Goal: Information Seeking & Learning: Understand process/instructions

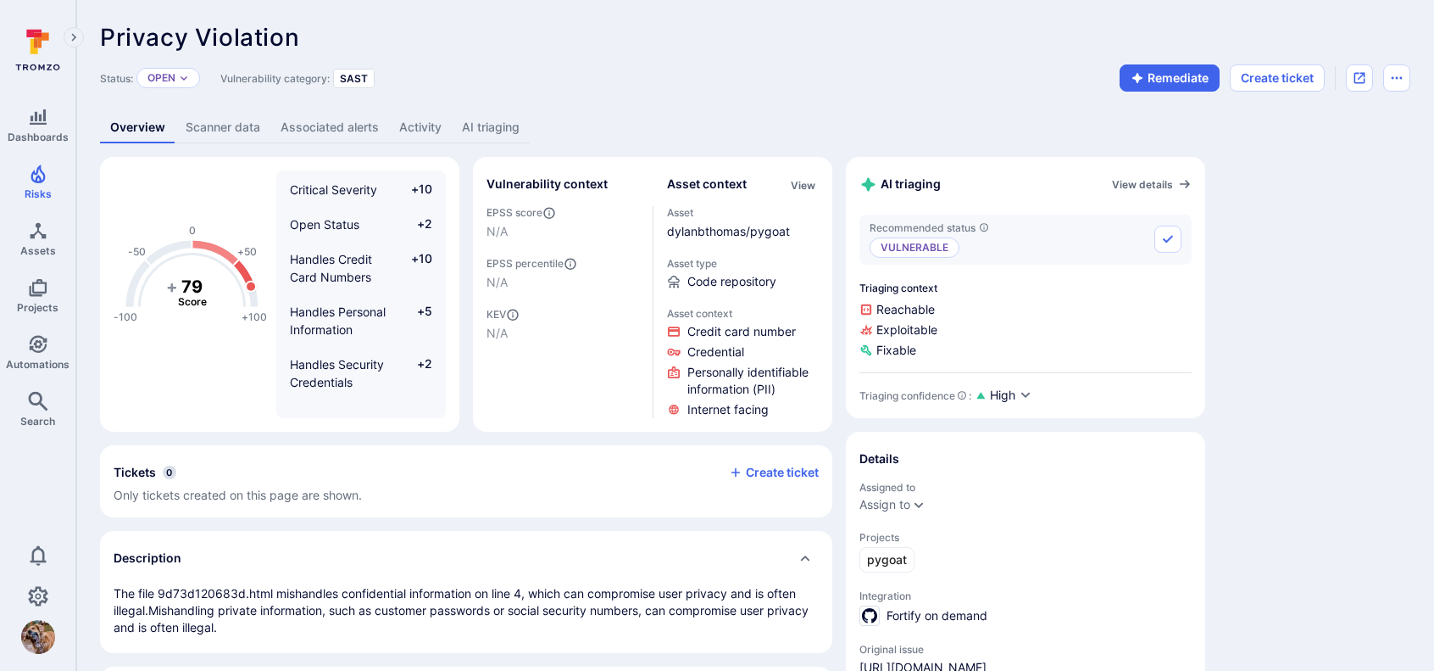
click at [53, 39] on icon at bounding box center [37, 49] width 75 height 59
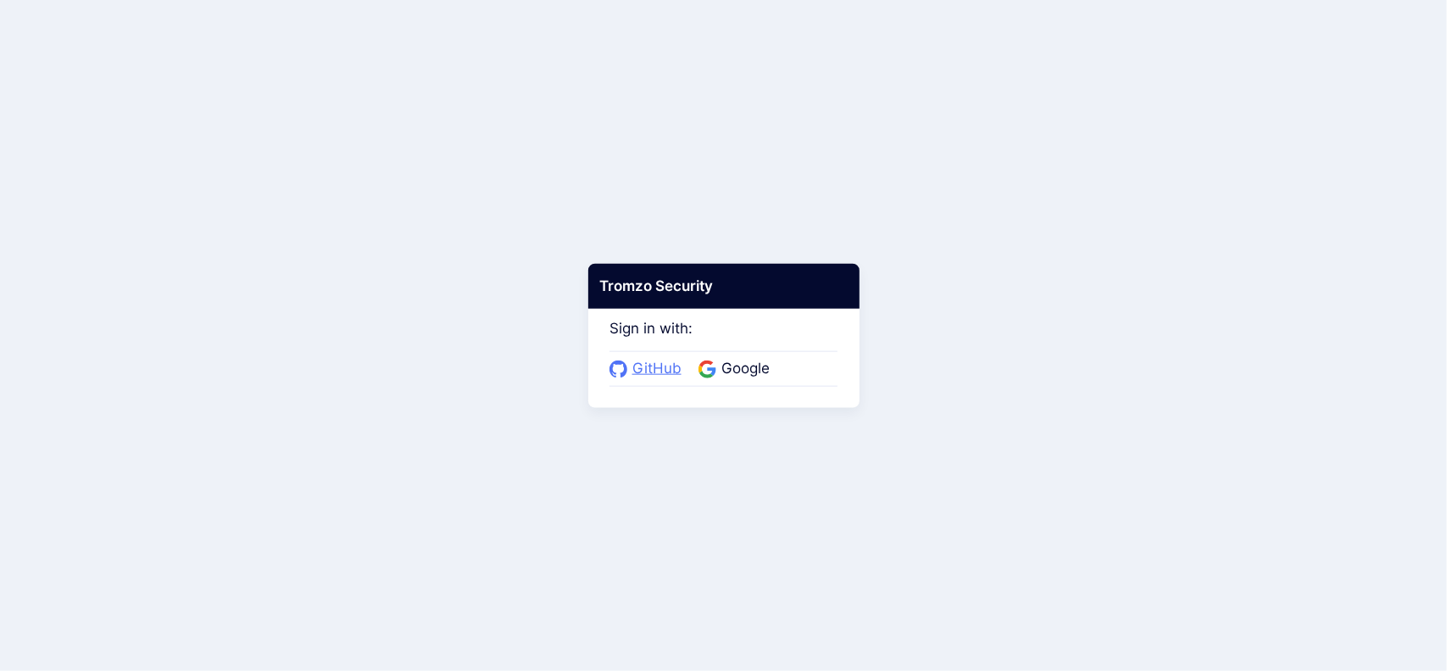
click at [642, 366] on span "GitHub" at bounding box center [656, 369] width 59 height 22
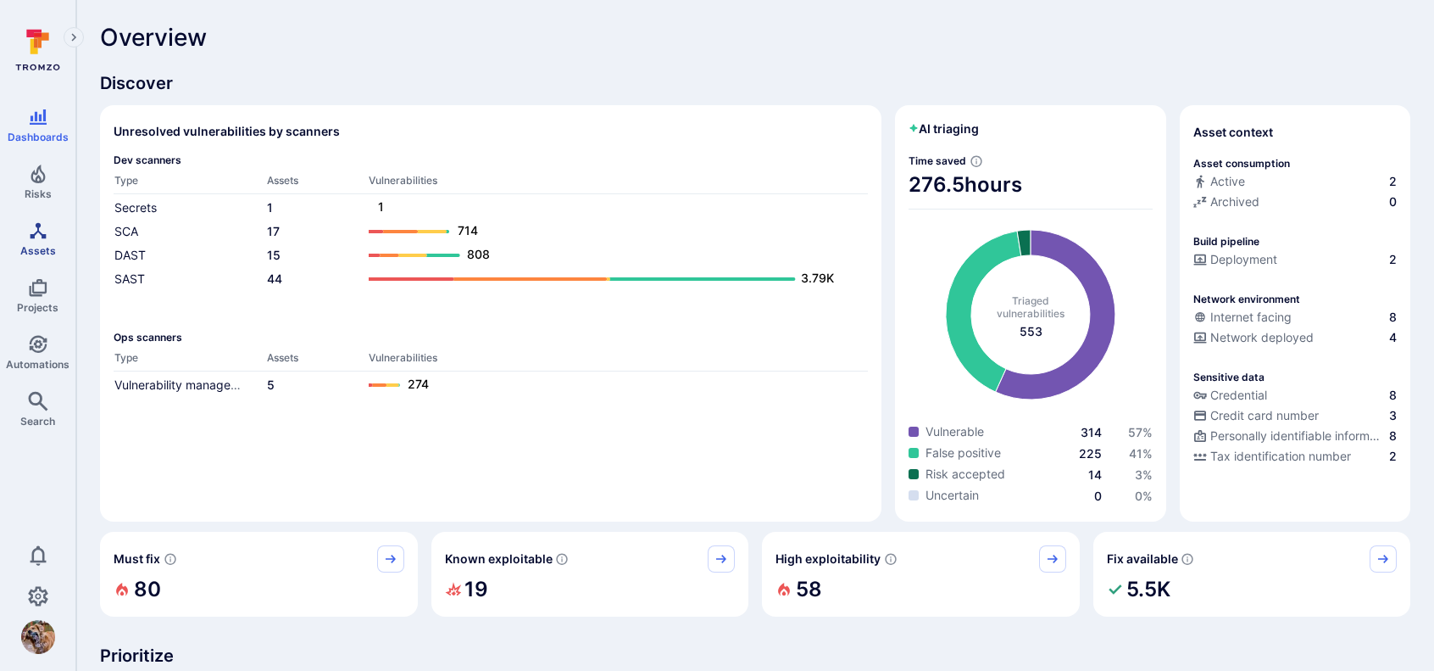
click at [32, 233] on icon "Assets" at bounding box center [38, 230] width 16 height 16
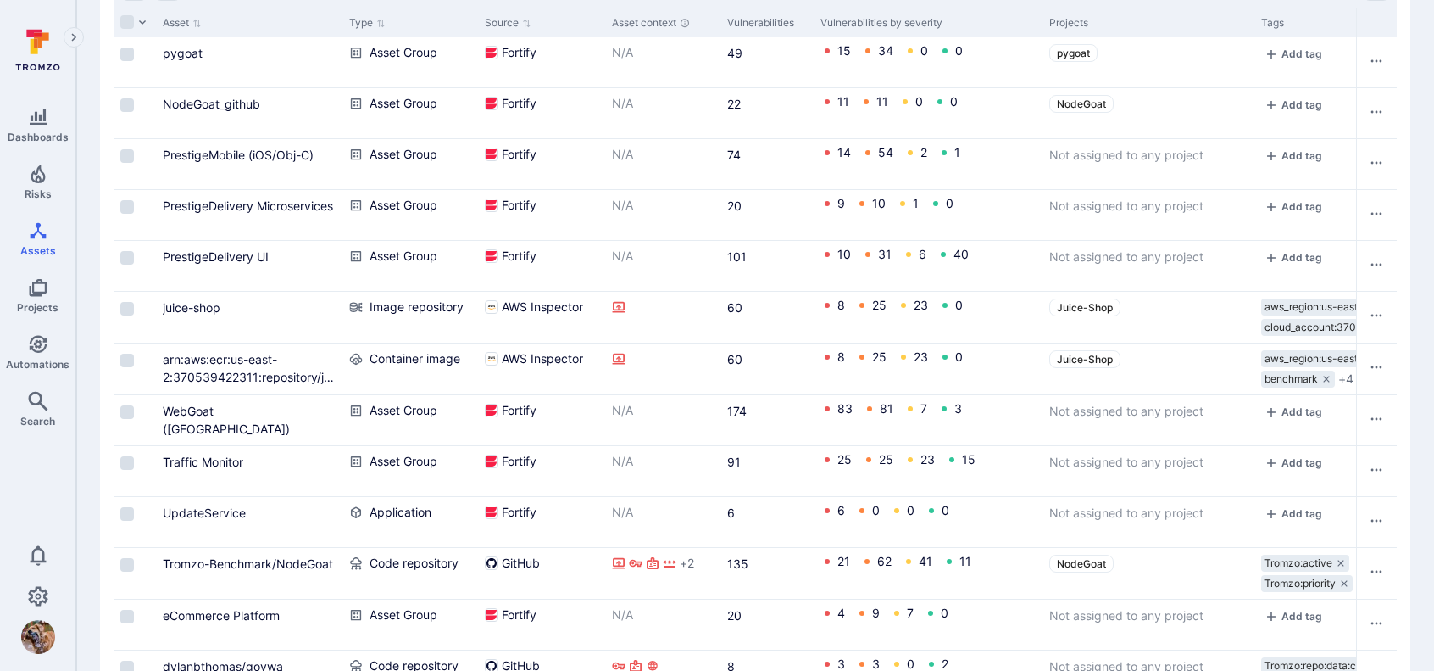
scroll to position [489, 0]
click at [176, 303] on link "juice-shop" at bounding box center [192, 306] width 58 height 14
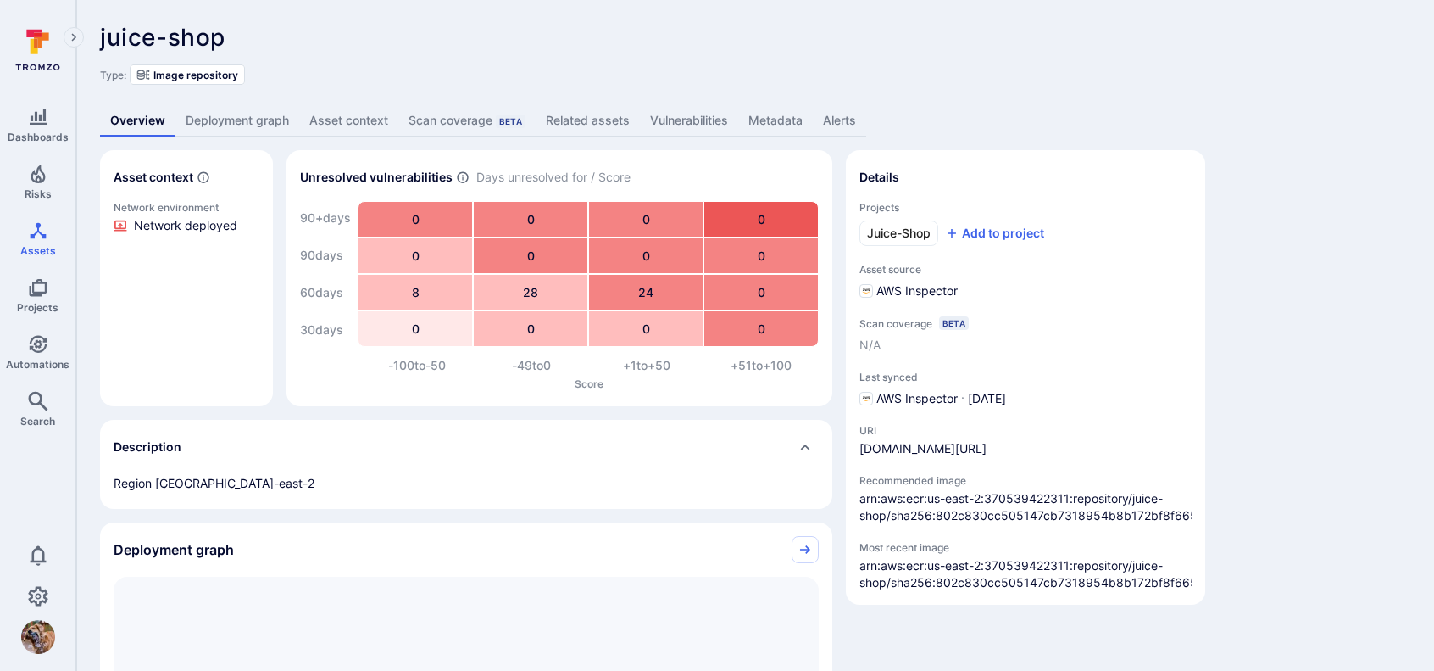
click at [678, 116] on link "Vulnerabilities" at bounding box center [689, 120] width 98 height 31
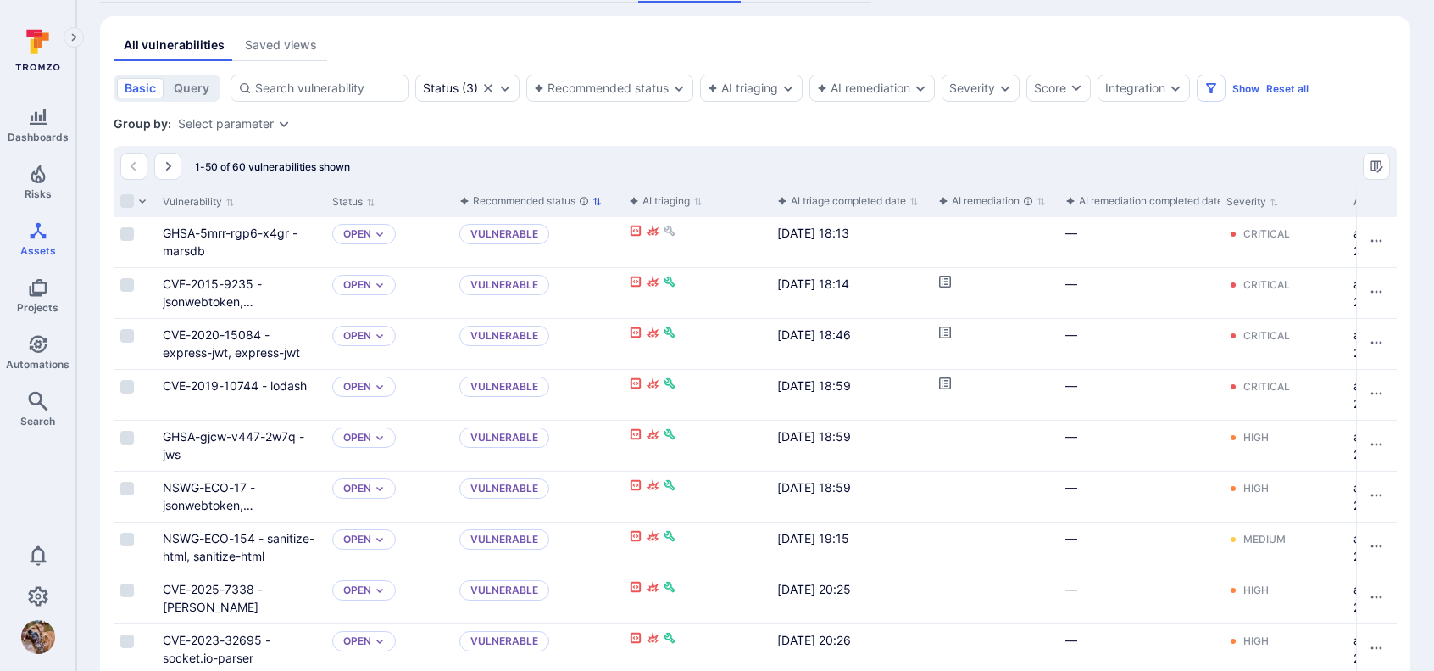
scroll to position [170, 0]
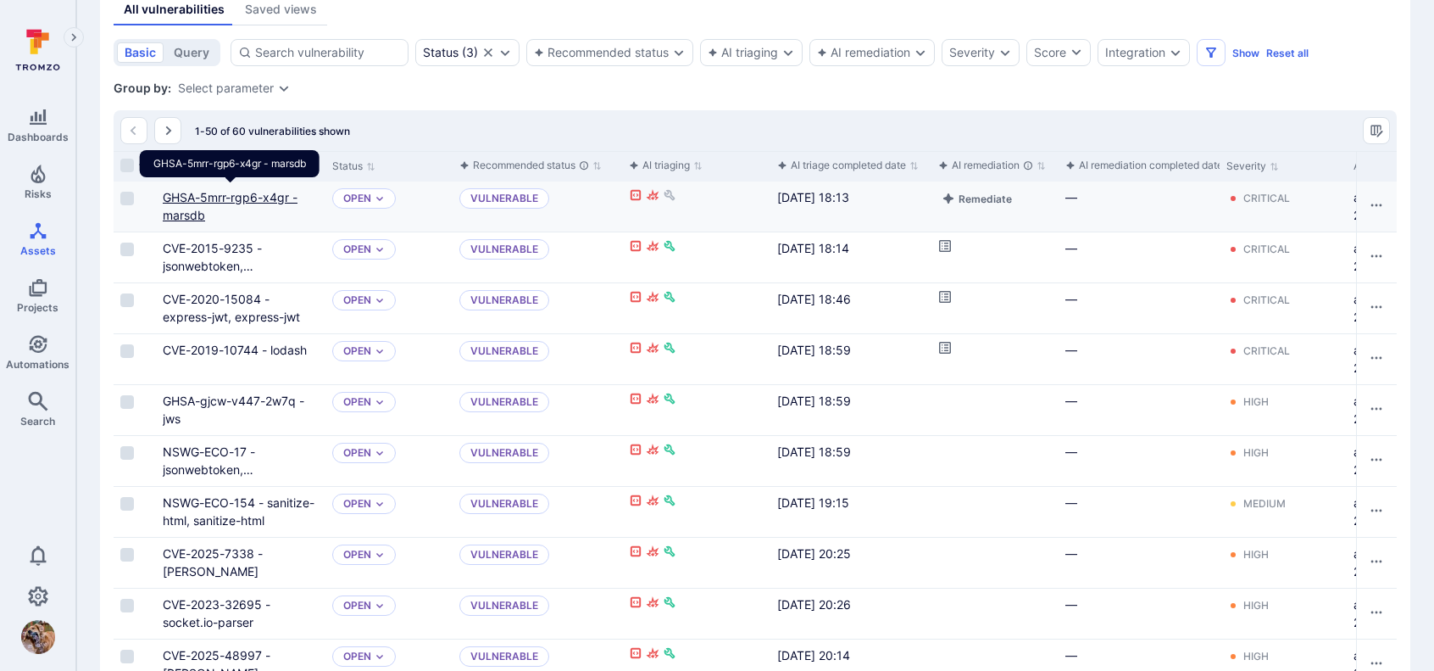
click at [221, 193] on link "GHSA-5mrr-rgp6-x4gr - marsdb" at bounding box center [230, 206] width 135 height 32
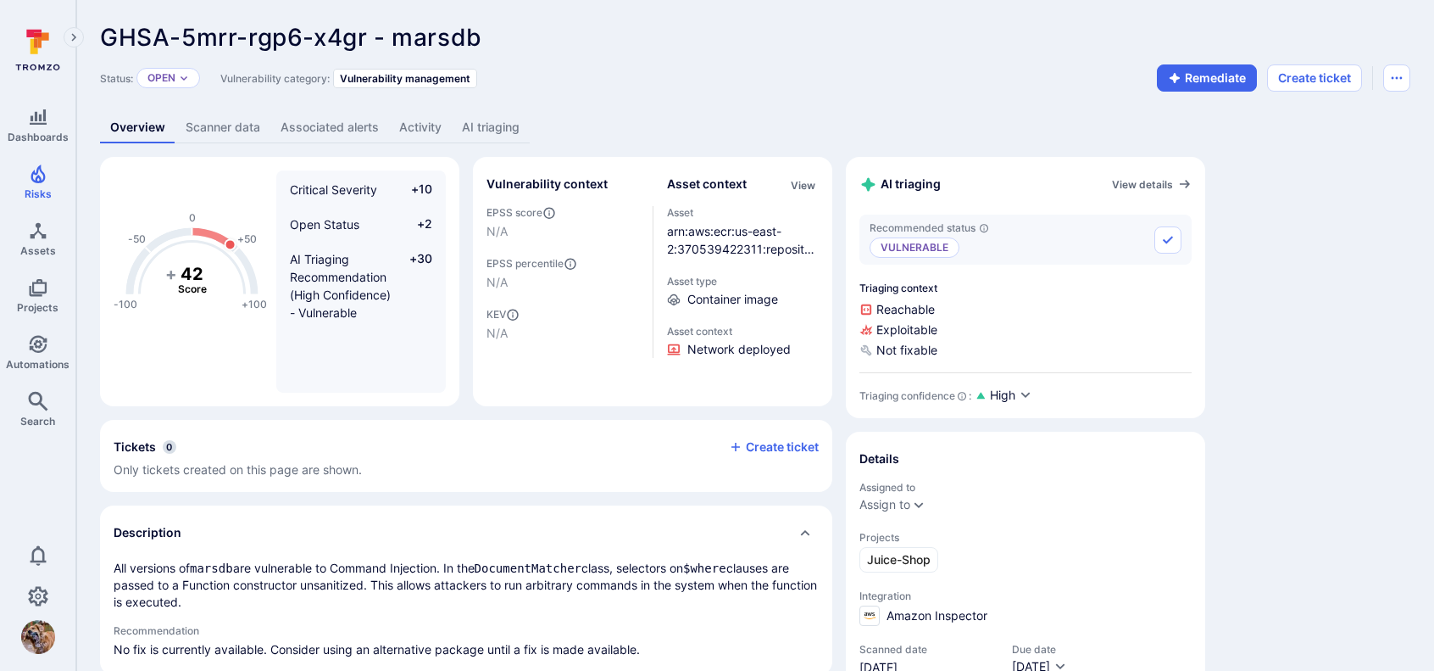
click at [925, 248] on p "Vulnerable" at bounding box center [915, 247] width 90 height 20
click at [1154, 187] on link "View details" at bounding box center [1152, 184] width 80 height 14
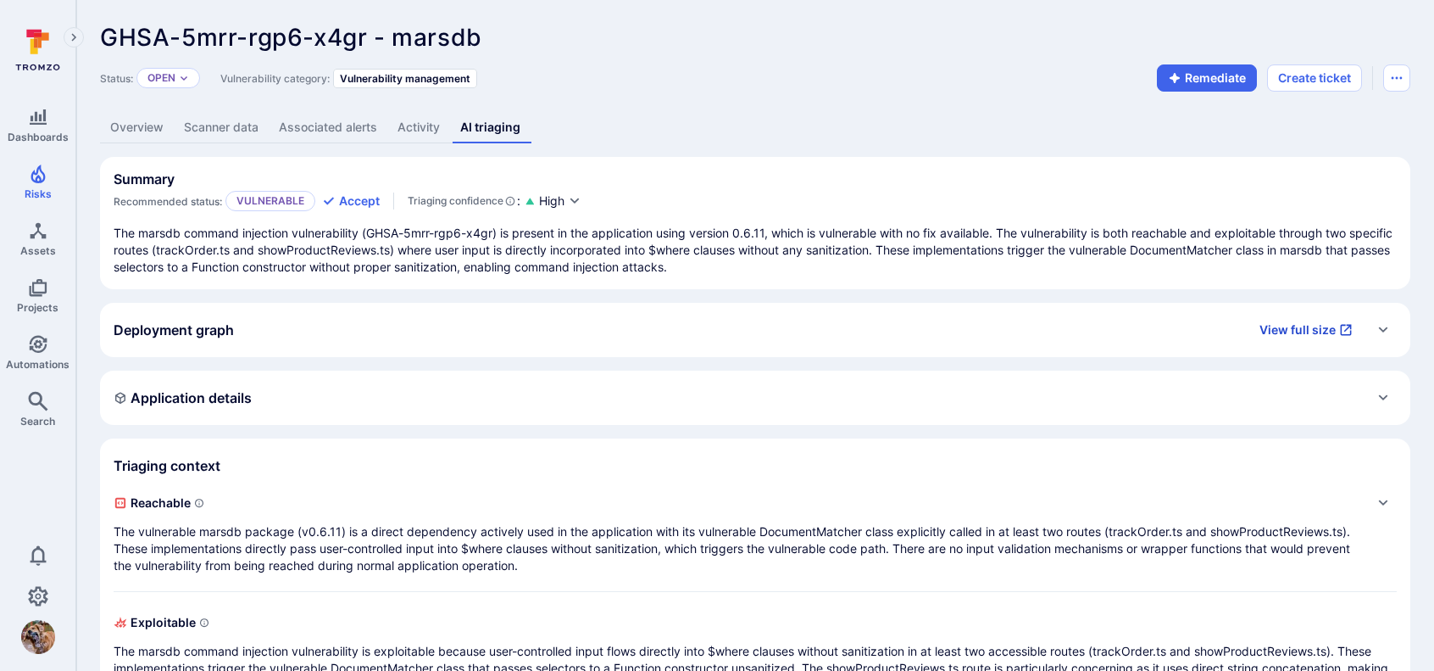
click at [1310, 331] on link "View full size" at bounding box center [1307, 329] width 114 height 27
click at [1385, 321] on div "Expand" at bounding box center [1383, 329] width 27 height 27
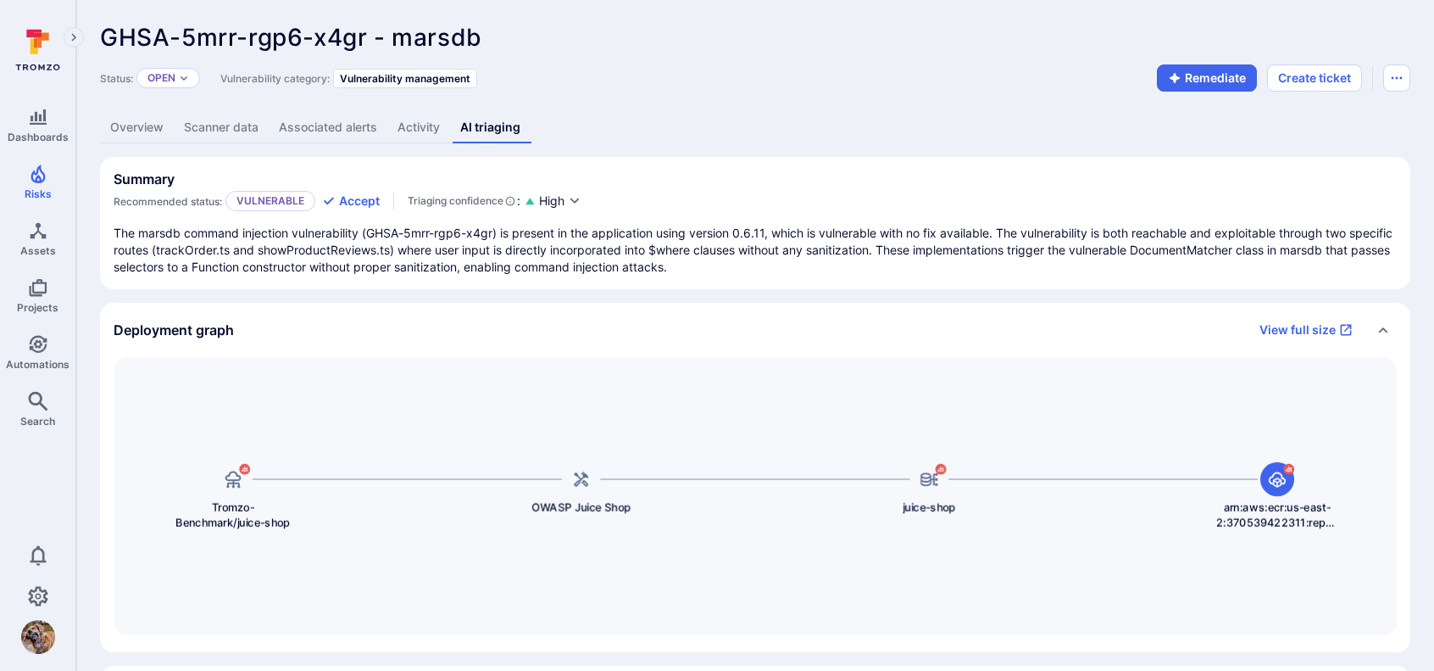
click at [1385, 321] on div "Collapse" at bounding box center [1383, 329] width 27 height 27
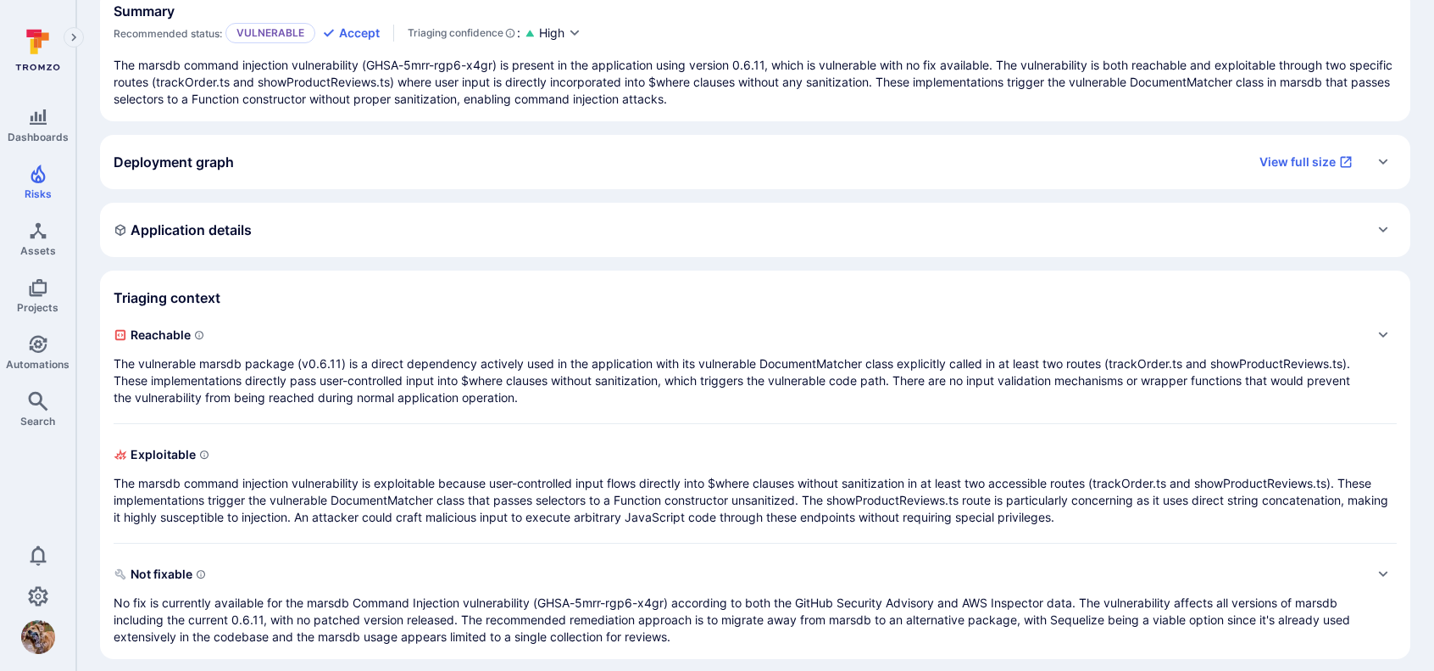
scroll to position [170, 0]
click at [1367, 228] on div "Application details" at bounding box center [755, 227] width 1283 height 27
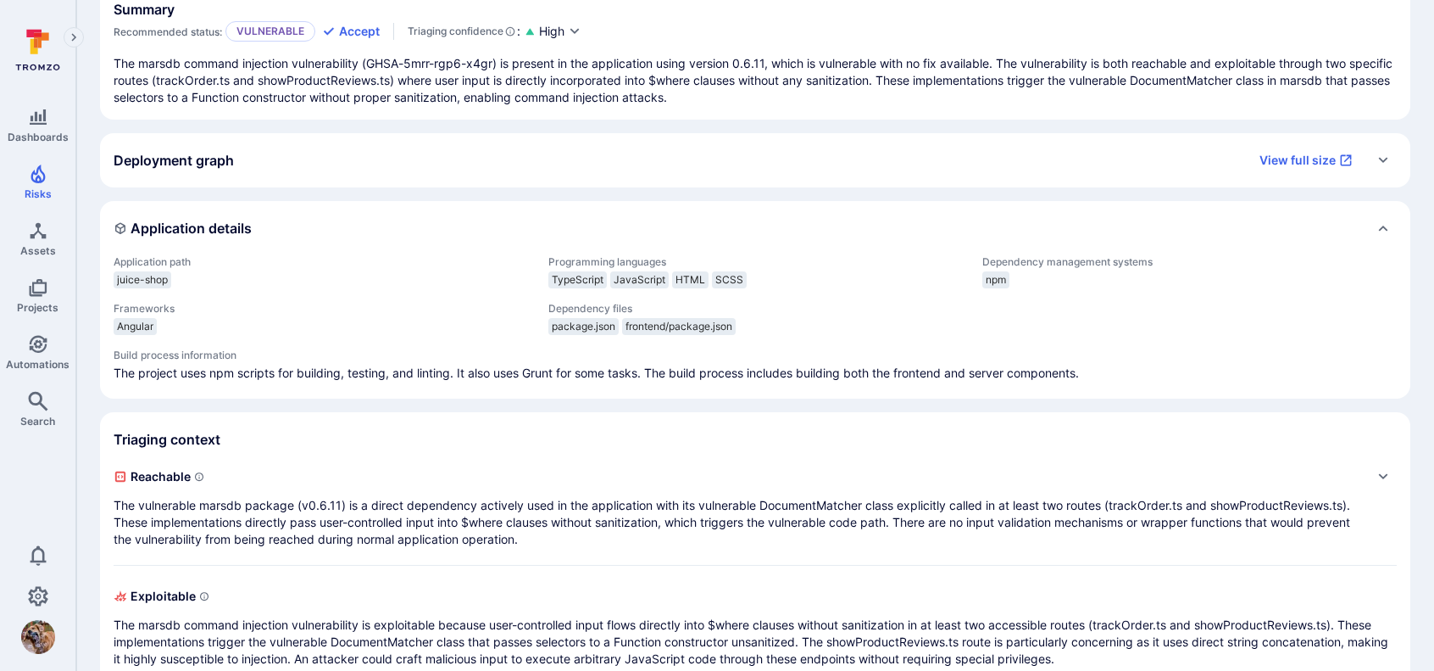
click at [1350, 228] on div "Application details" at bounding box center [755, 227] width 1283 height 27
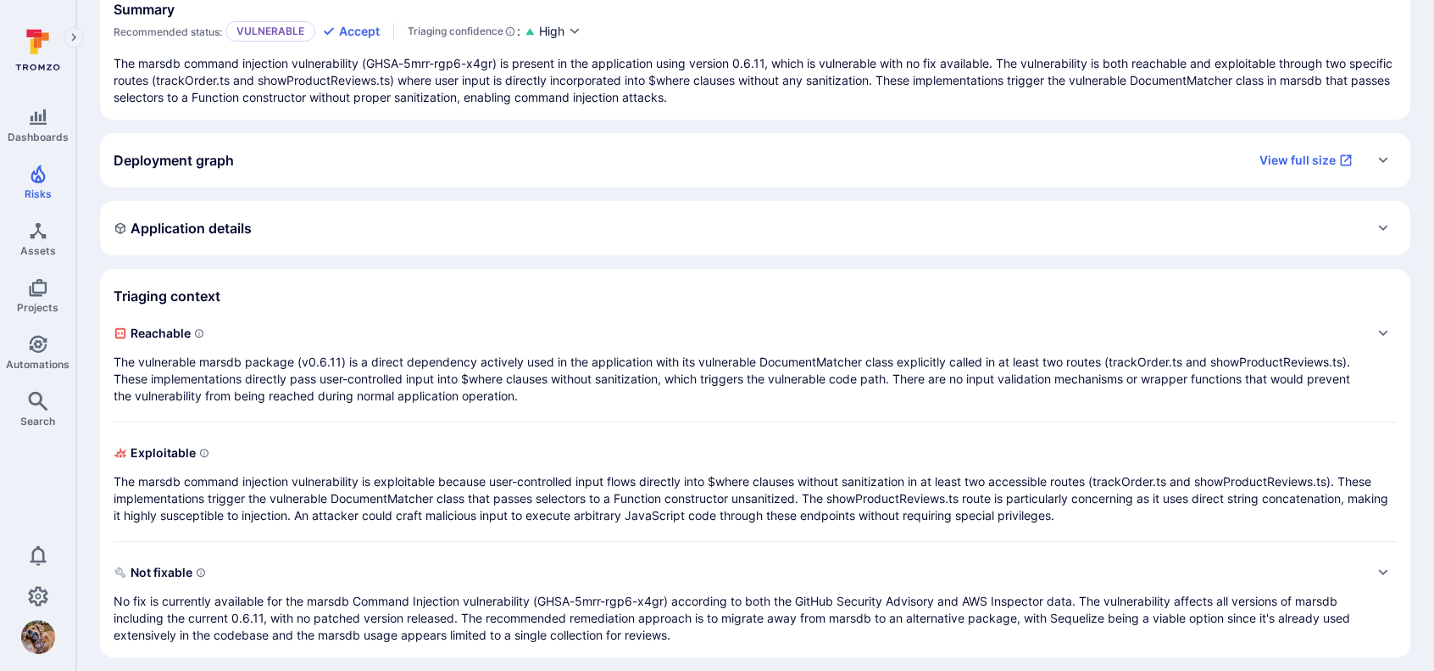
scroll to position [178, 0]
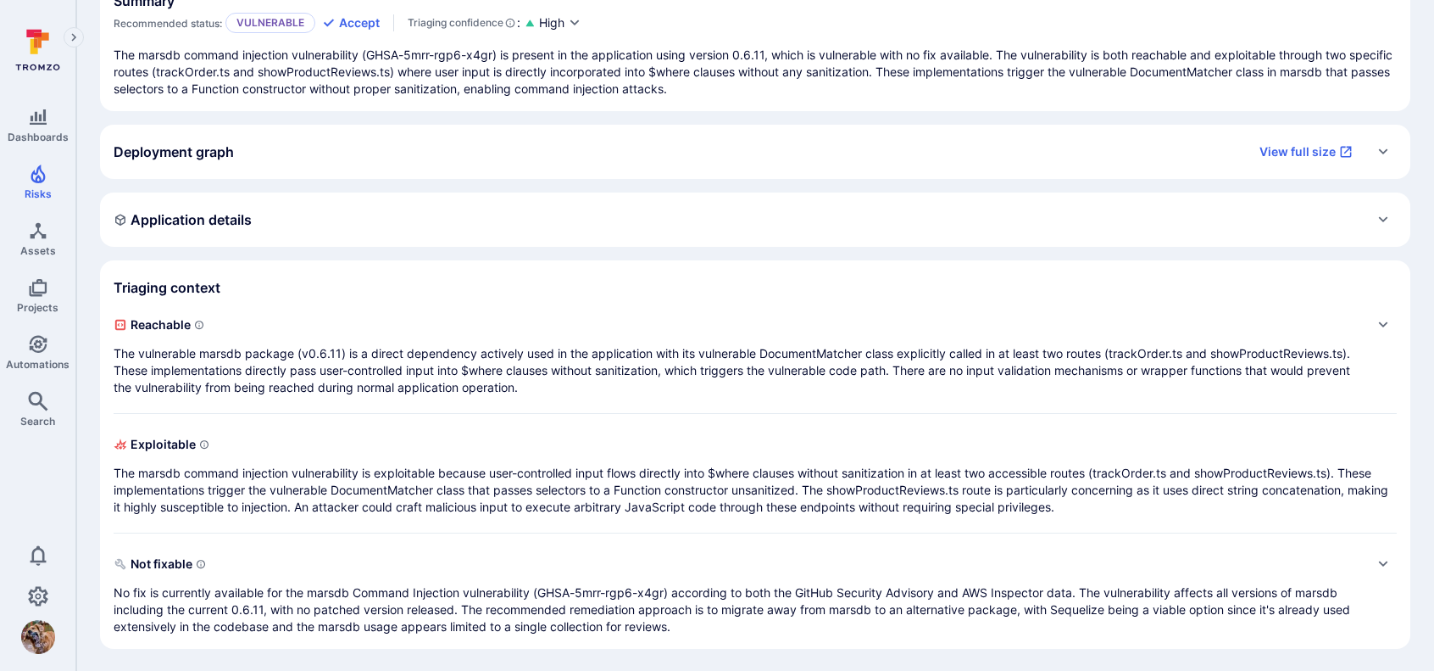
click at [1386, 323] on icon "Expand" at bounding box center [1383, 324] width 9 height 6
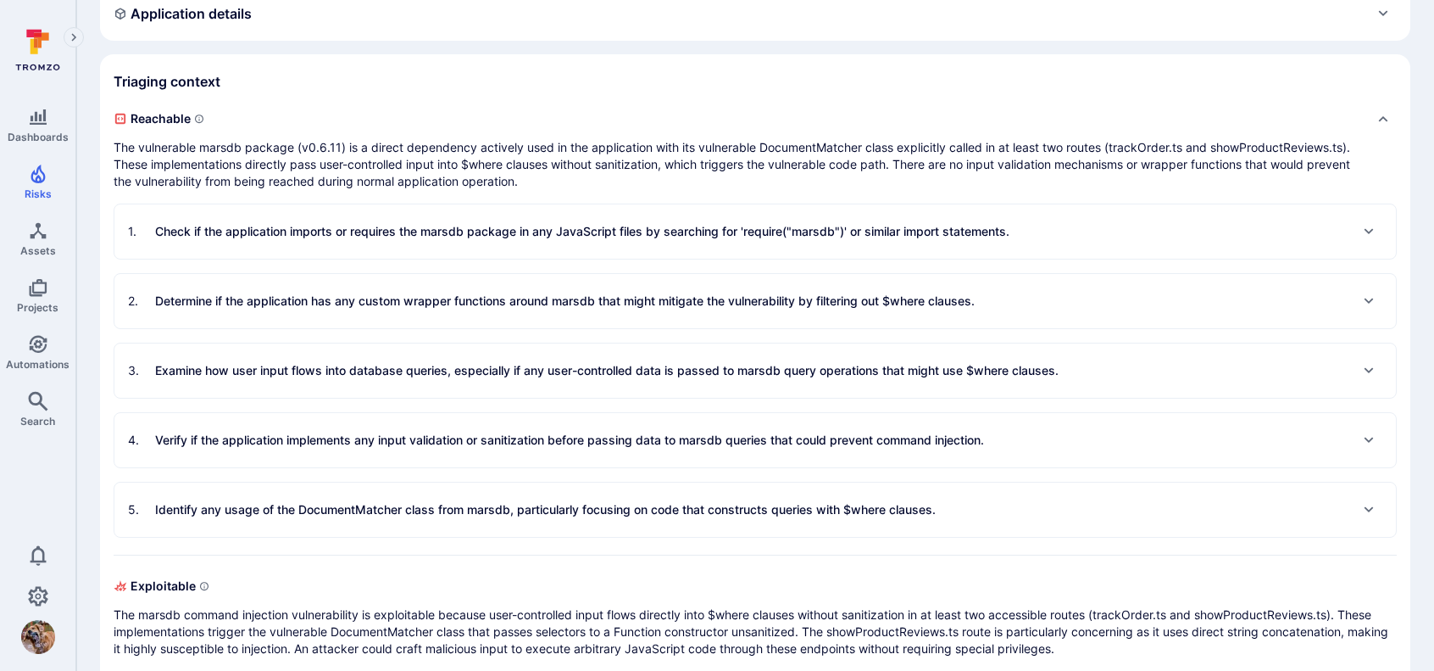
scroll to position [348, 0]
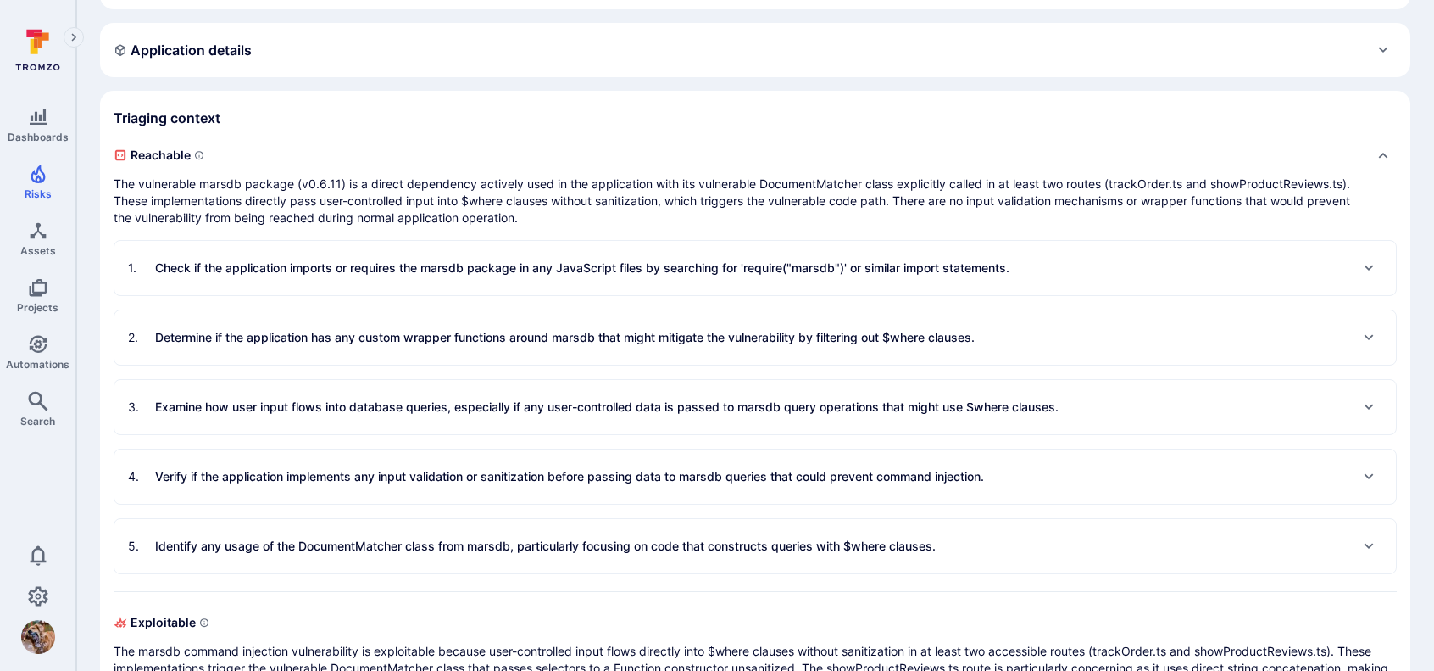
click at [1378, 263] on div "Expand" at bounding box center [1369, 267] width 27 height 27
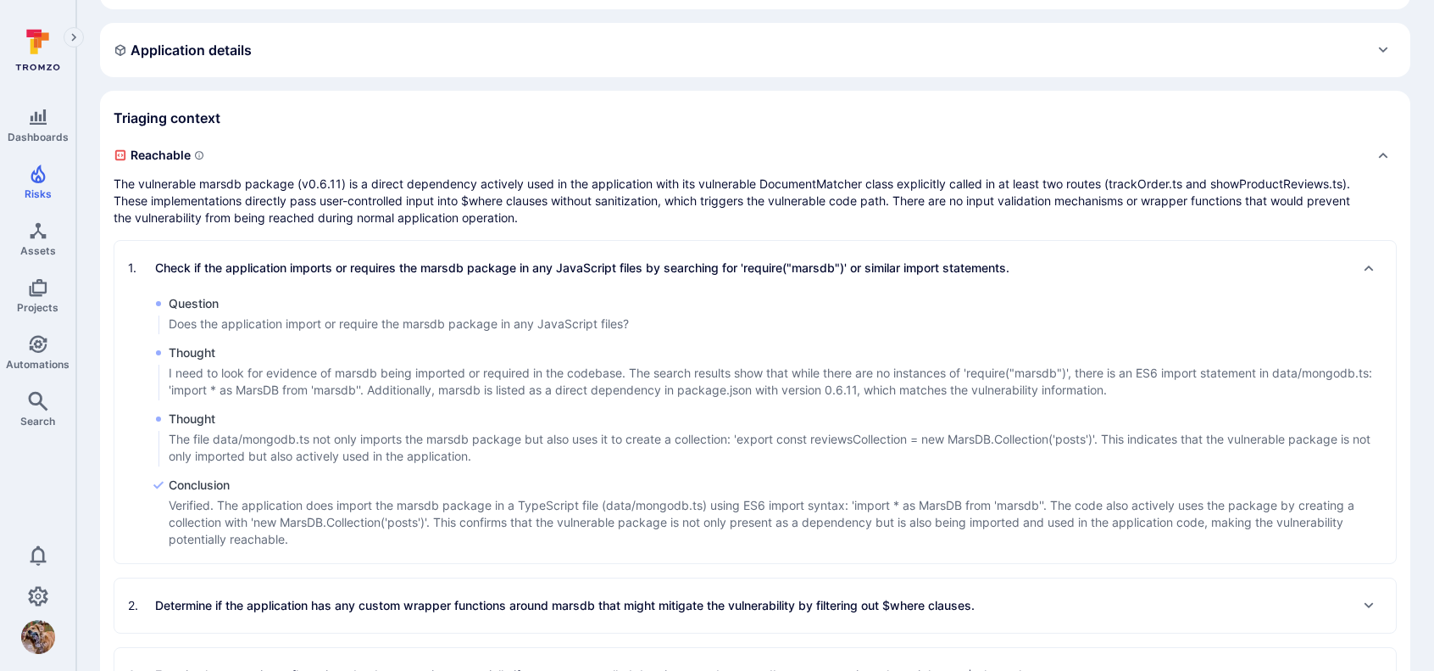
click at [1370, 266] on icon "Collapse" at bounding box center [1369, 268] width 9 height 6
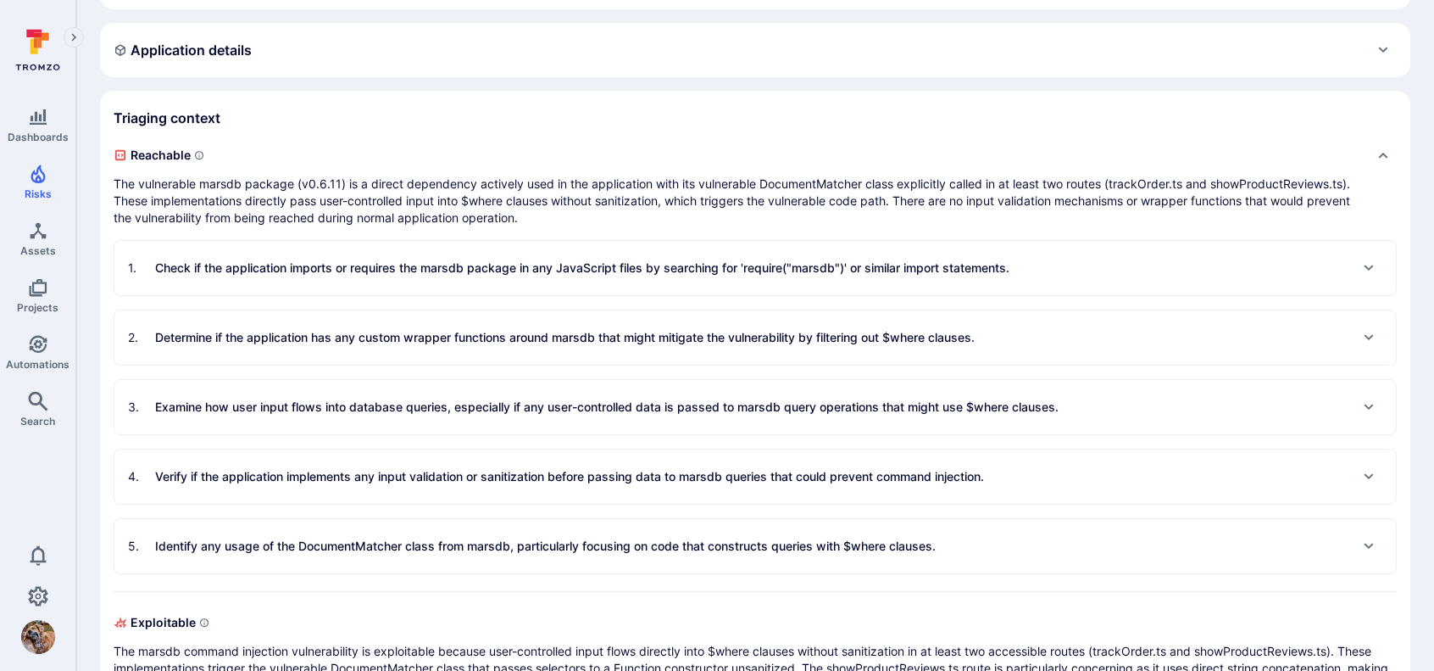
click at [1366, 331] on icon "Expand" at bounding box center [1369, 338] width 14 height 14
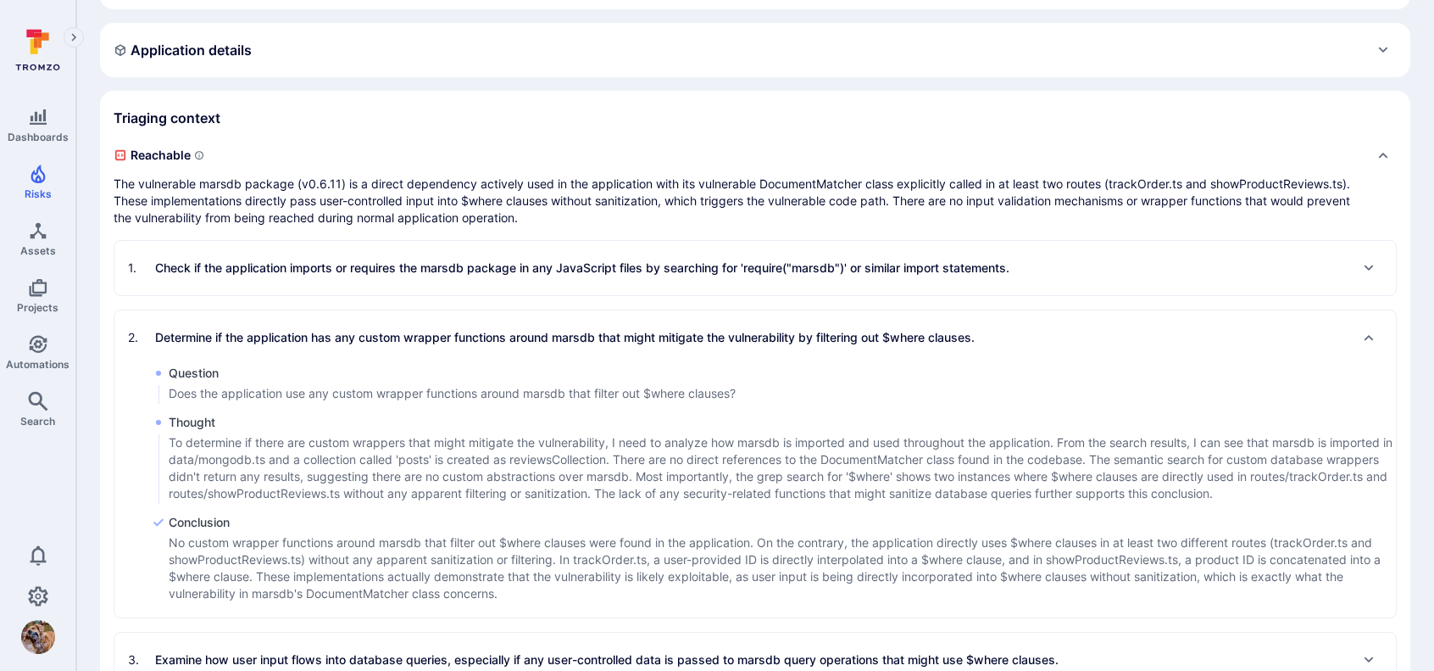
click at [1366, 331] on icon "Collapse" at bounding box center [1369, 338] width 14 height 14
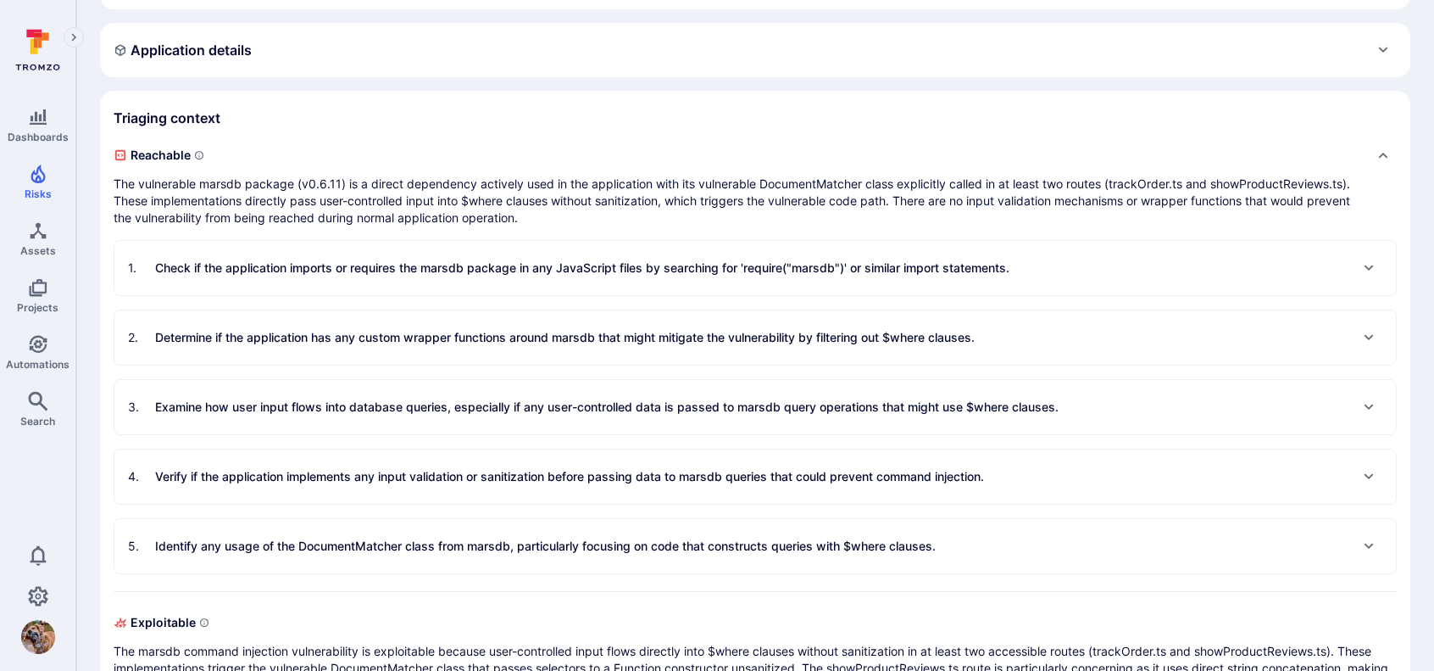
click at [1373, 402] on icon "Expand" at bounding box center [1369, 407] width 14 height 14
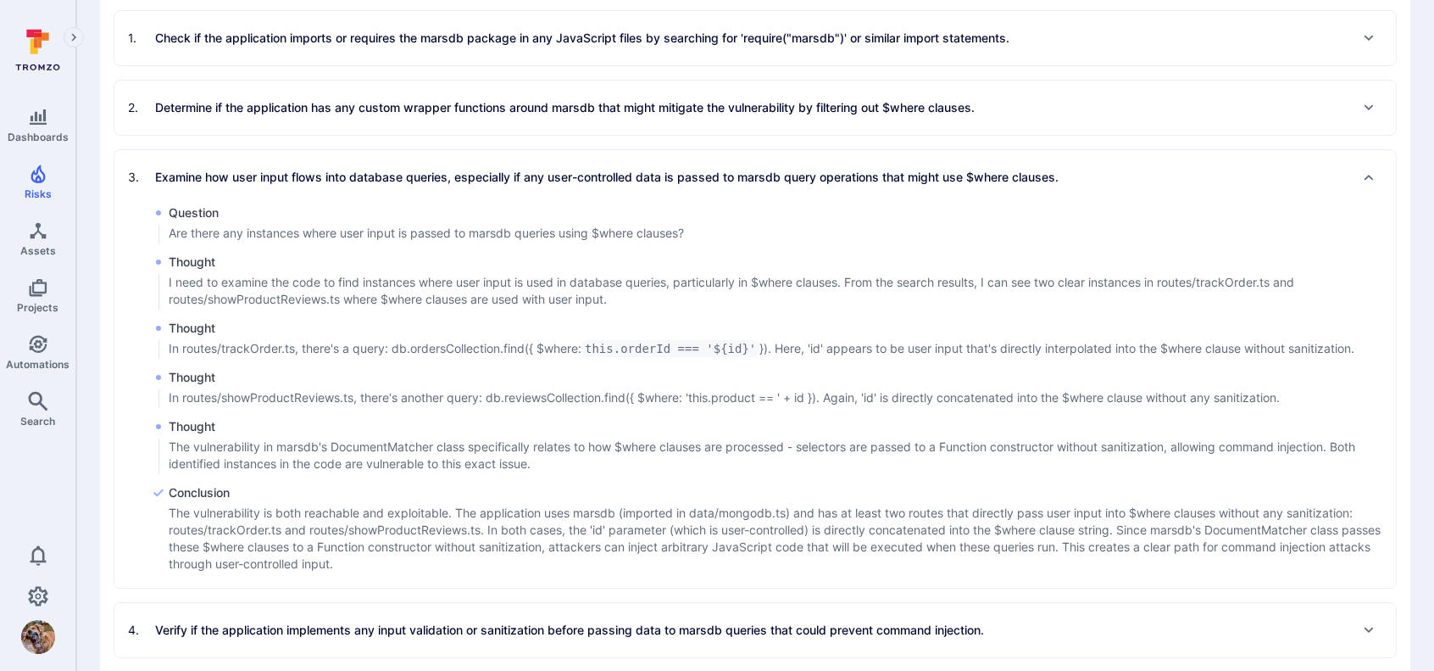
scroll to position [602, 0]
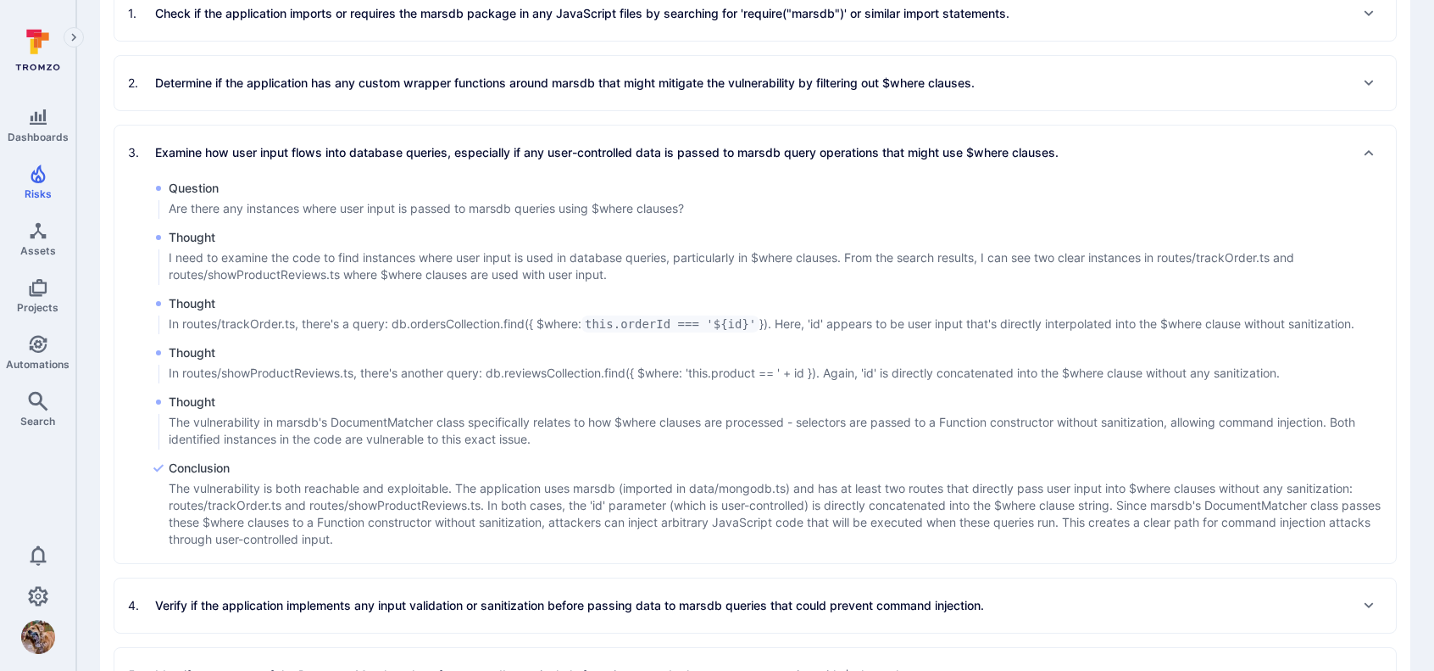
click at [1369, 150] on icon "Collapse" at bounding box center [1369, 153] width 9 height 6
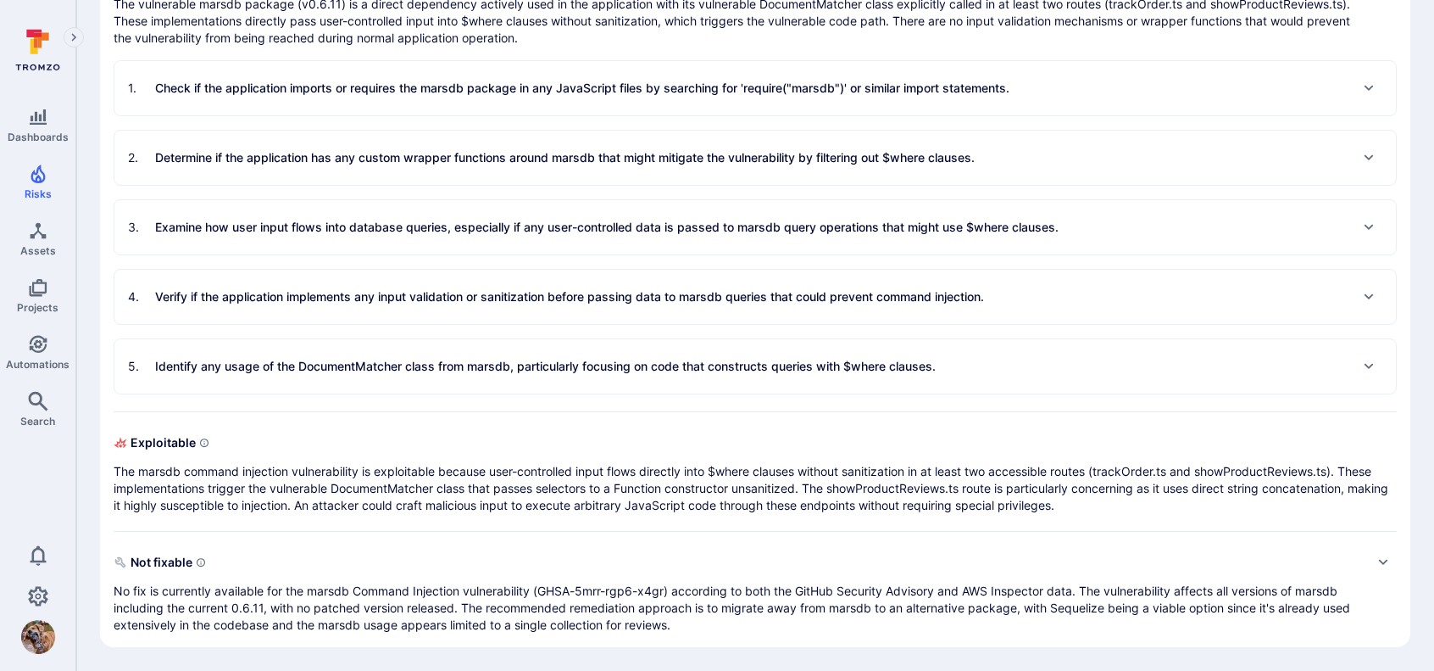
scroll to position [522, 0]
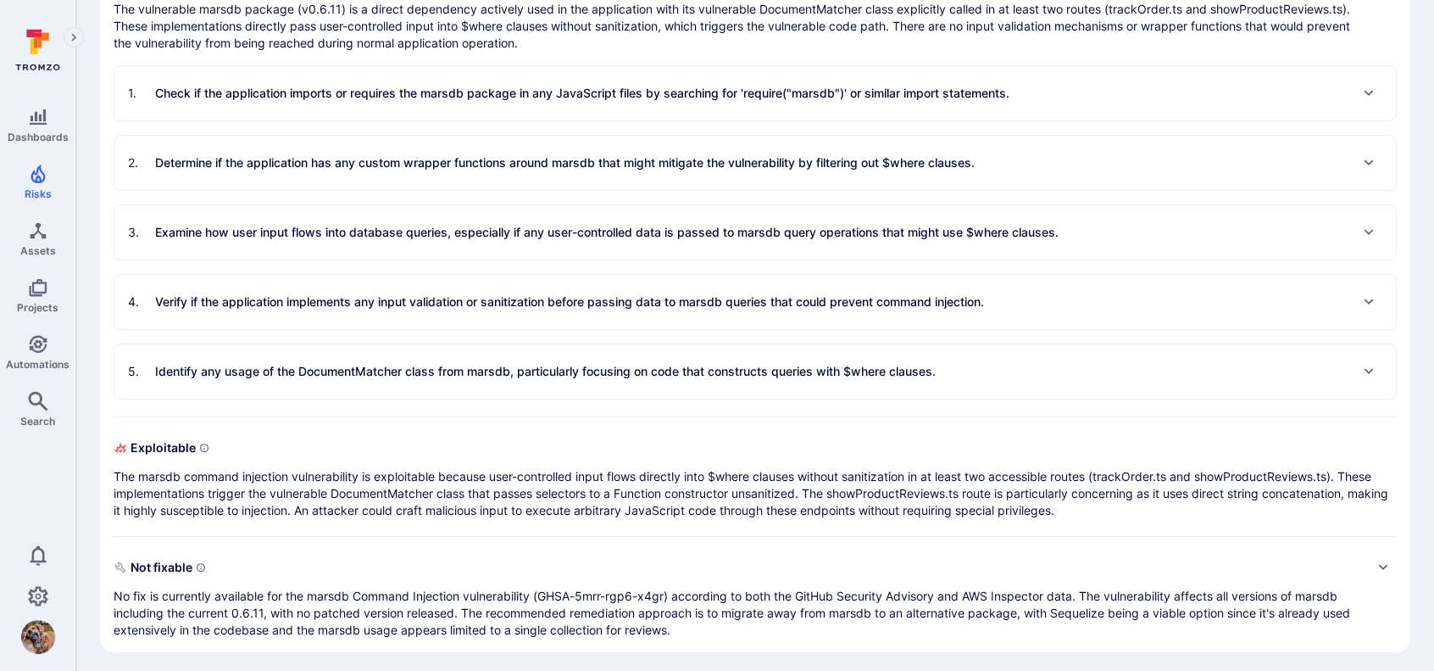
click at [1381, 368] on div "Expand" at bounding box center [1369, 371] width 27 height 27
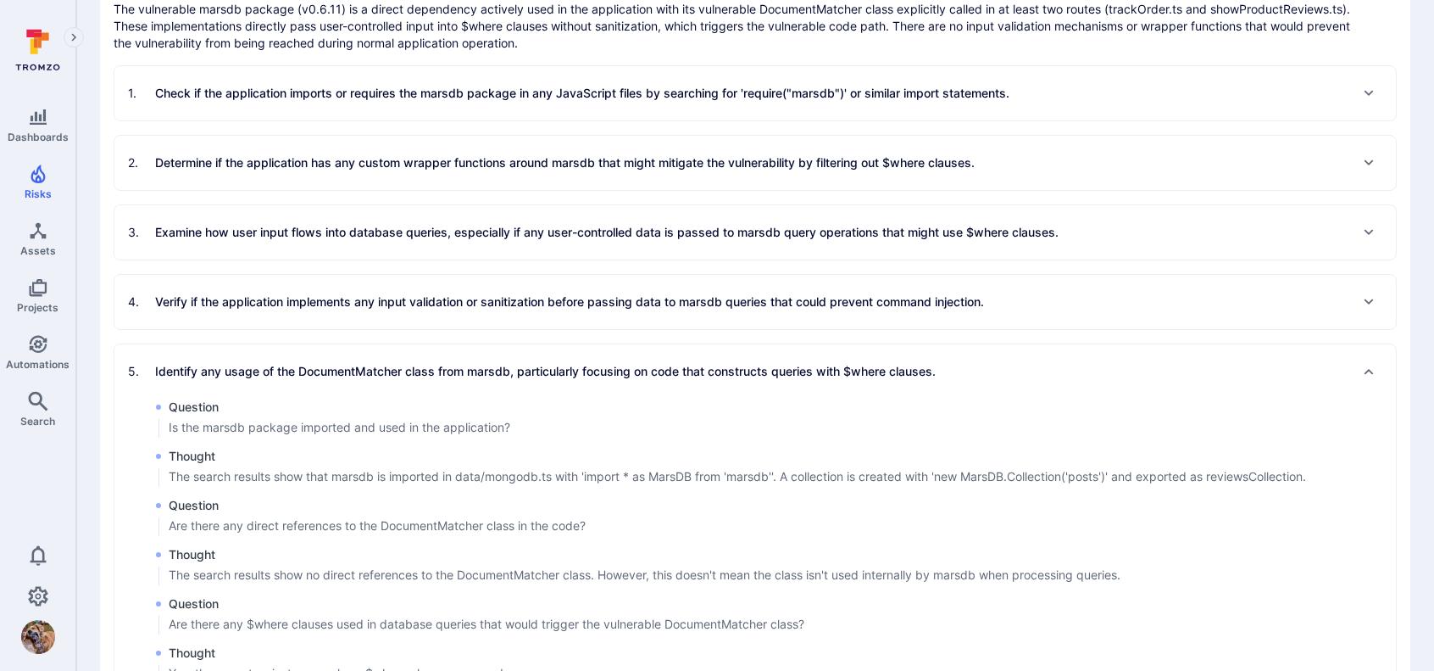
click at [1383, 299] on div "4 . Verify if the application implements any input validation or sanitization b…" at bounding box center [755, 302] width 1282 height 54
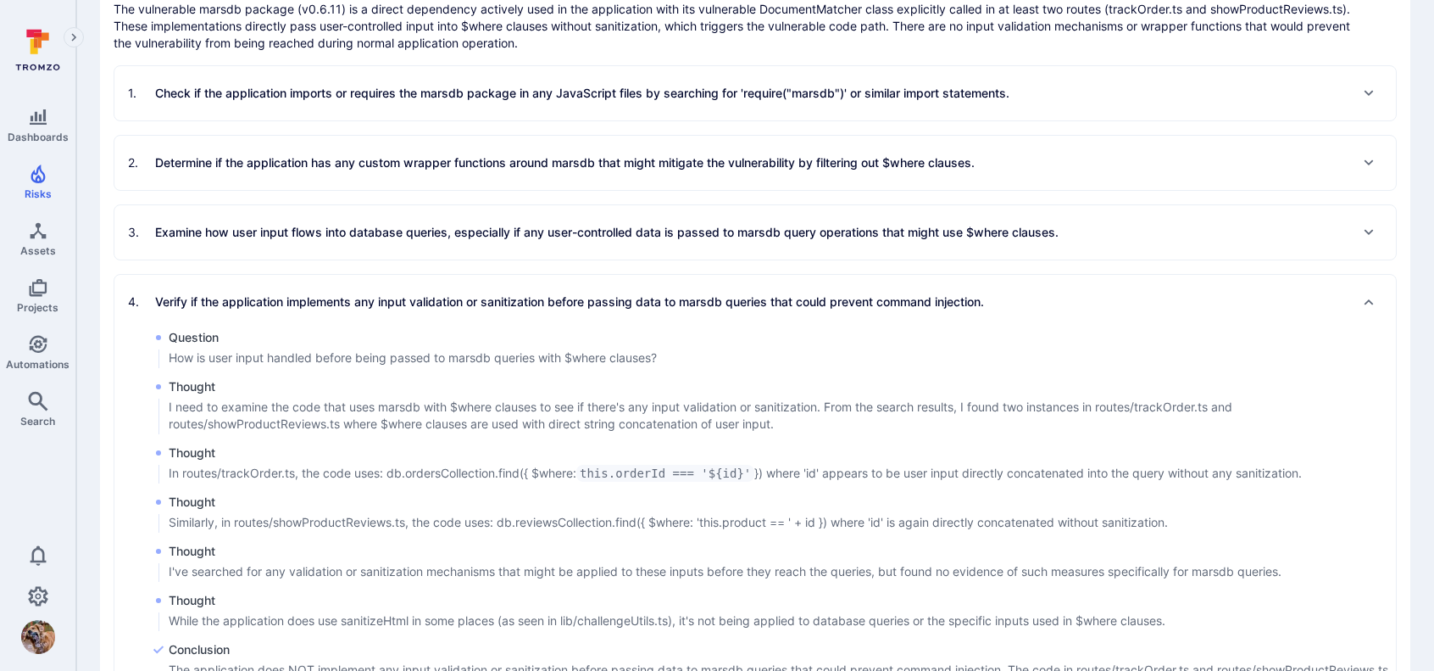
click at [1383, 233] on div "3 . Examine how user input flows into database queries, especially if any user-…" at bounding box center [755, 232] width 1282 height 54
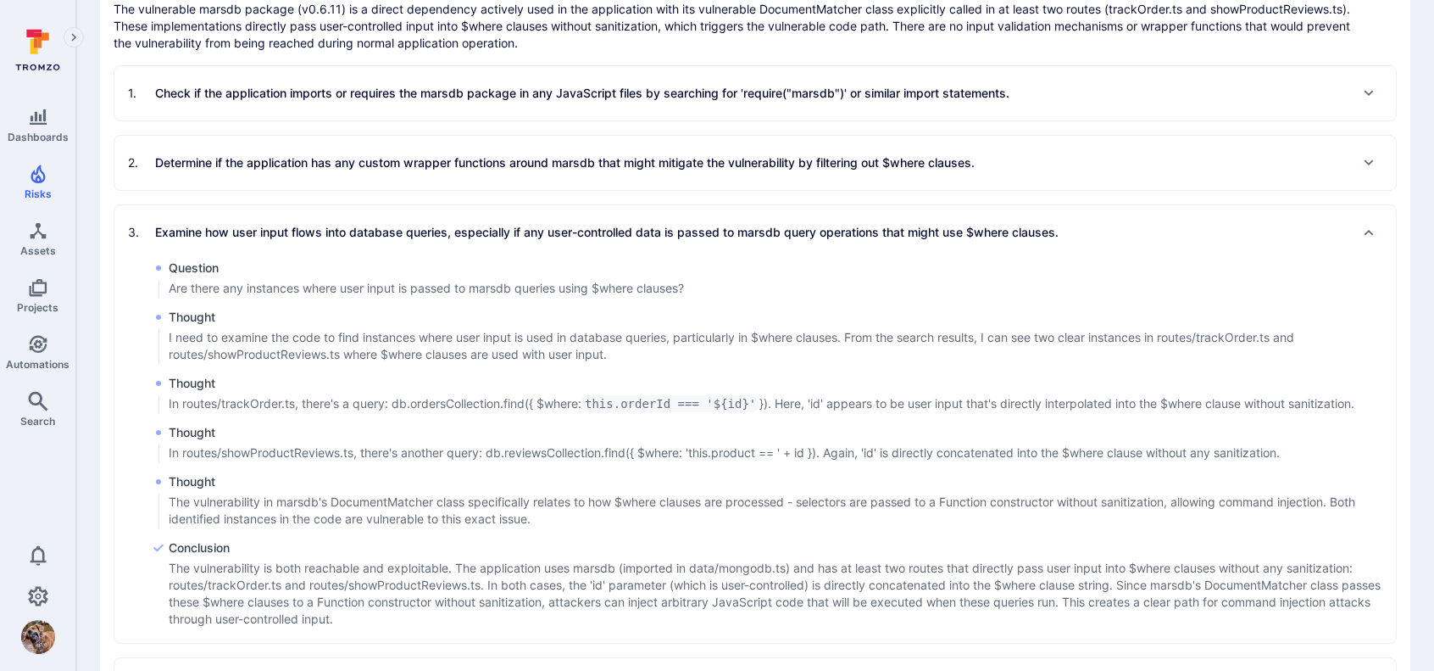
click at [1358, 157] on div "Expand" at bounding box center [1369, 162] width 27 height 27
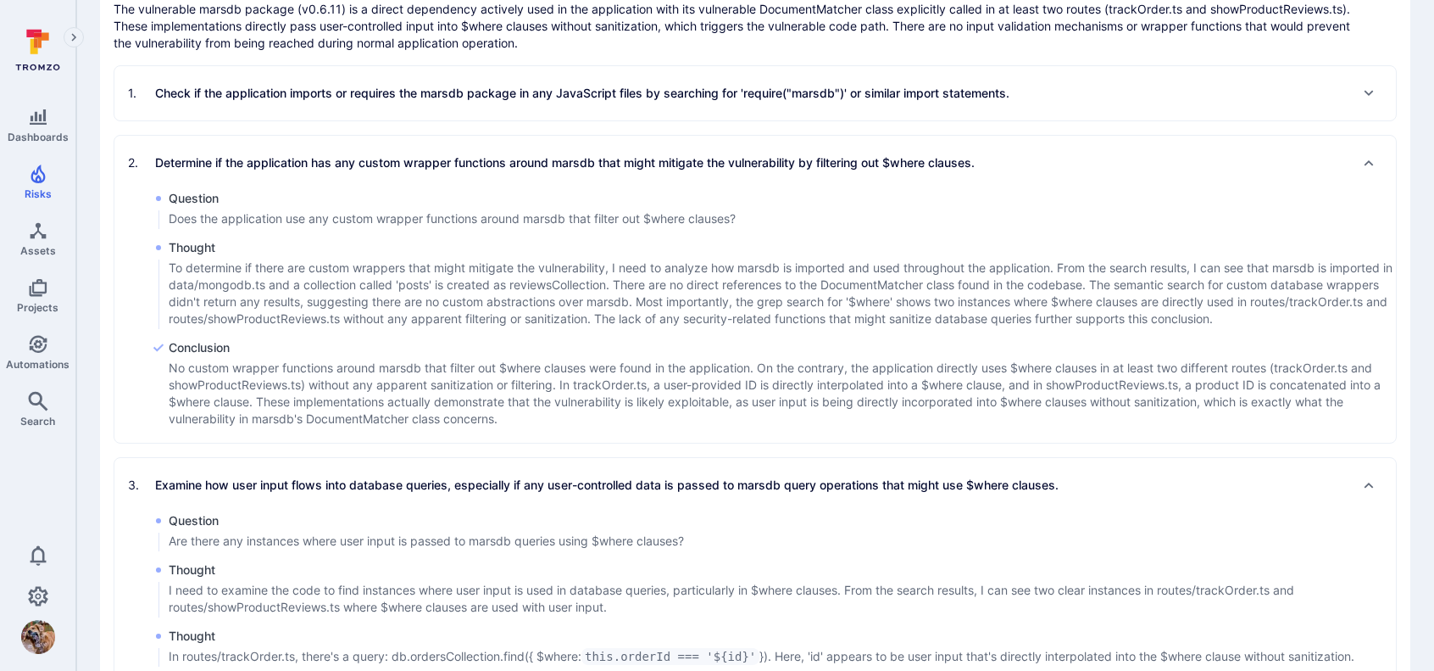
click at [1369, 97] on icon "Expand" at bounding box center [1369, 93] width 14 height 14
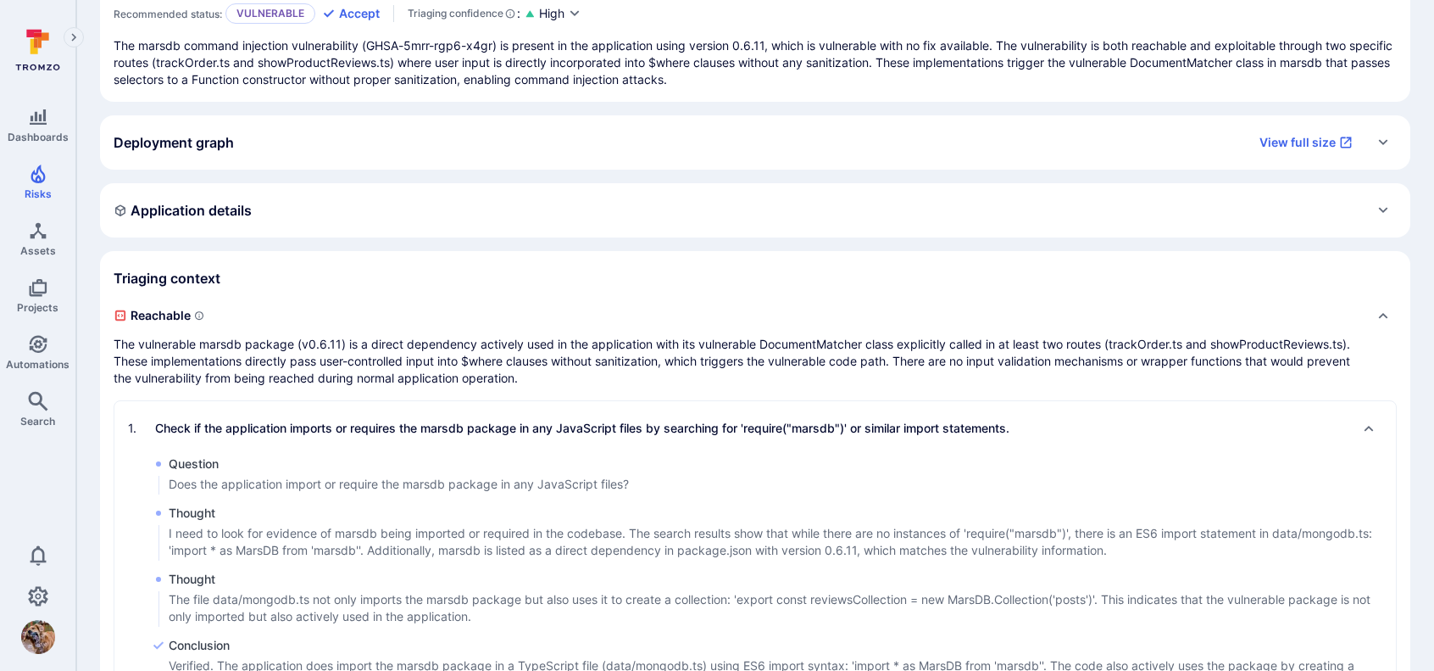
scroll to position [183, 0]
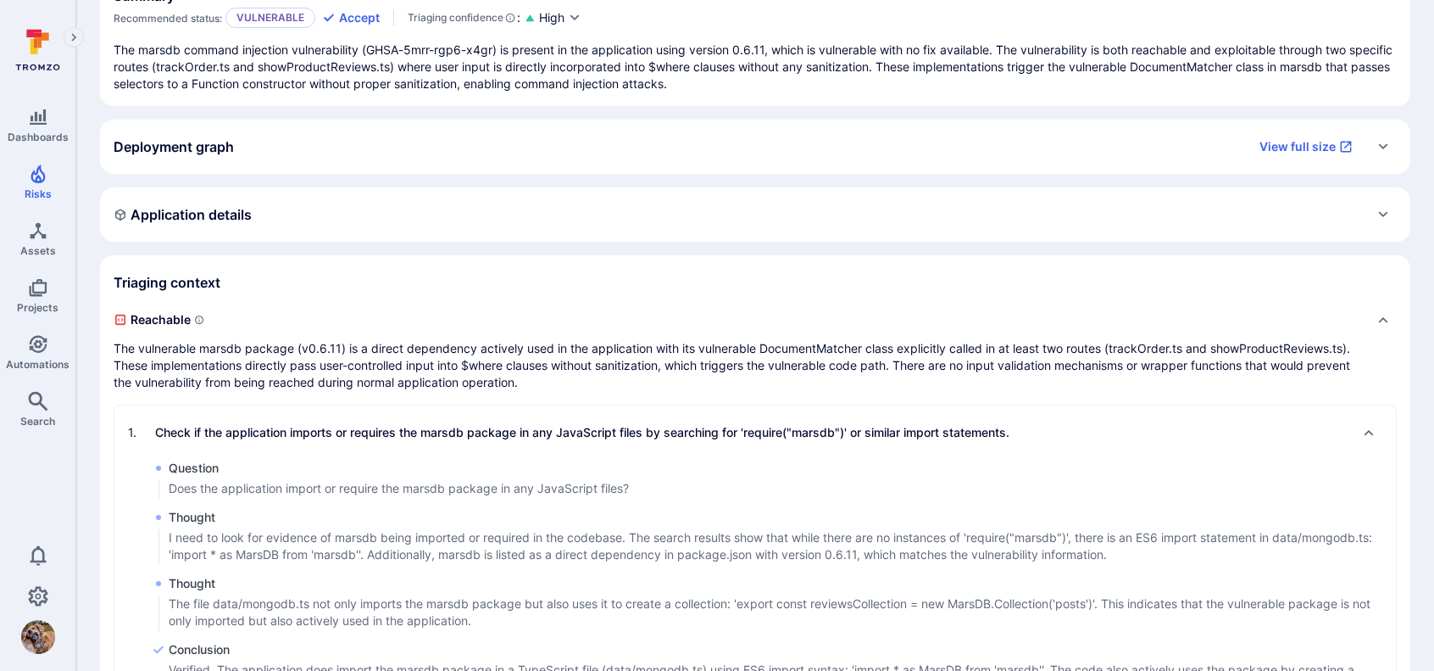
click at [1387, 209] on icon "Expand" at bounding box center [1384, 215] width 14 height 14
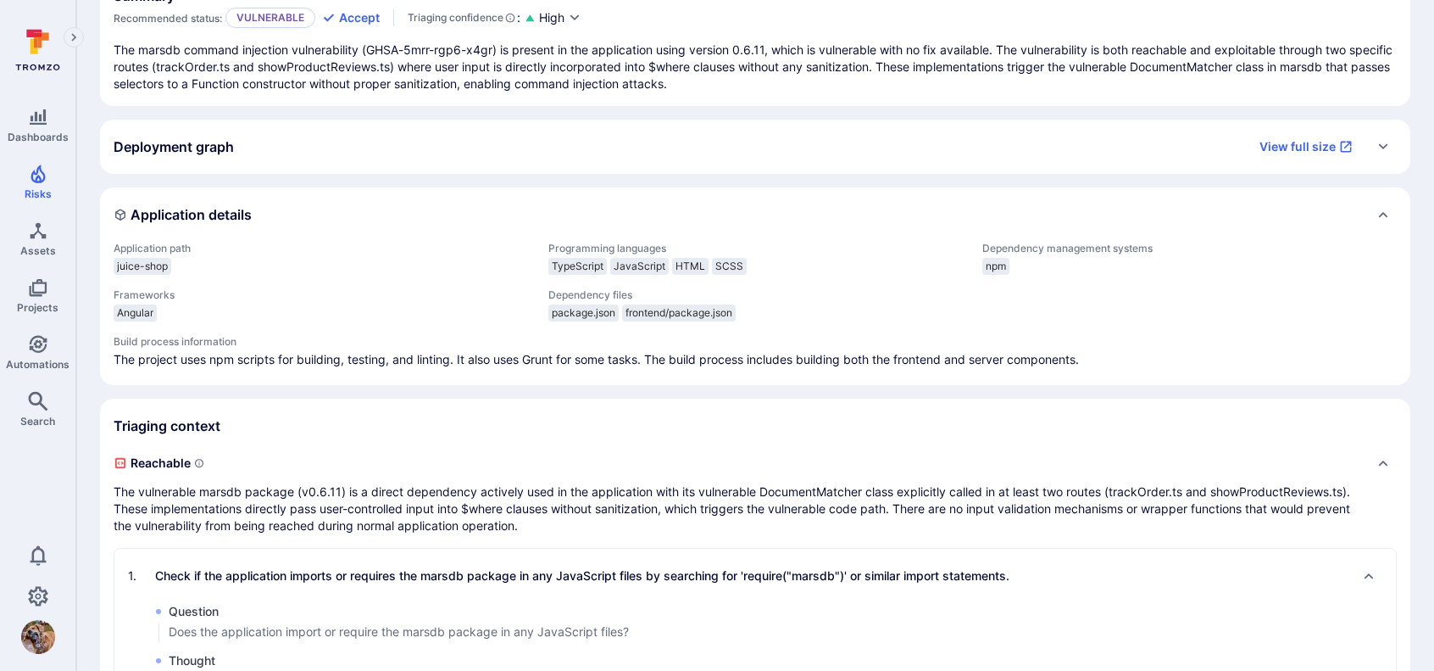
click at [1400, 152] on div "Deployment graph View full size" at bounding box center [755, 147] width 1311 height 54
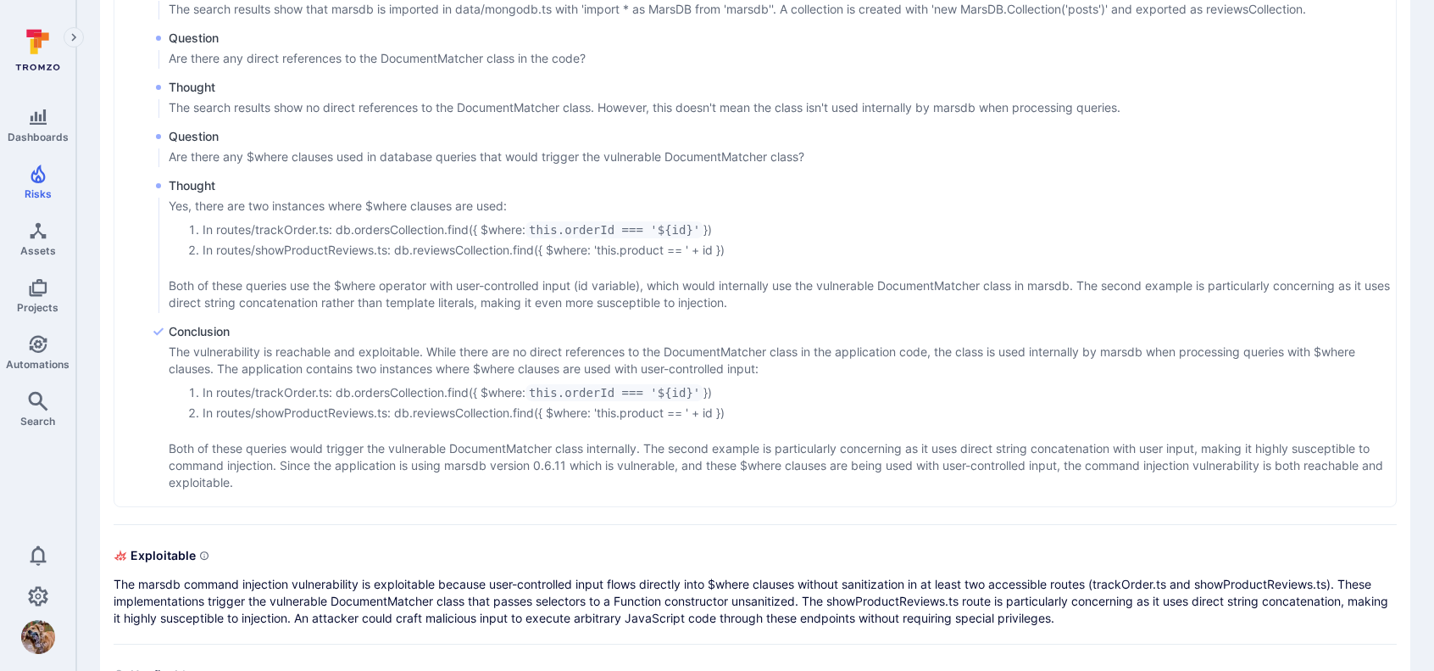
scroll to position [2835, 0]
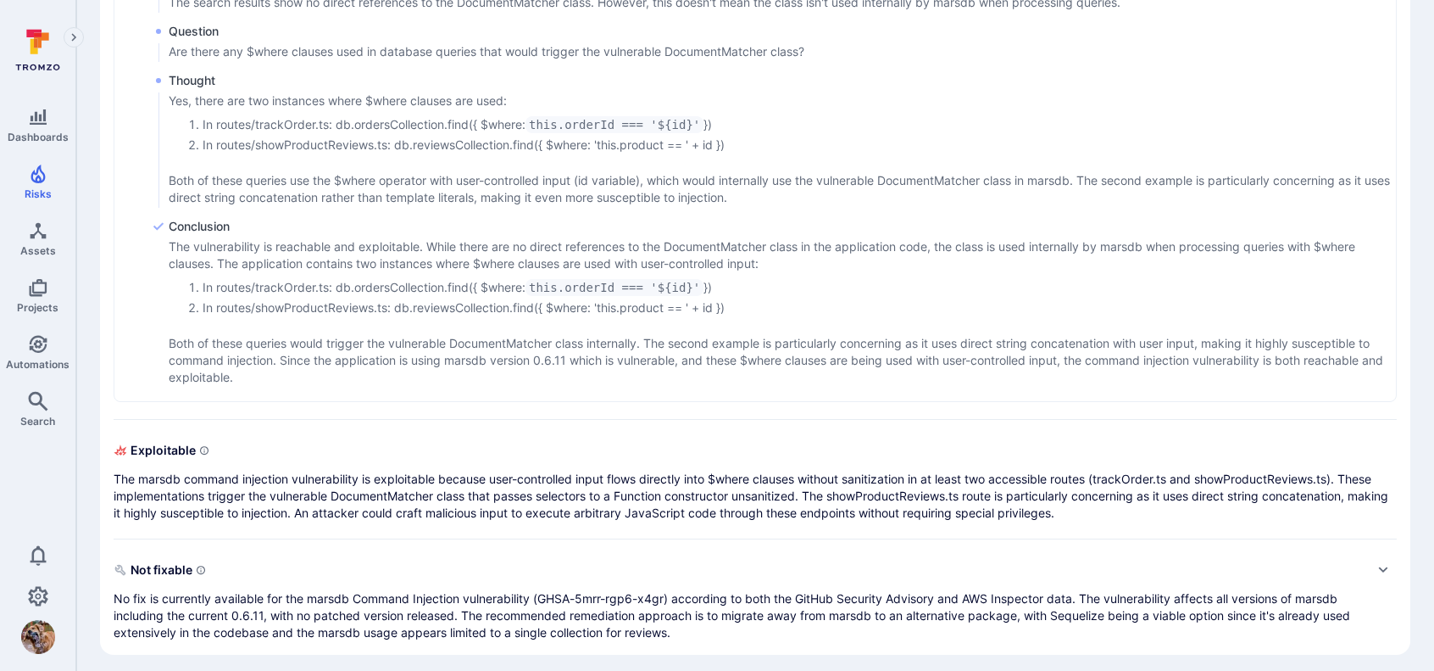
click at [1387, 563] on icon "Expand" at bounding box center [1384, 570] width 14 height 14
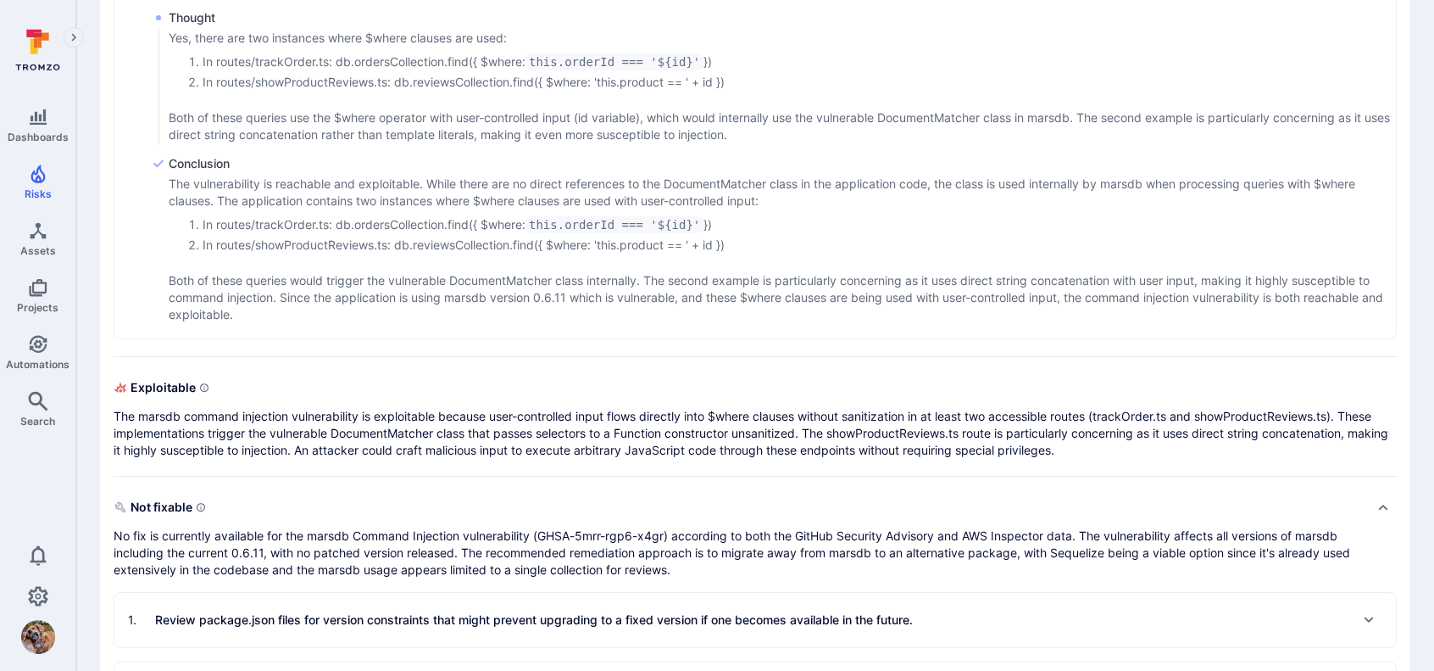
scroll to position [2973, 0]
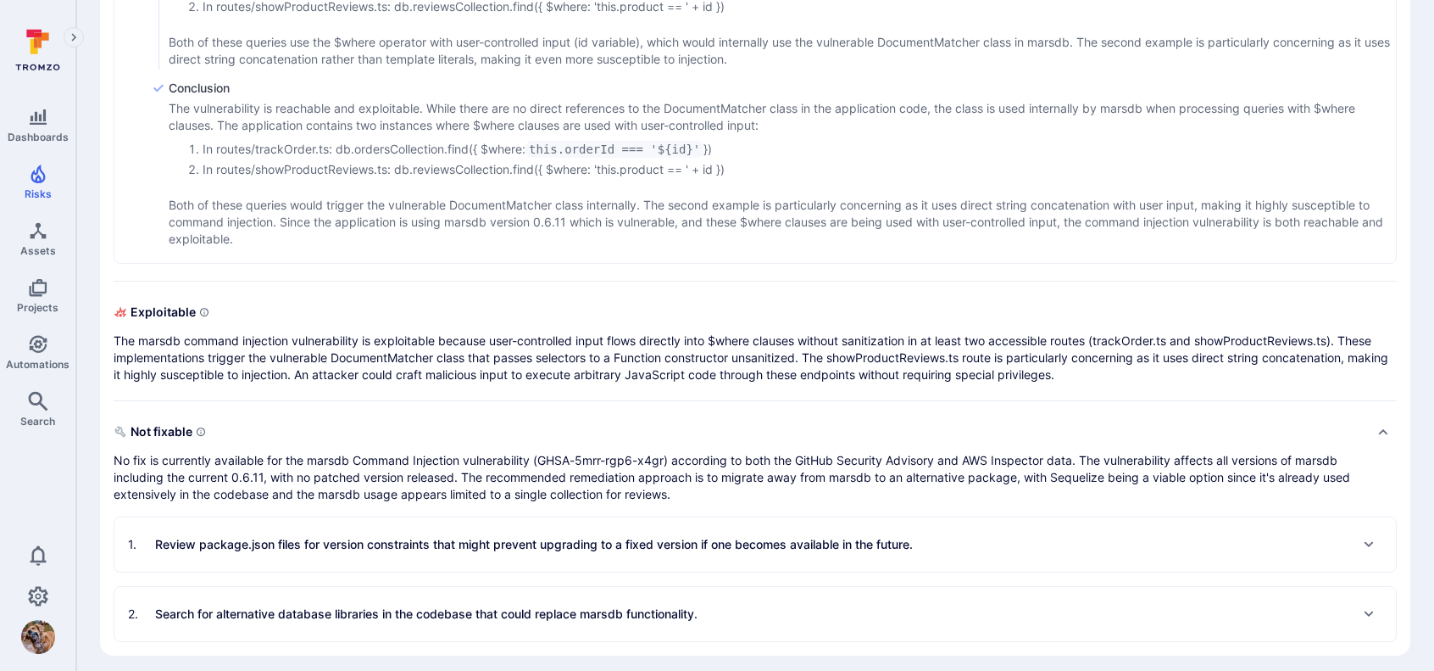
click at [1374, 540] on icon "Expand" at bounding box center [1369, 544] width 14 height 14
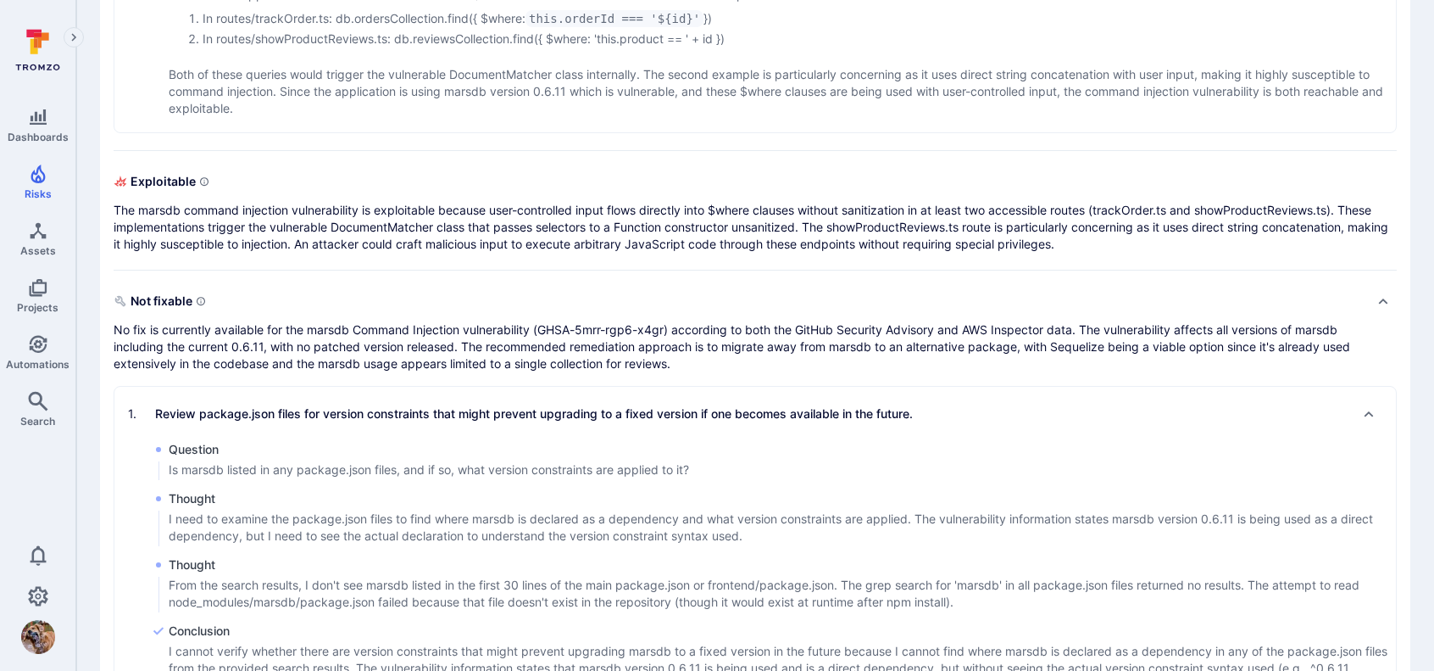
scroll to position [3241, 0]
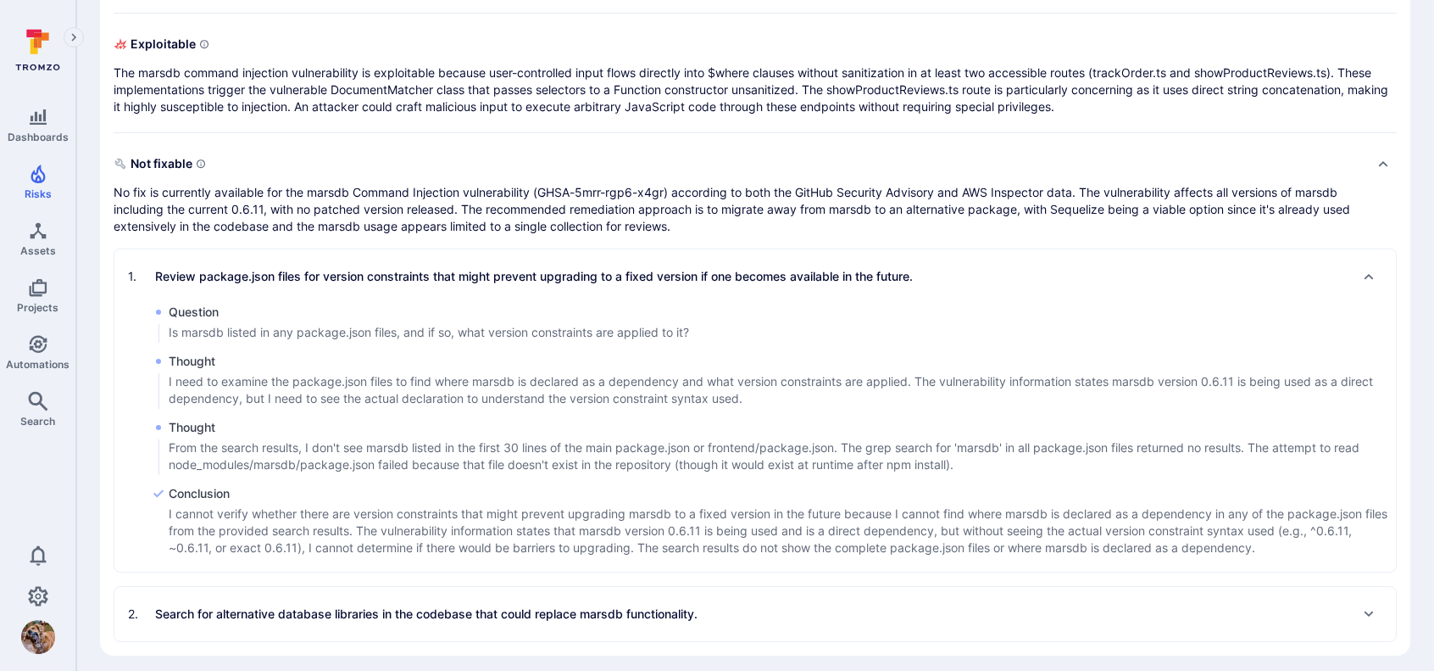
click at [1376, 610] on div "Expand" at bounding box center [1369, 613] width 27 height 27
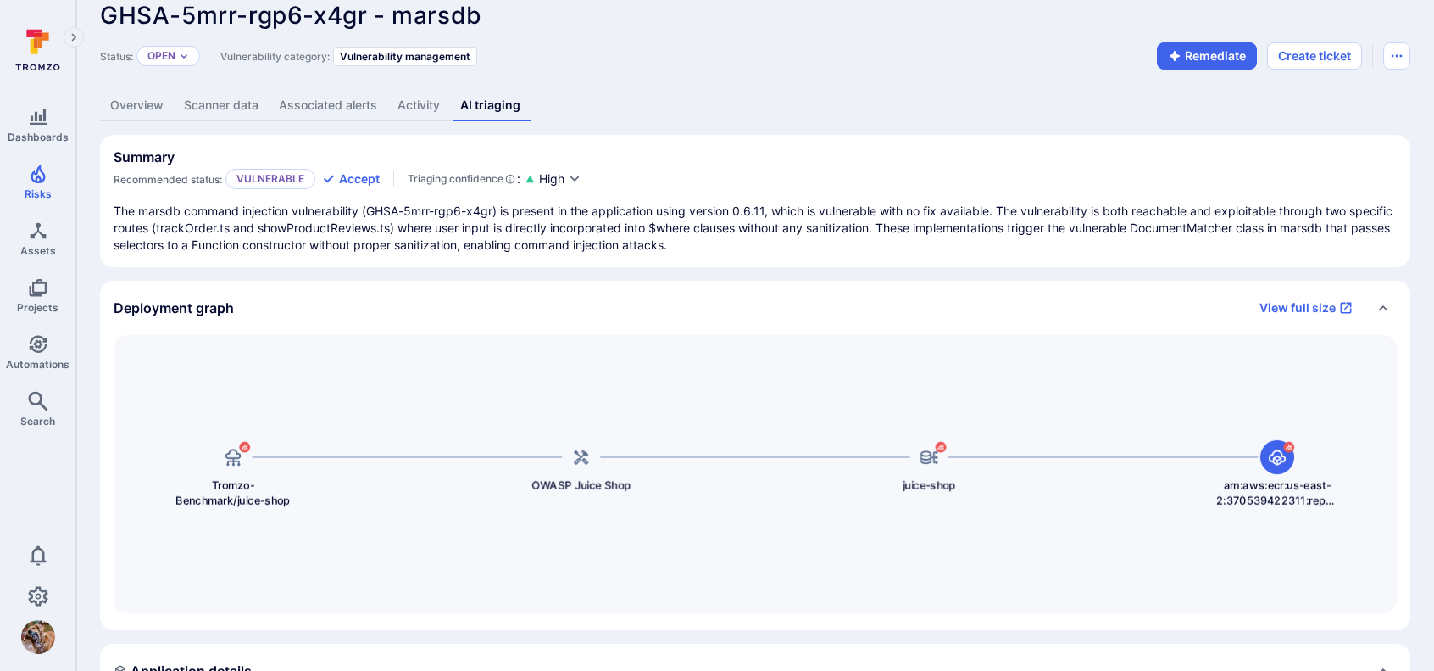
scroll to position [0, 0]
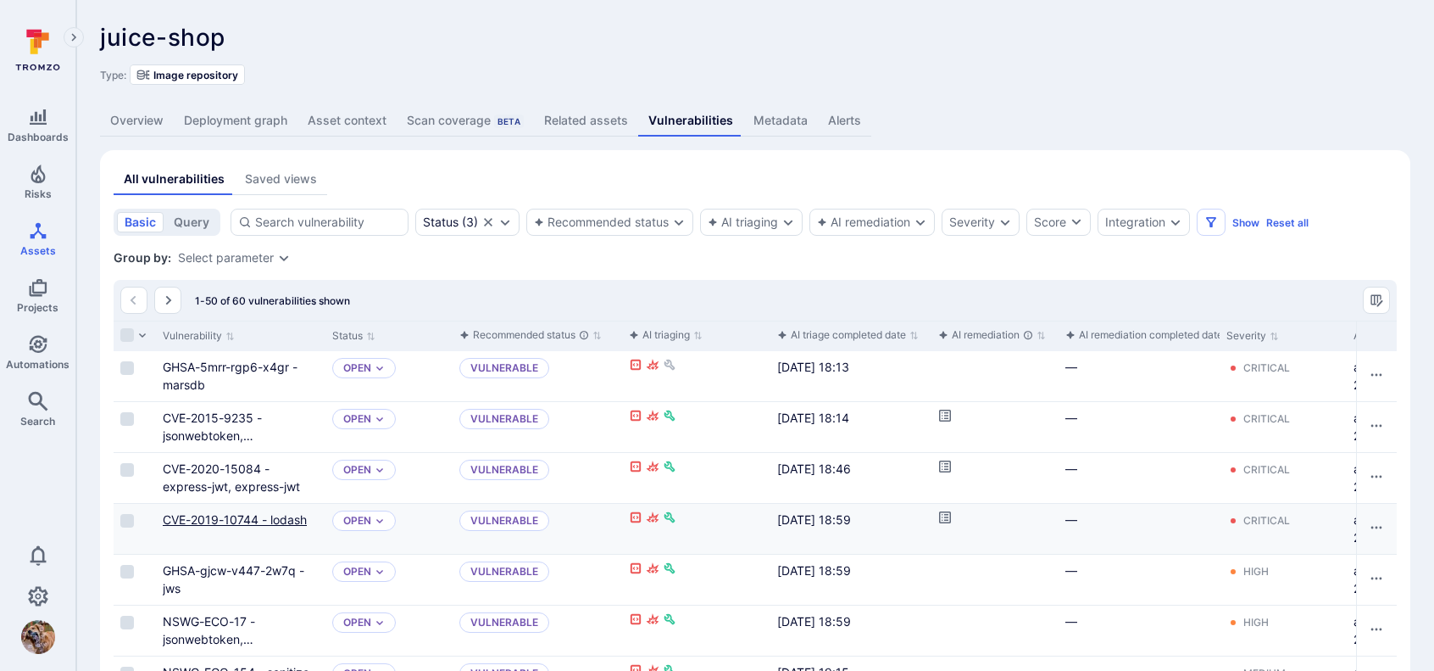
click at [264, 515] on link "CVE-2019-10744 - lodash" at bounding box center [235, 519] width 144 height 14
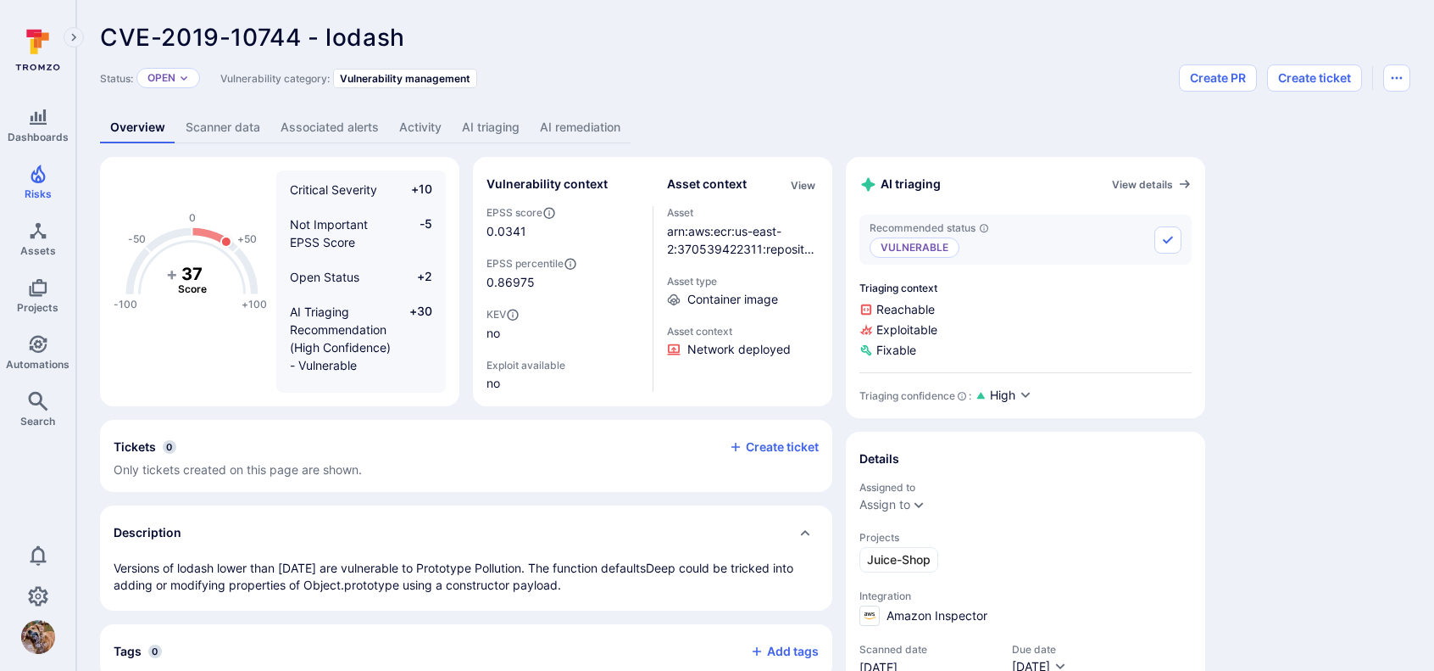
drag, startPoint x: 514, startPoint y: 126, endPoint x: 553, endPoint y: 135, distance: 39.9
click at [514, 126] on link "AI triaging" at bounding box center [491, 127] width 78 height 31
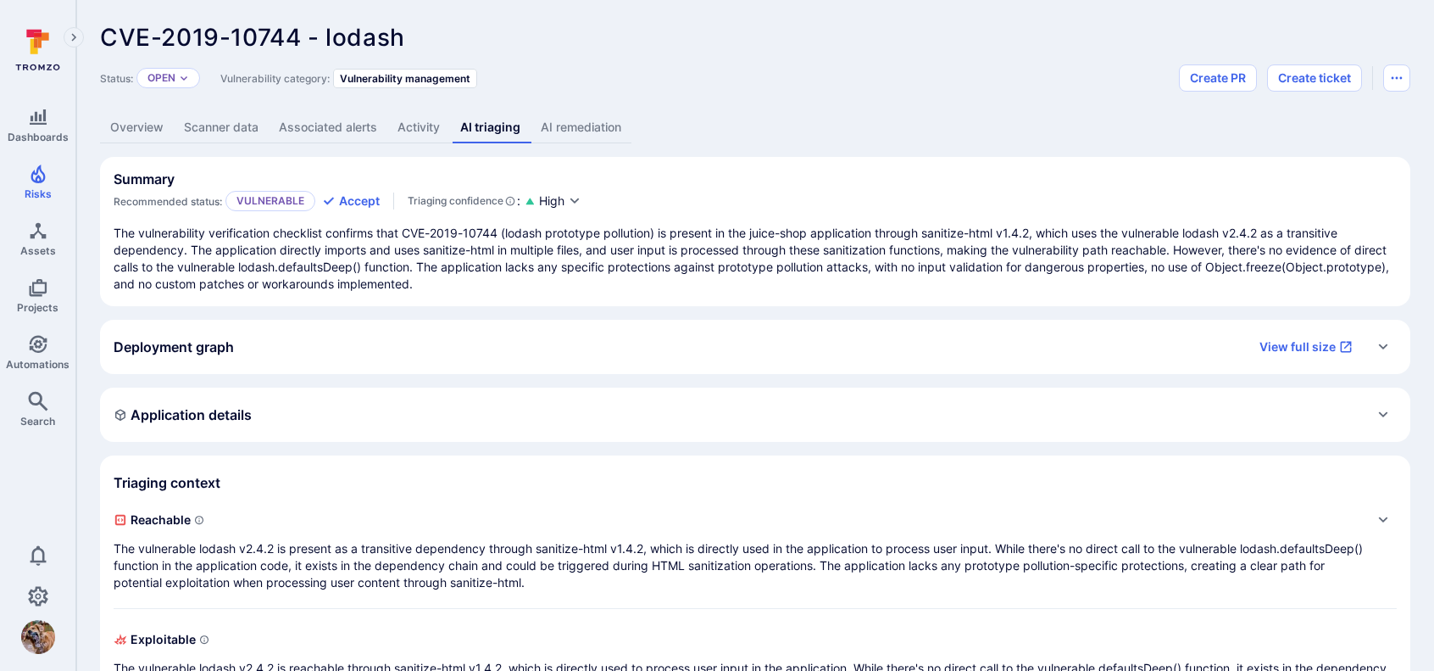
click at [589, 126] on link "AI remediation" at bounding box center [581, 127] width 101 height 31
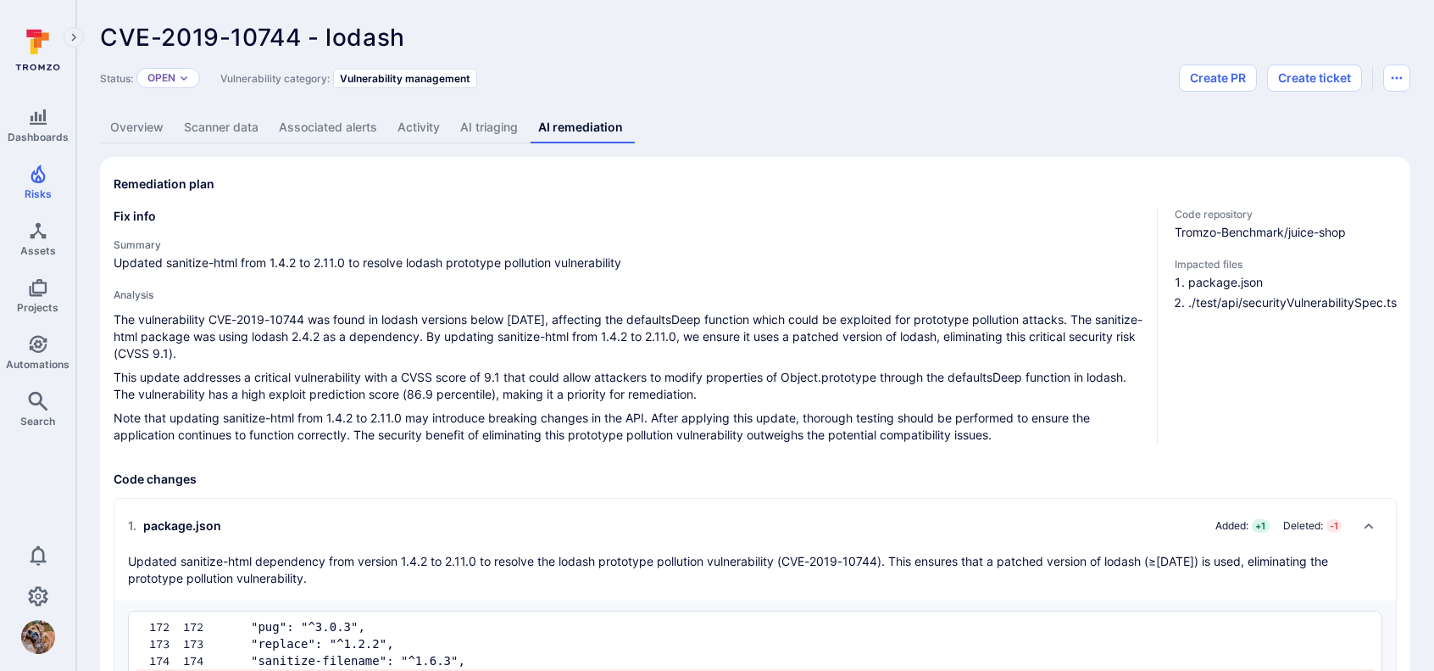
click at [495, 126] on link "AI triaging" at bounding box center [489, 127] width 78 height 31
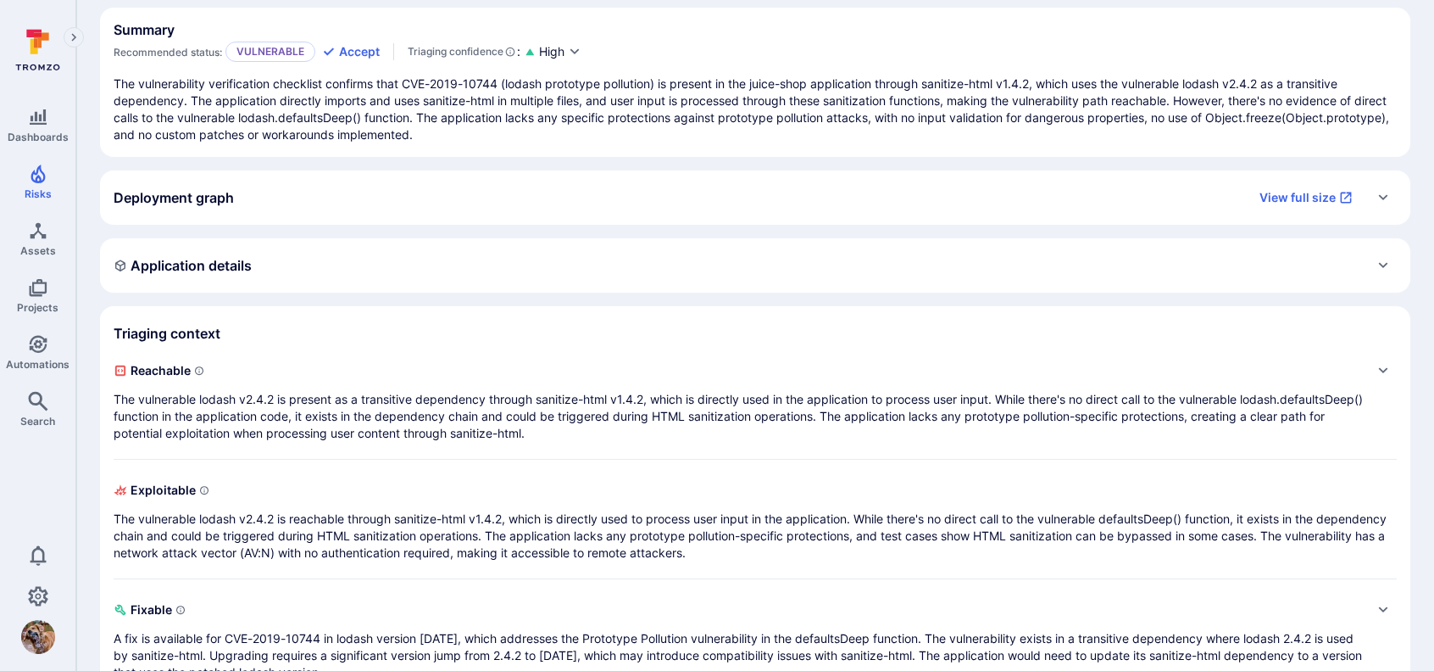
scroll to position [170, 0]
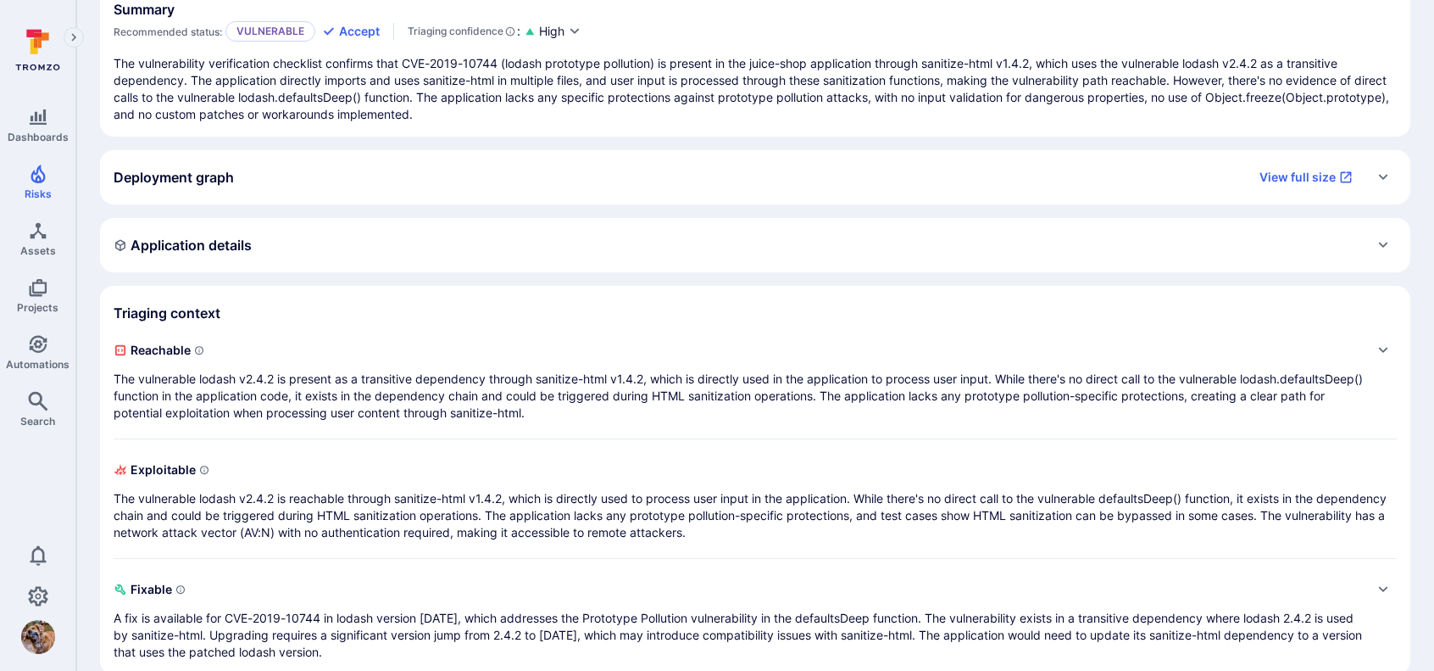
click at [1384, 240] on icon "Expand" at bounding box center [1384, 245] width 14 height 14
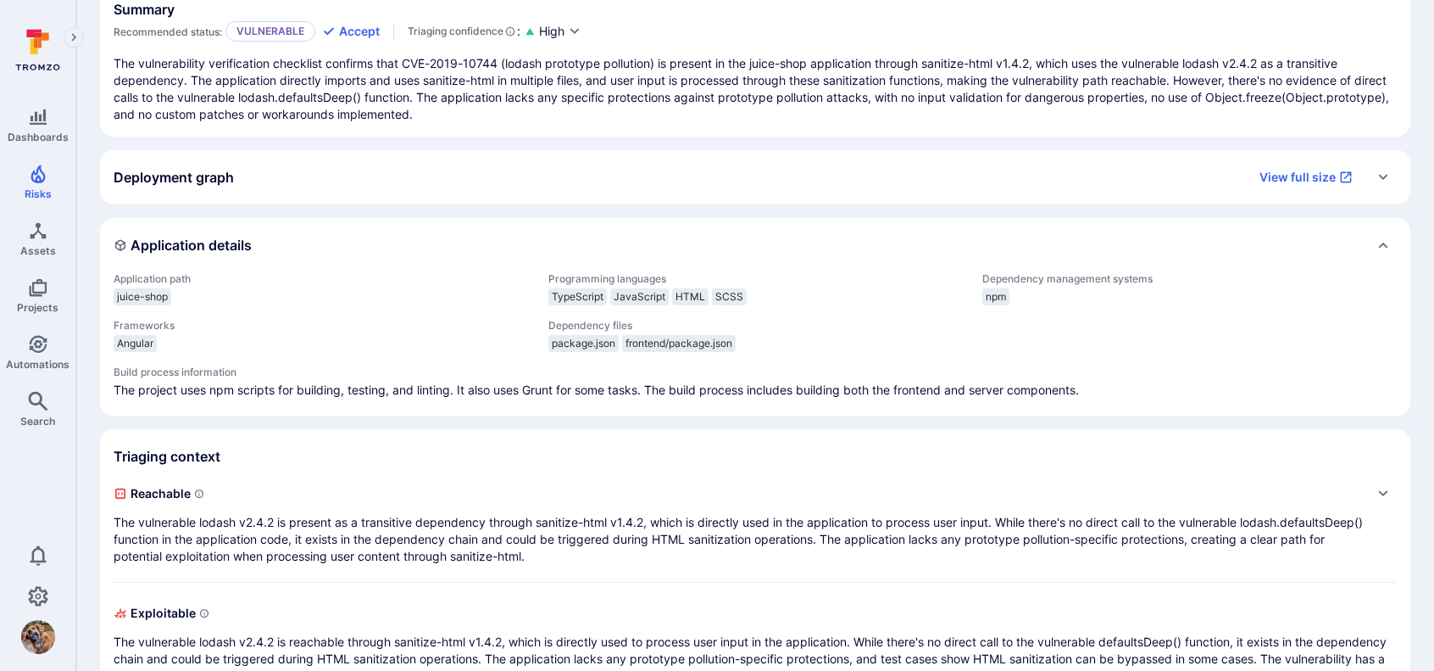
click at [1384, 176] on icon "Expand" at bounding box center [1383, 177] width 9 height 6
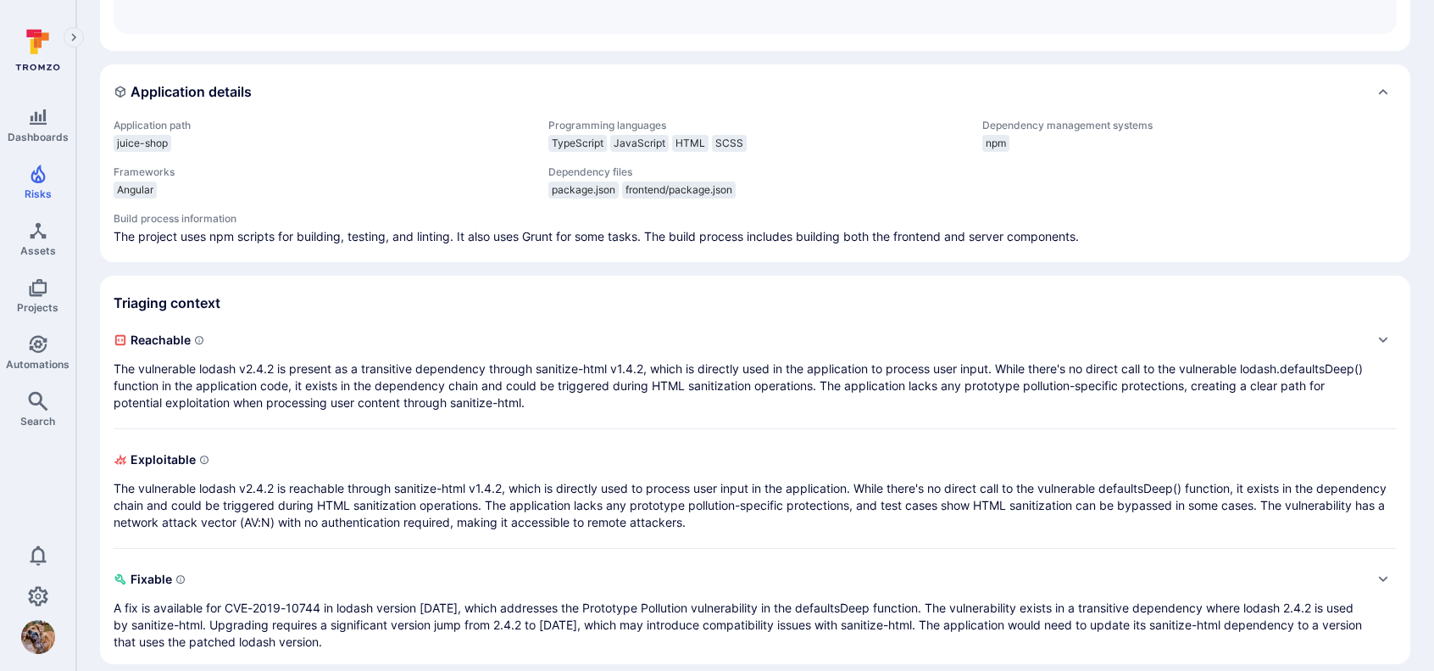
scroll to position [631, 0]
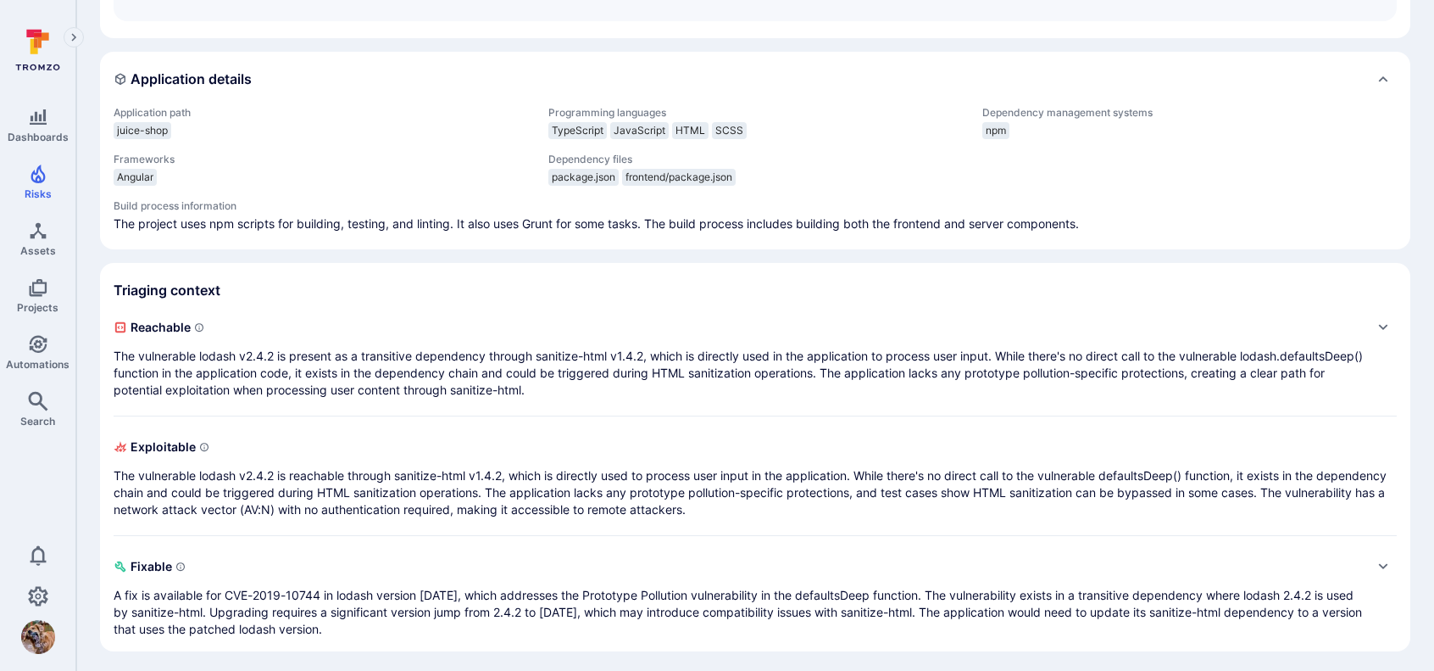
click at [1384, 323] on icon "Expand" at bounding box center [1384, 327] width 14 height 14
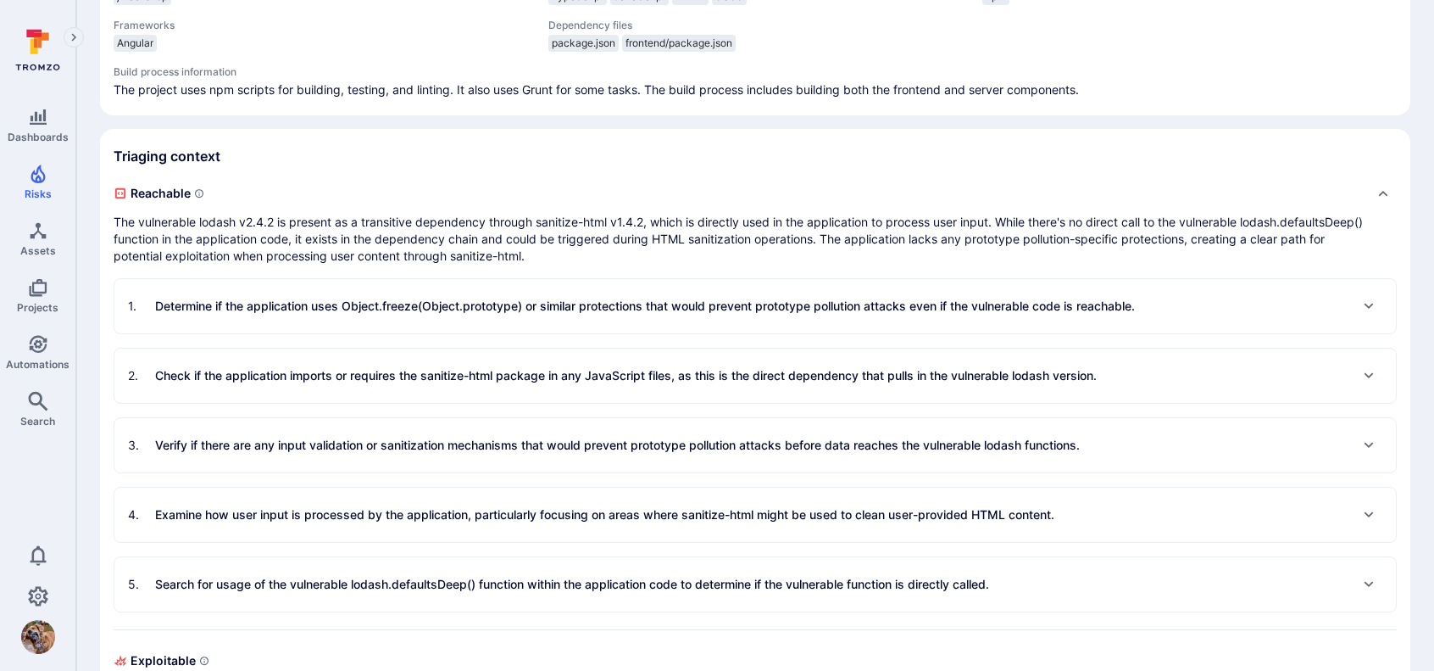
scroll to position [885, 0]
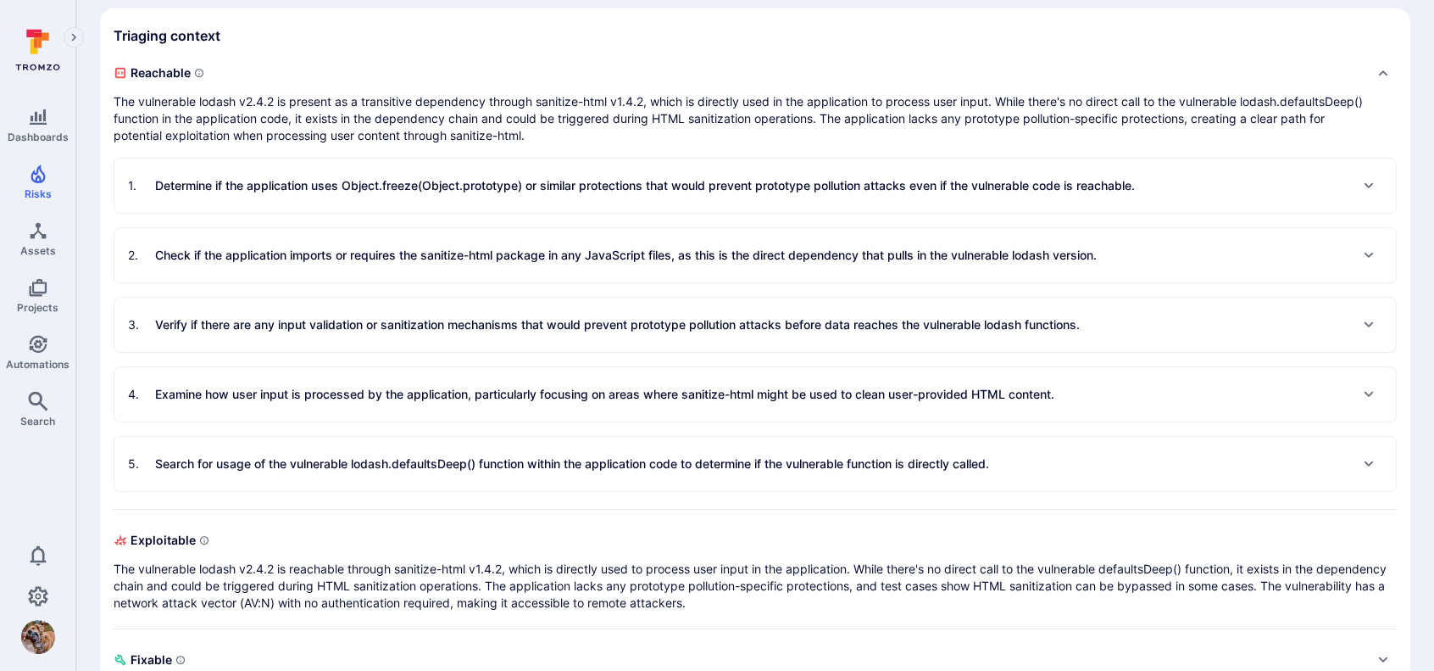
click at [1374, 172] on div "Expand" at bounding box center [1369, 185] width 27 height 27
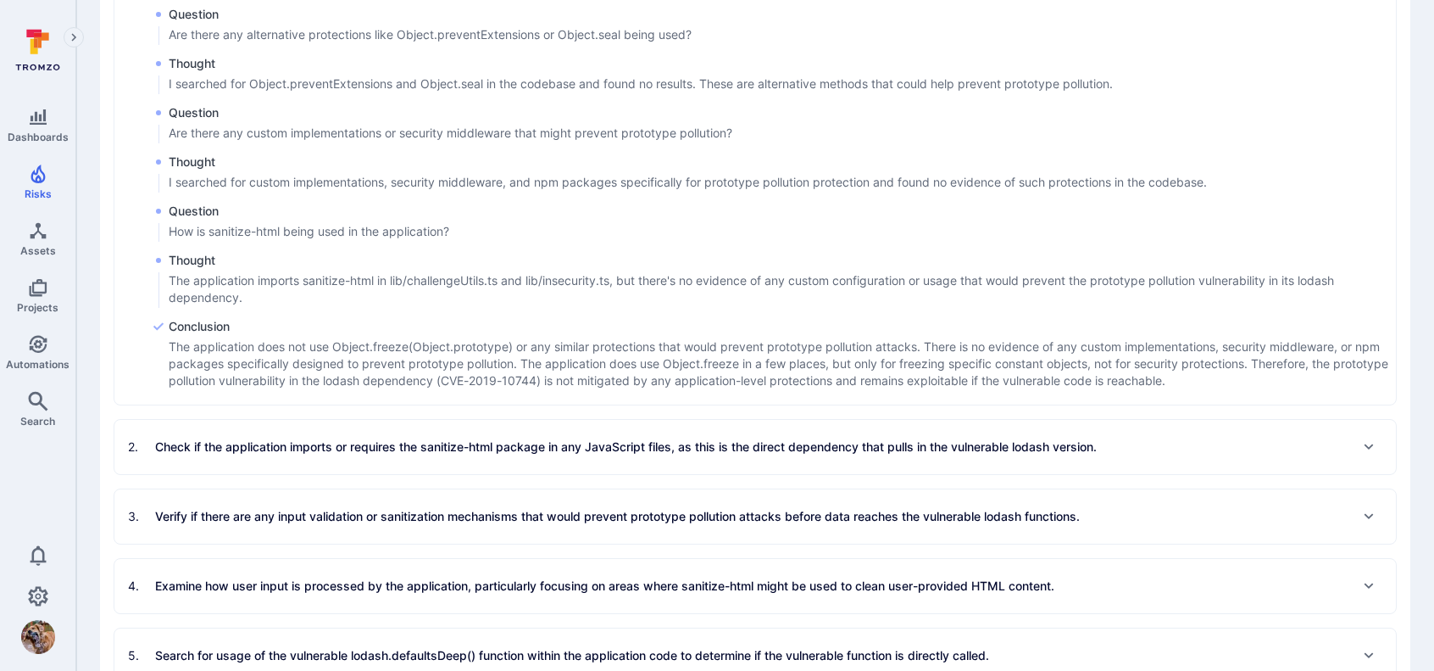
scroll to position [1394, 0]
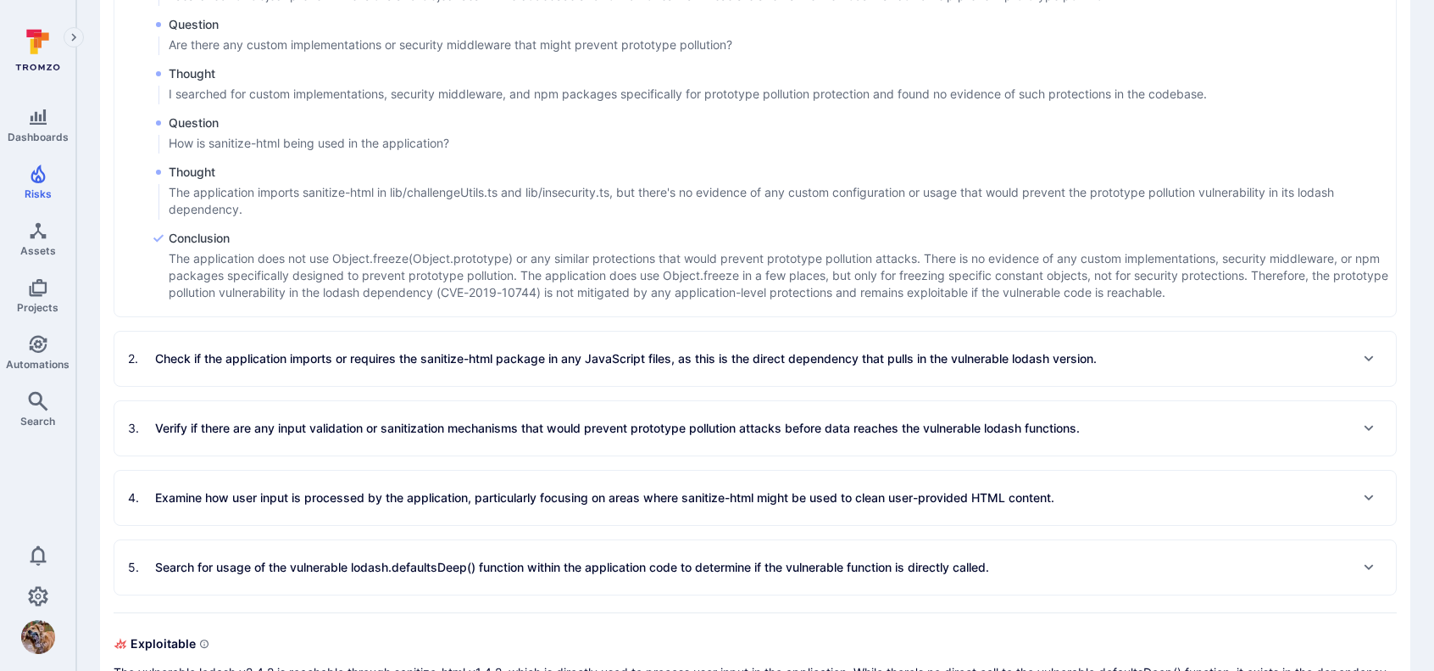
click at [1367, 345] on div "Expand" at bounding box center [1369, 358] width 27 height 27
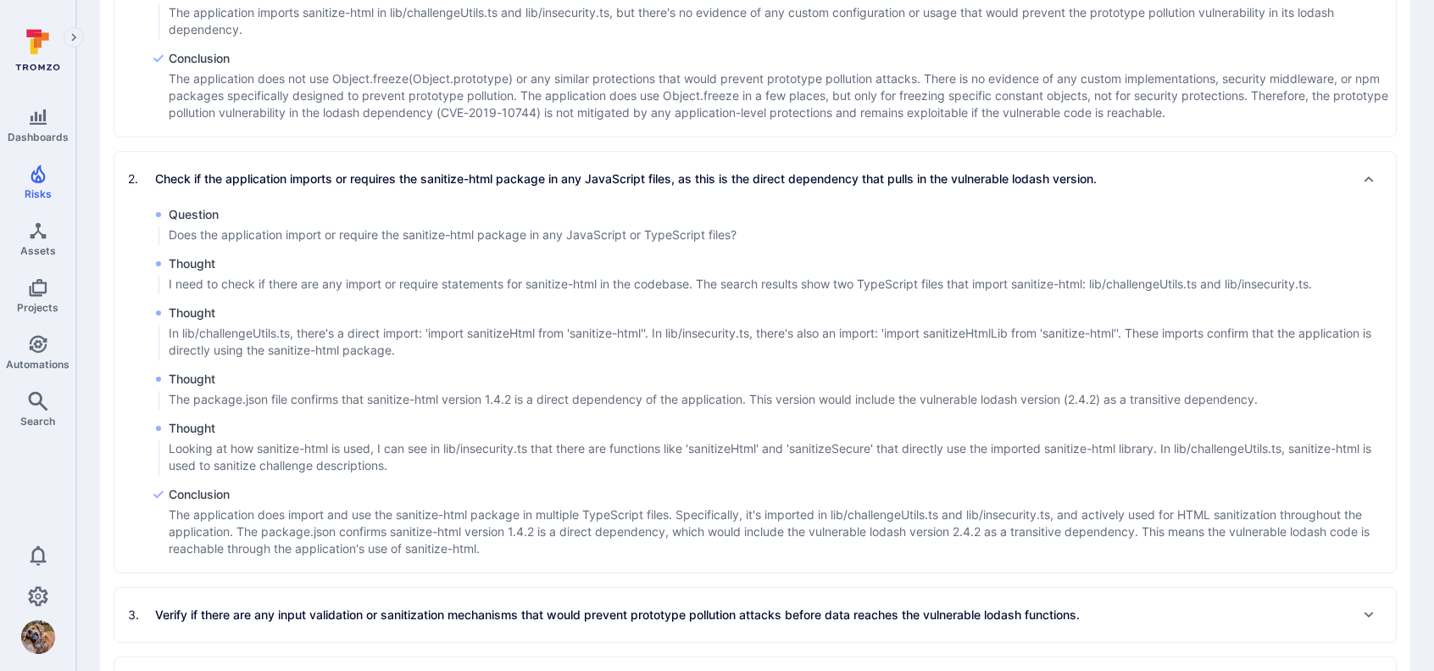
scroll to position [1648, 0]
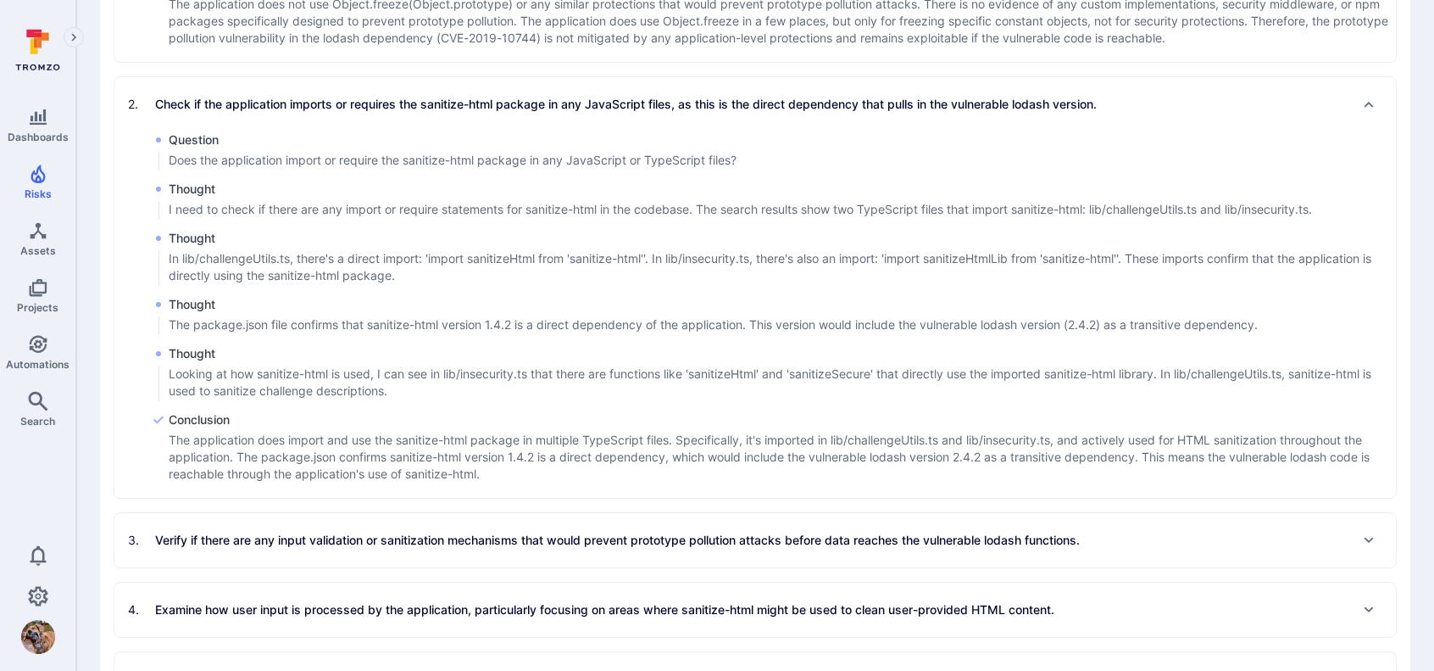
click at [1368, 515] on div "3 . Verify if there are any input validation or sanitization mechanisms that wo…" at bounding box center [755, 540] width 1282 height 54
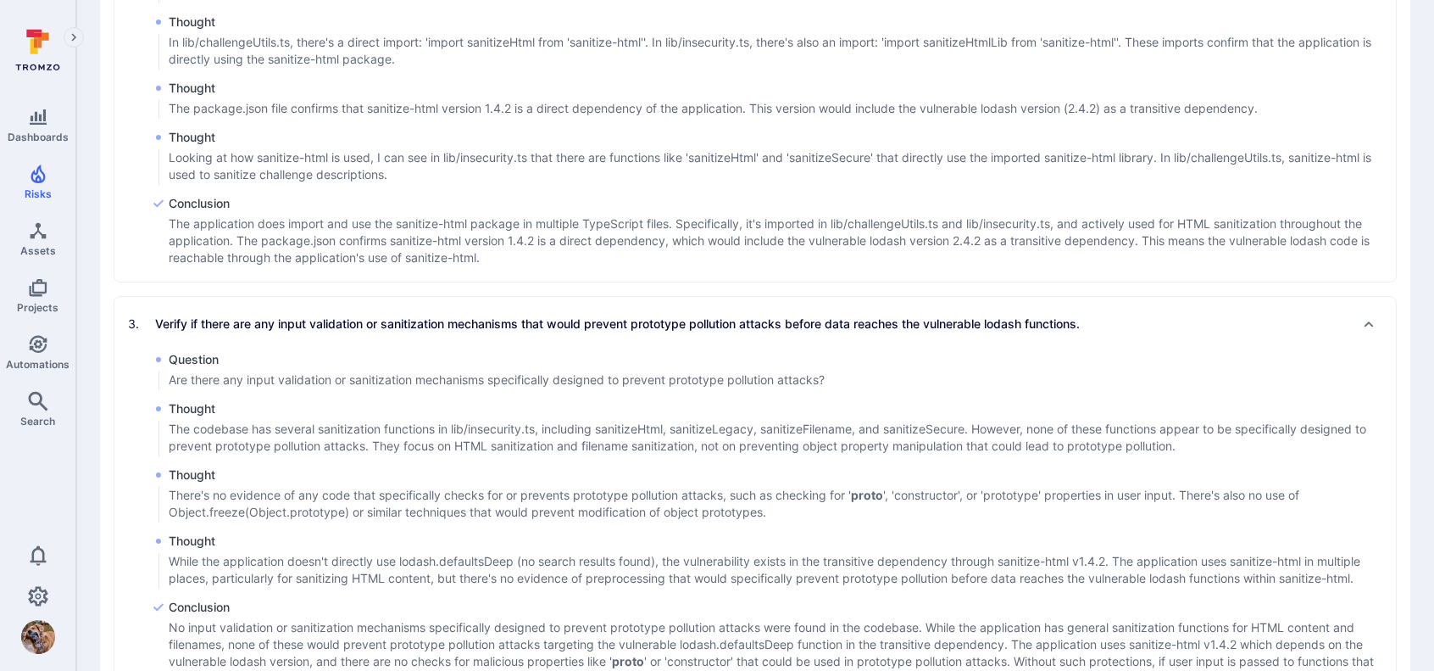
scroll to position [2072, 0]
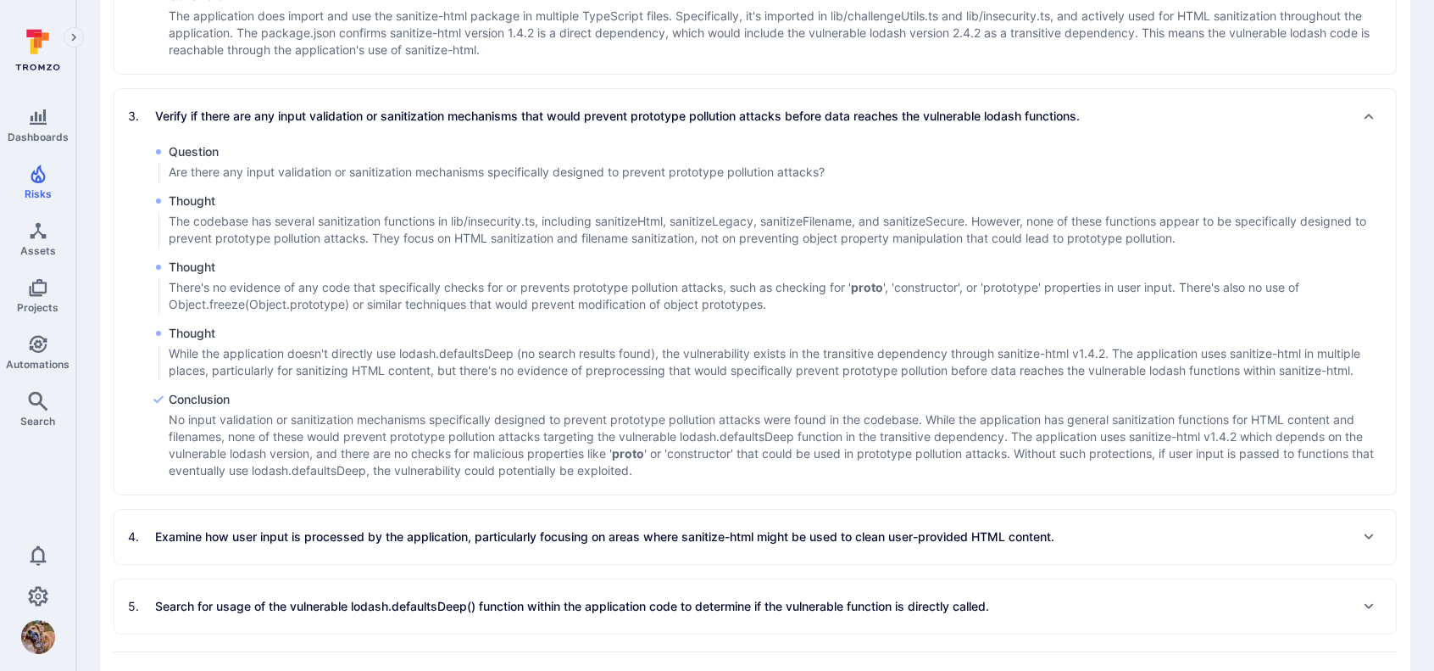
click at [1367, 540] on div "Expand" at bounding box center [1369, 536] width 27 height 27
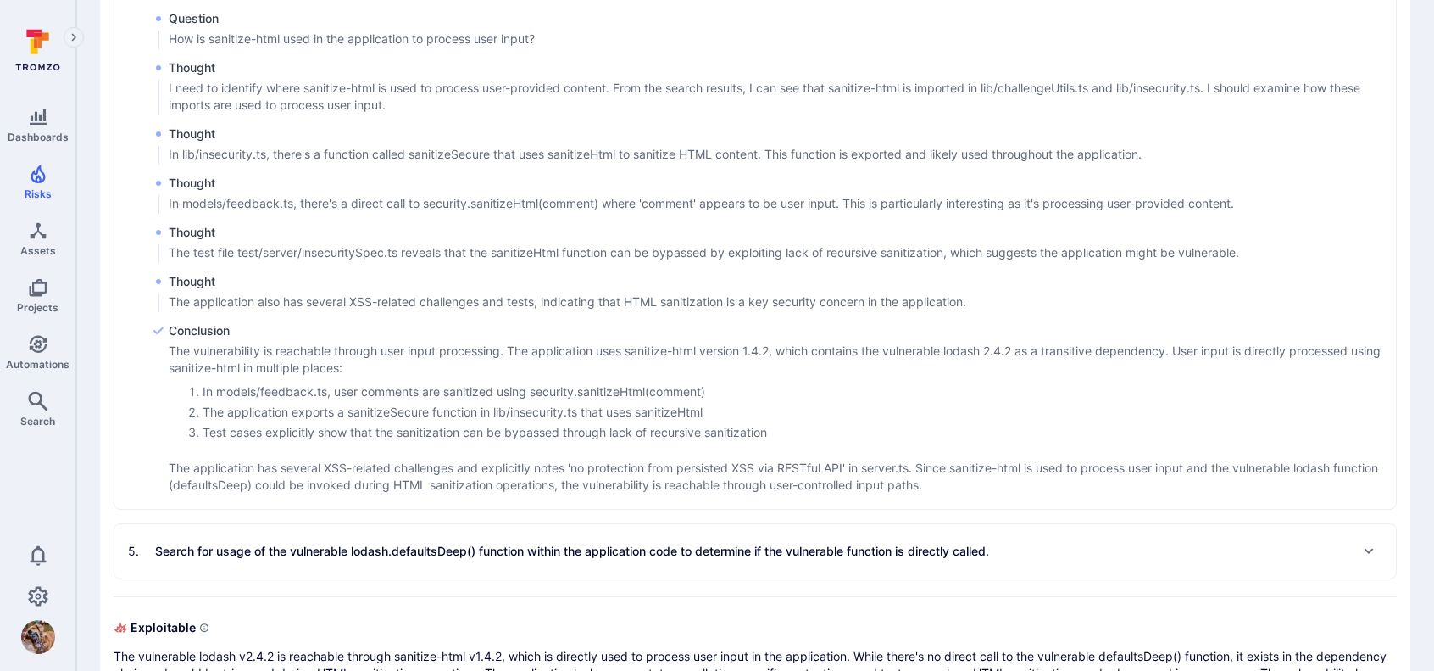
scroll to position [2750, 0]
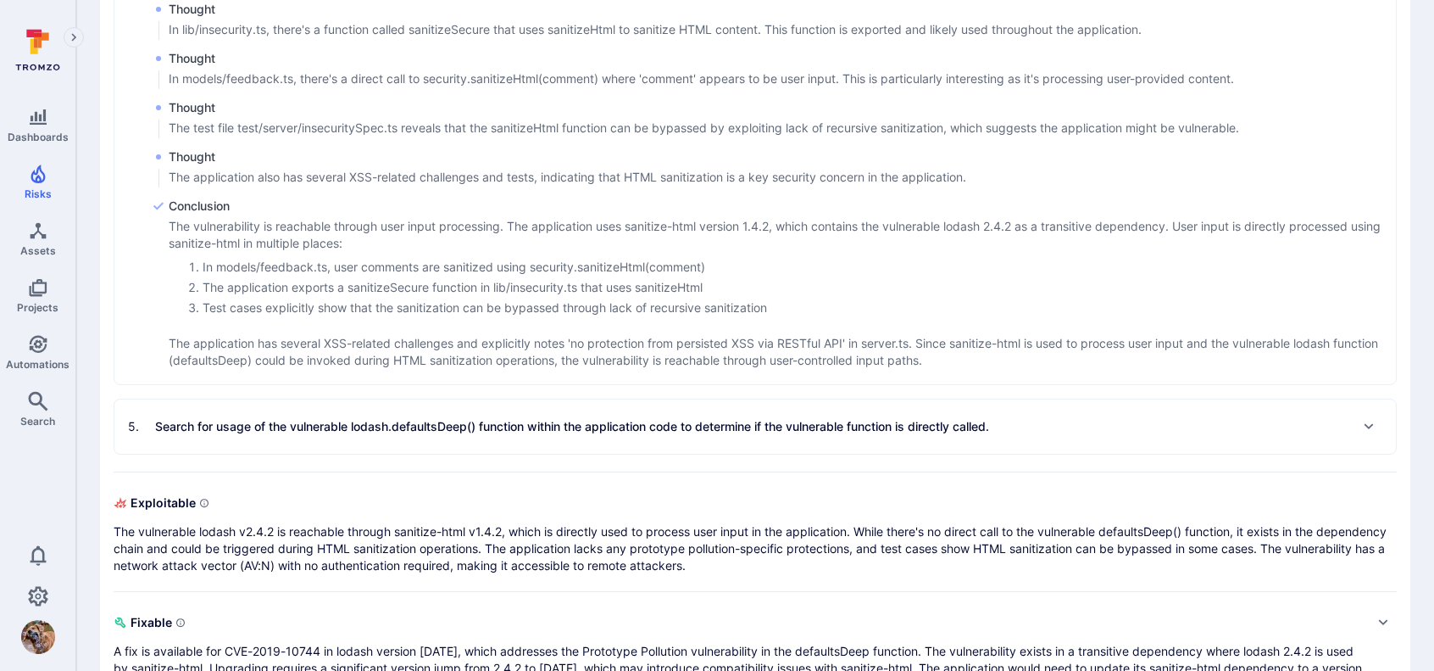
click at [1362, 420] on icon "Expand" at bounding box center [1369, 427] width 14 height 14
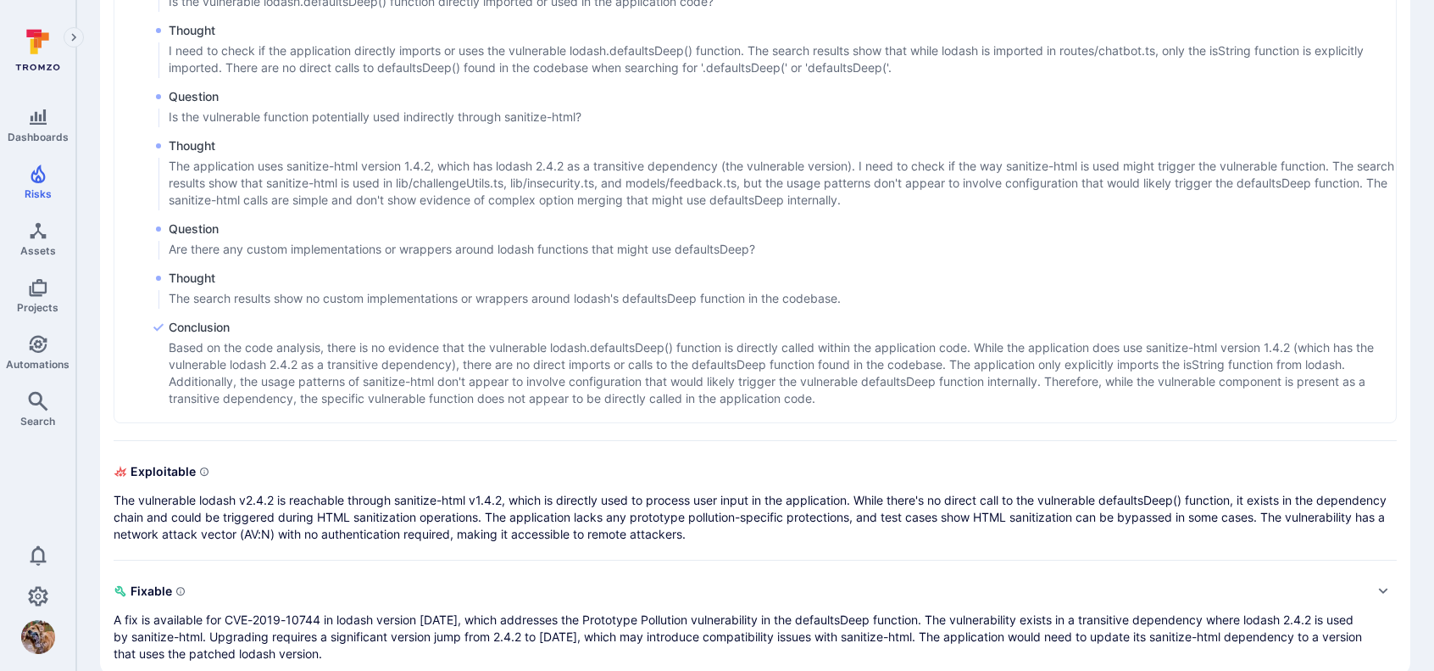
scroll to position [3252, 0]
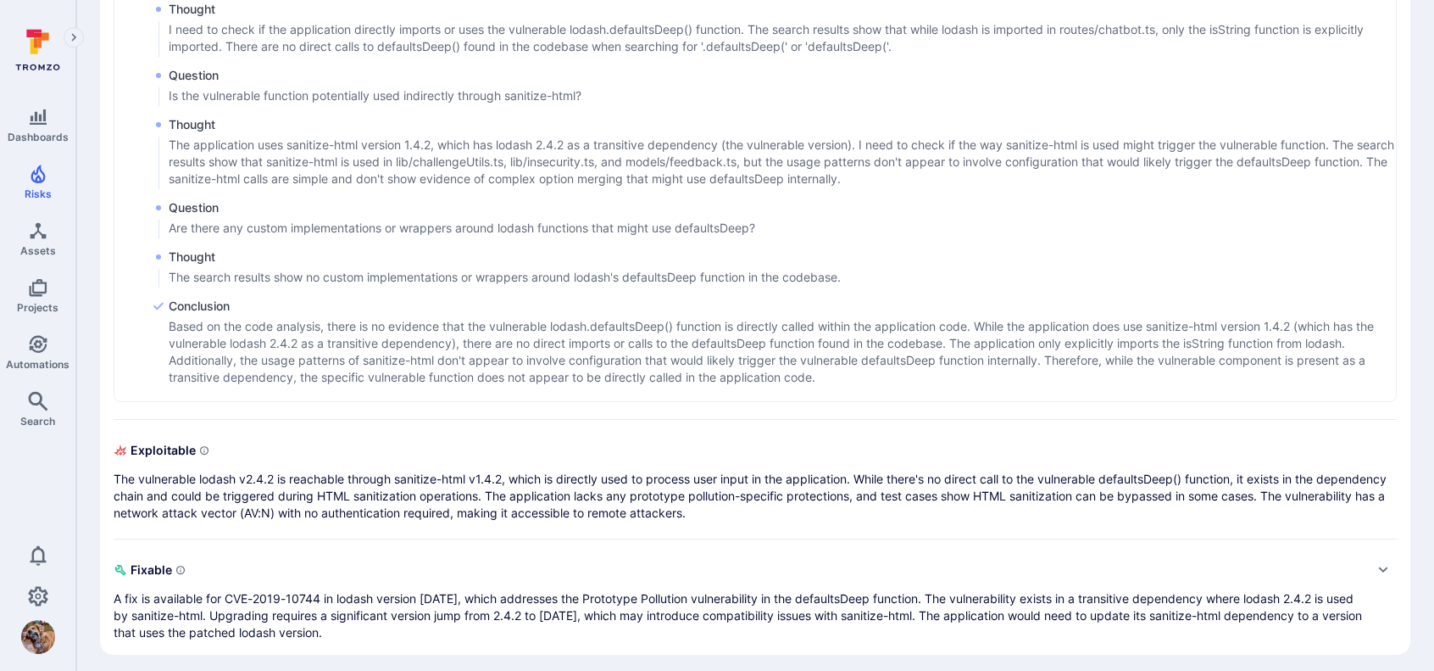
click at [1383, 563] on icon "Expand" at bounding box center [1384, 570] width 14 height 14
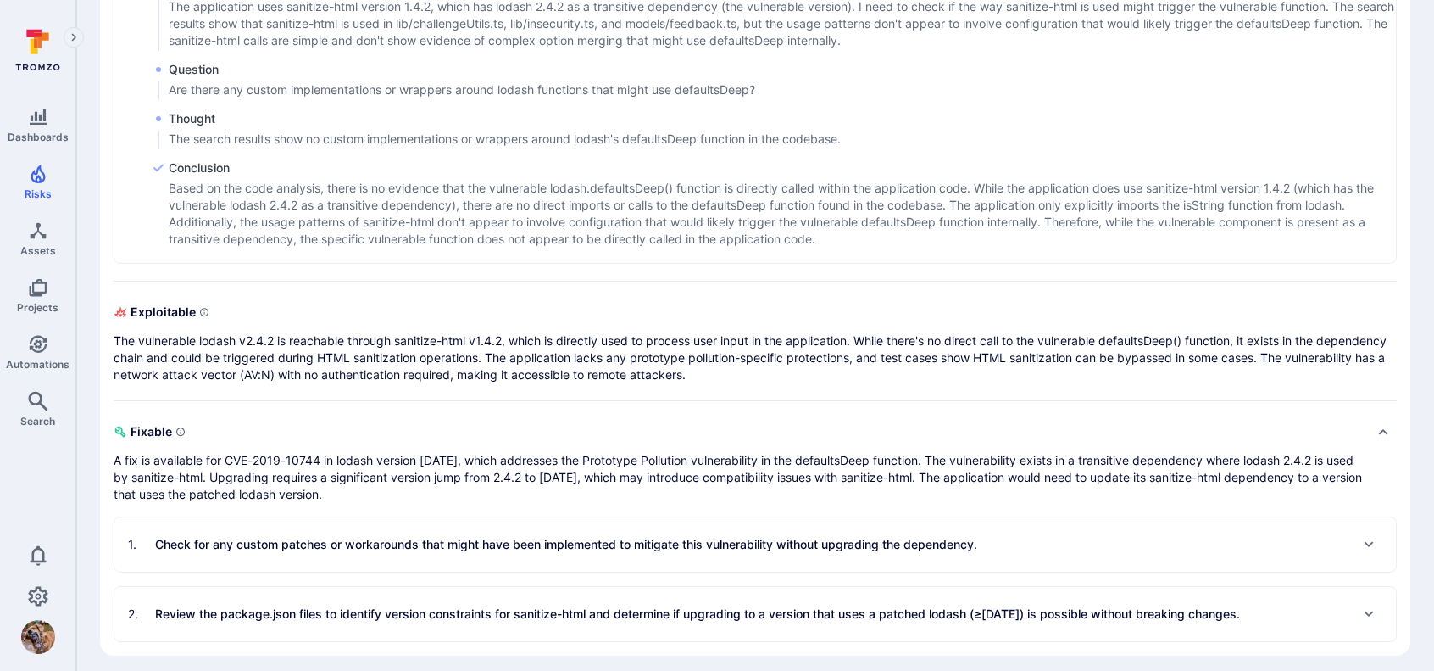
drag, startPoint x: 1371, startPoint y: 542, endPoint x: 1365, endPoint y: 521, distance: 21.2
click at [1370, 542] on icon "Expand" at bounding box center [1369, 544] width 14 height 14
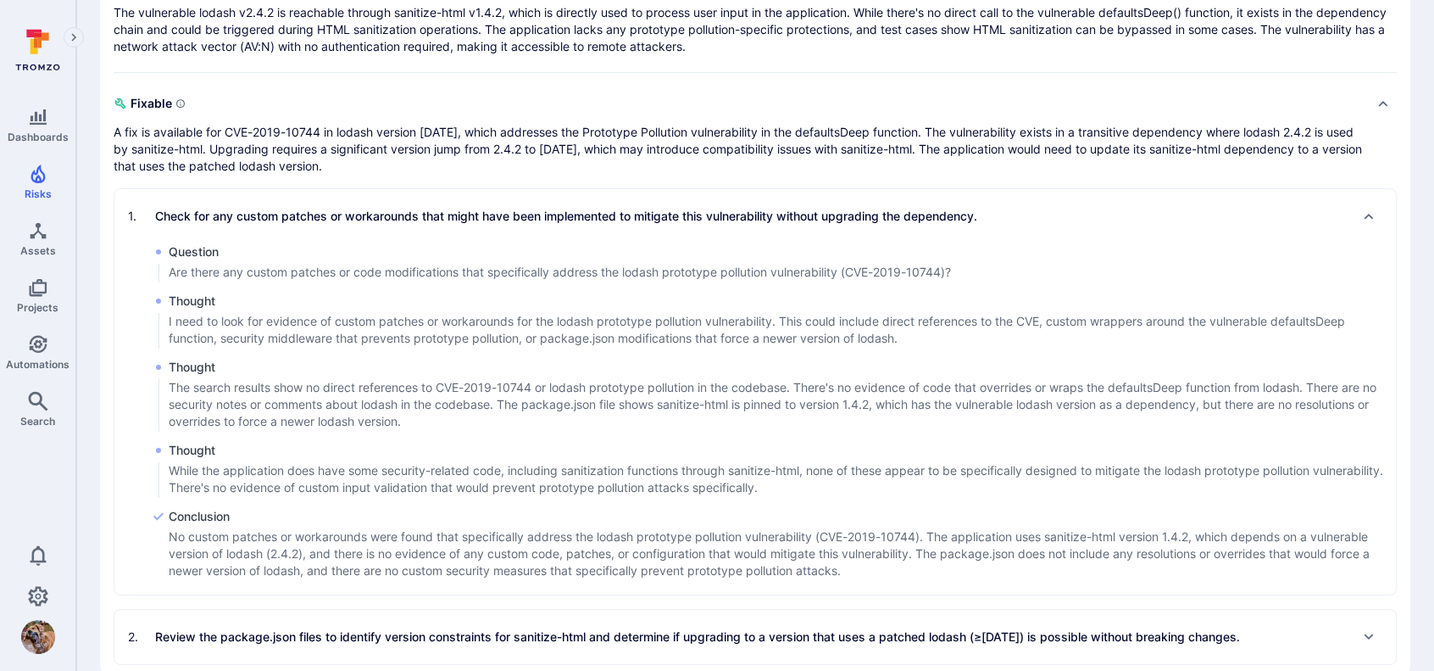
scroll to position [3741, 0]
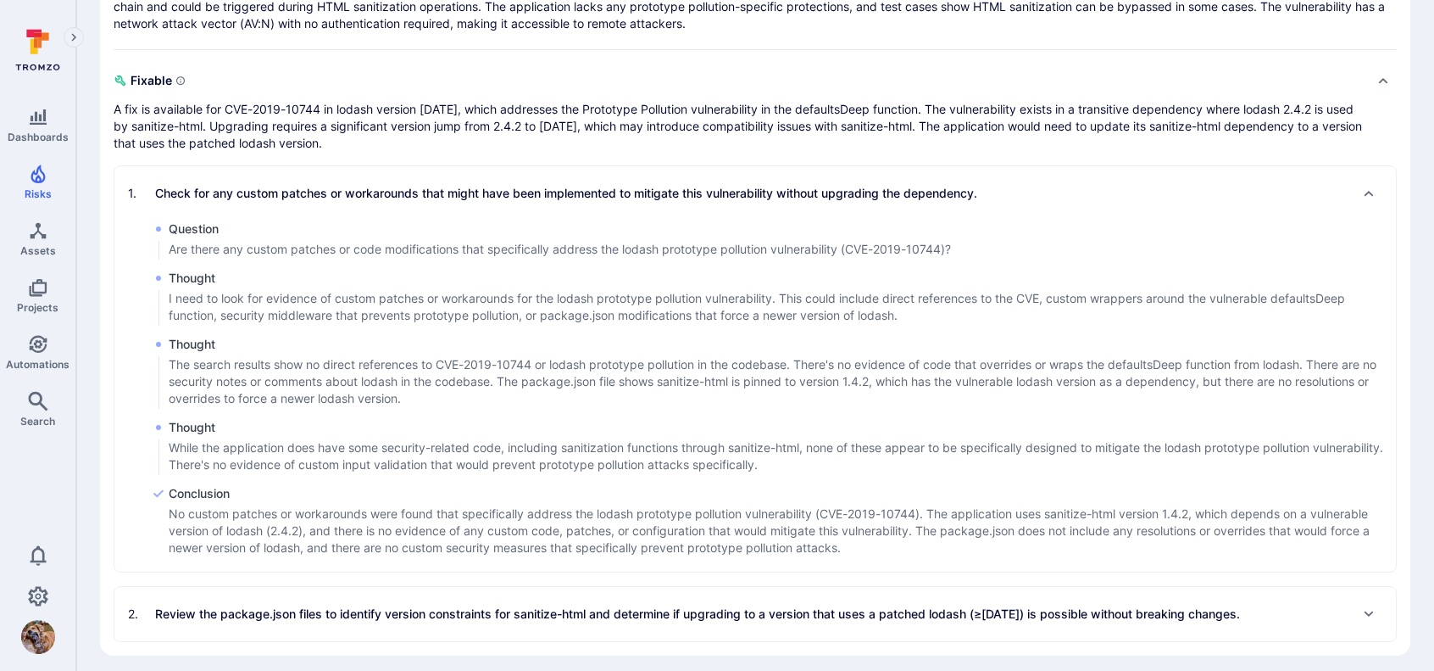
click at [1380, 606] on div "Expand" at bounding box center [1369, 613] width 27 height 27
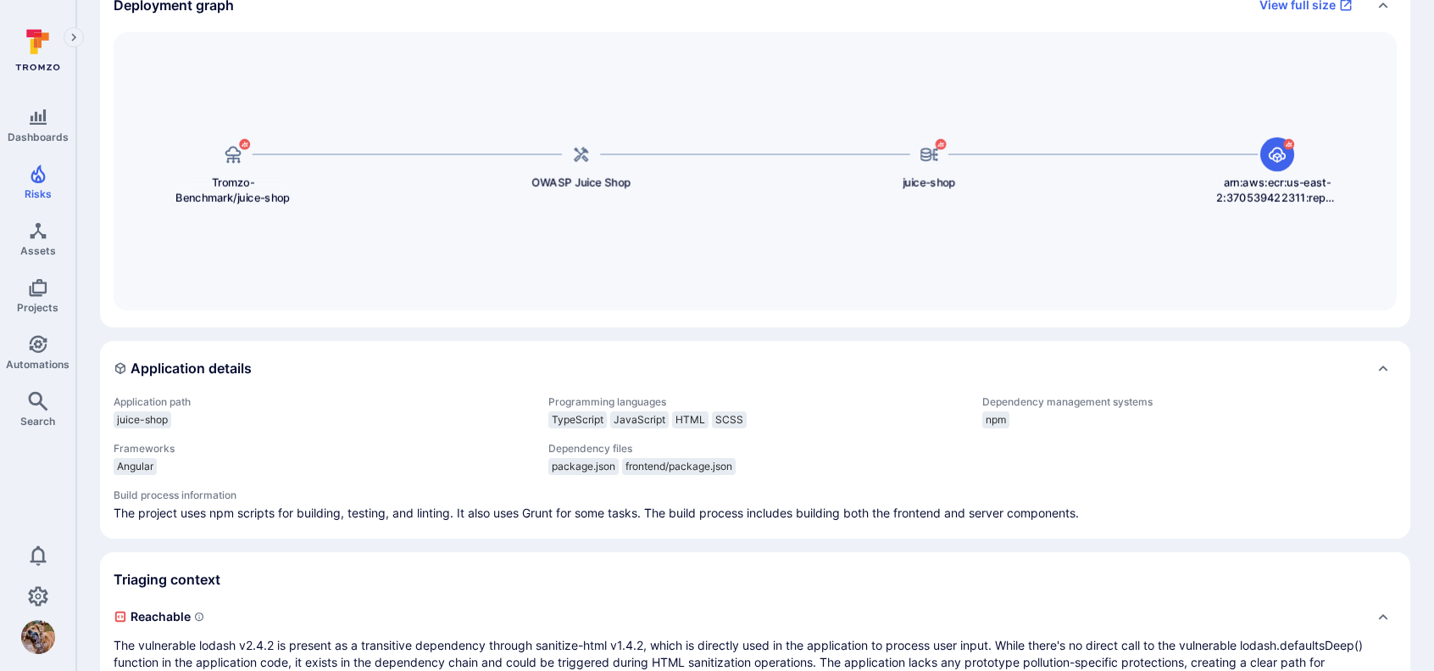
scroll to position [0, 0]
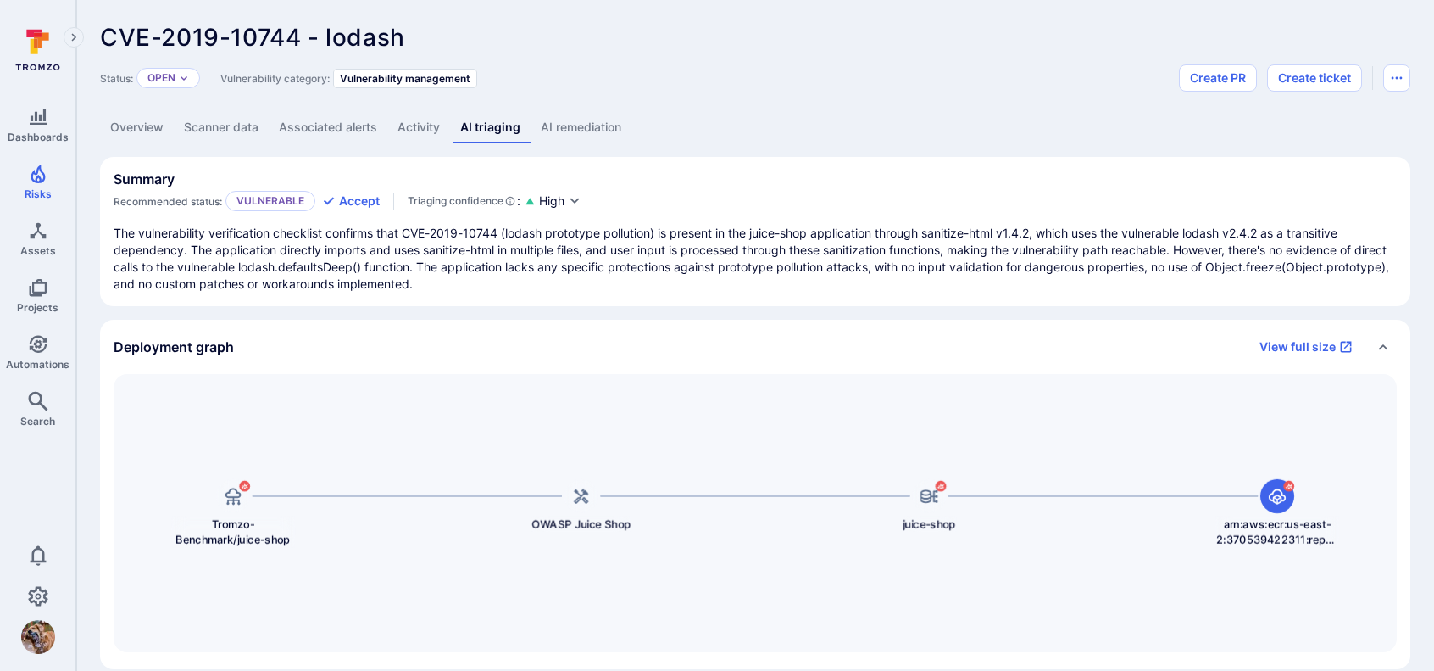
click at [608, 128] on link "AI remediation" at bounding box center [581, 127] width 101 height 31
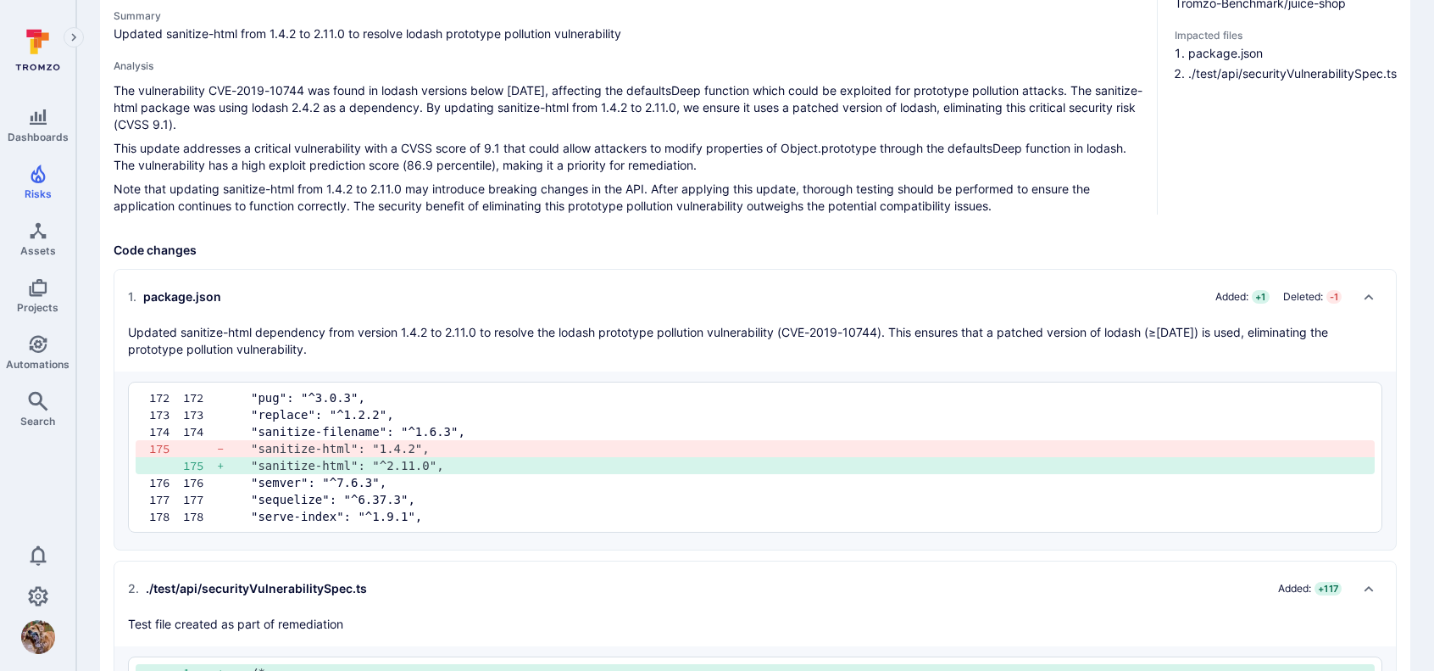
scroll to position [144, 0]
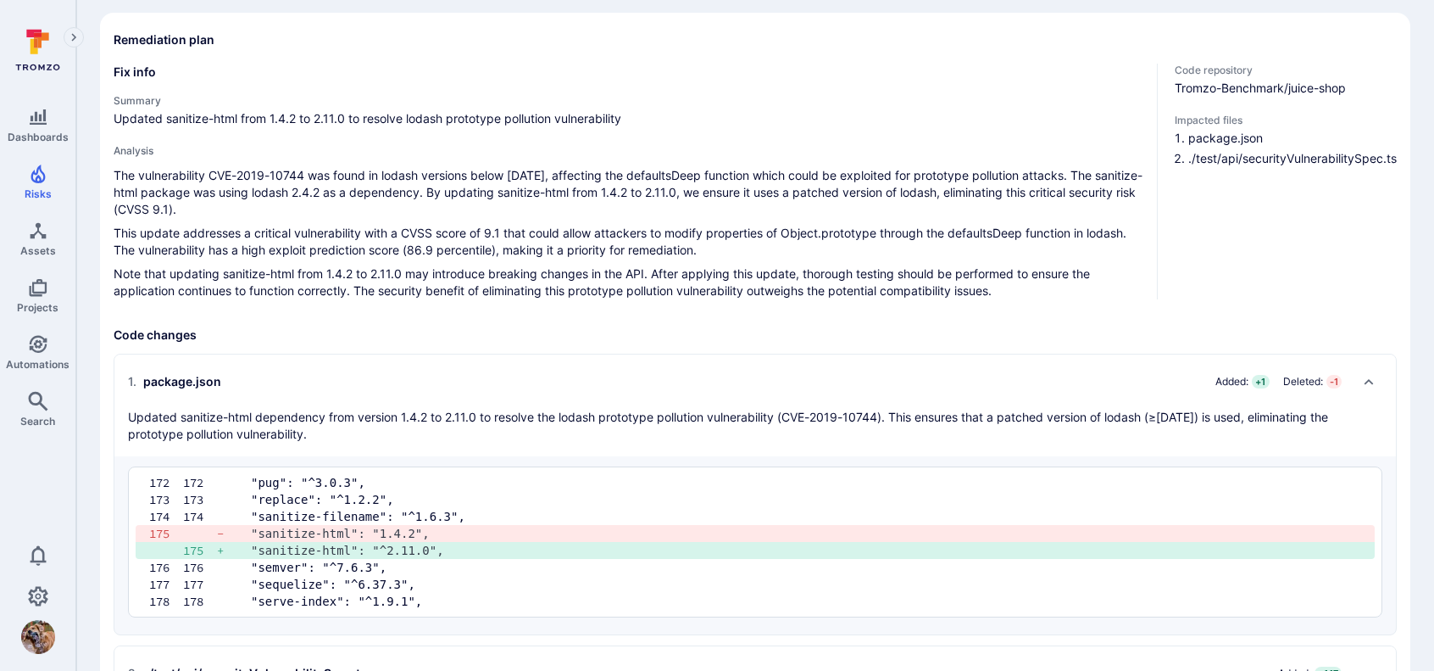
click at [549, 282] on p "Note that updating sanitize-html from 1.4.2 to 2.11.0 may introduce breaking ch…" at bounding box center [629, 282] width 1030 height 34
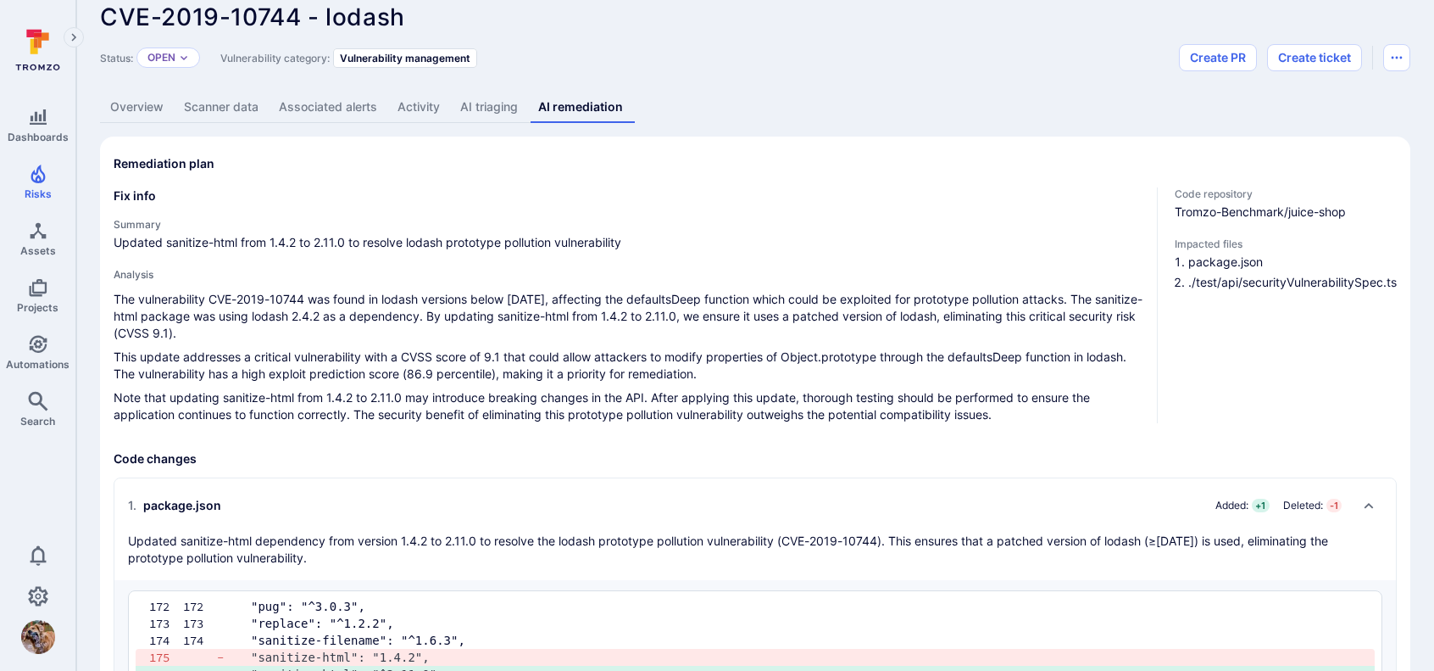
scroll to position [0, 0]
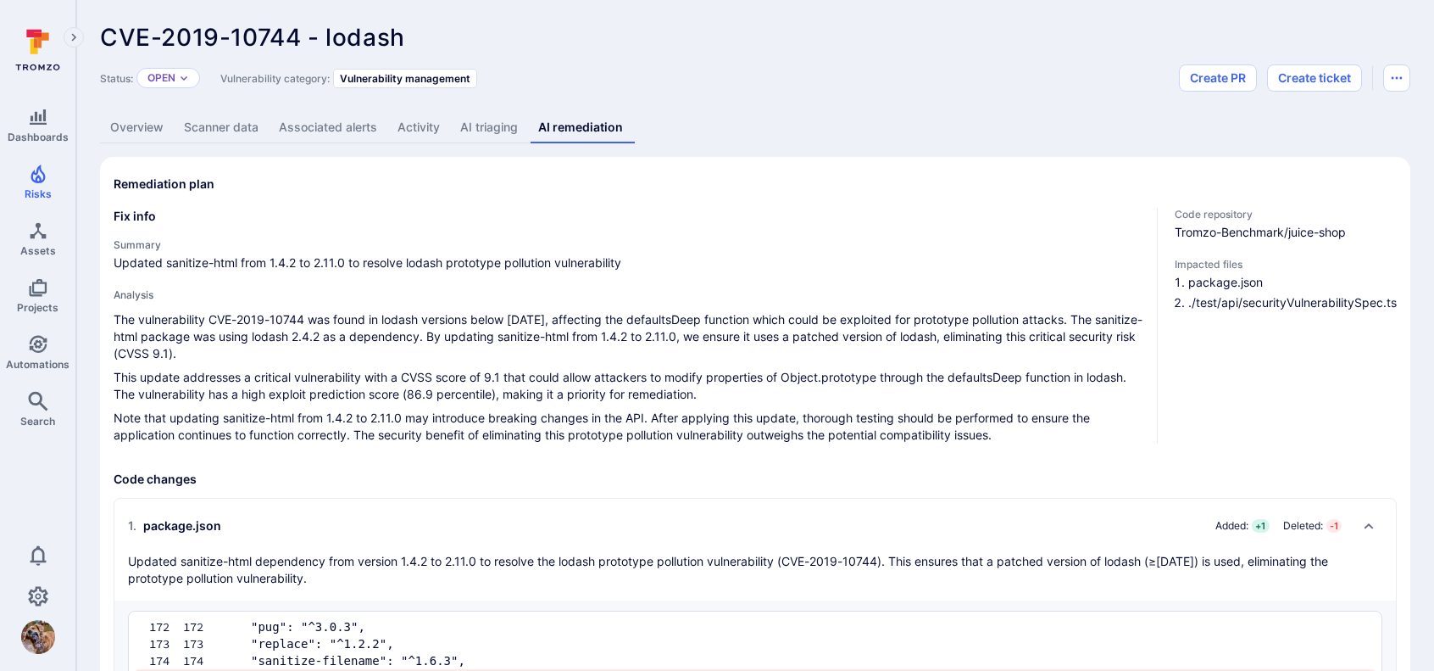
drag, startPoint x: 546, startPoint y: 113, endPoint x: 539, endPoint y: 121, distance: 10.9
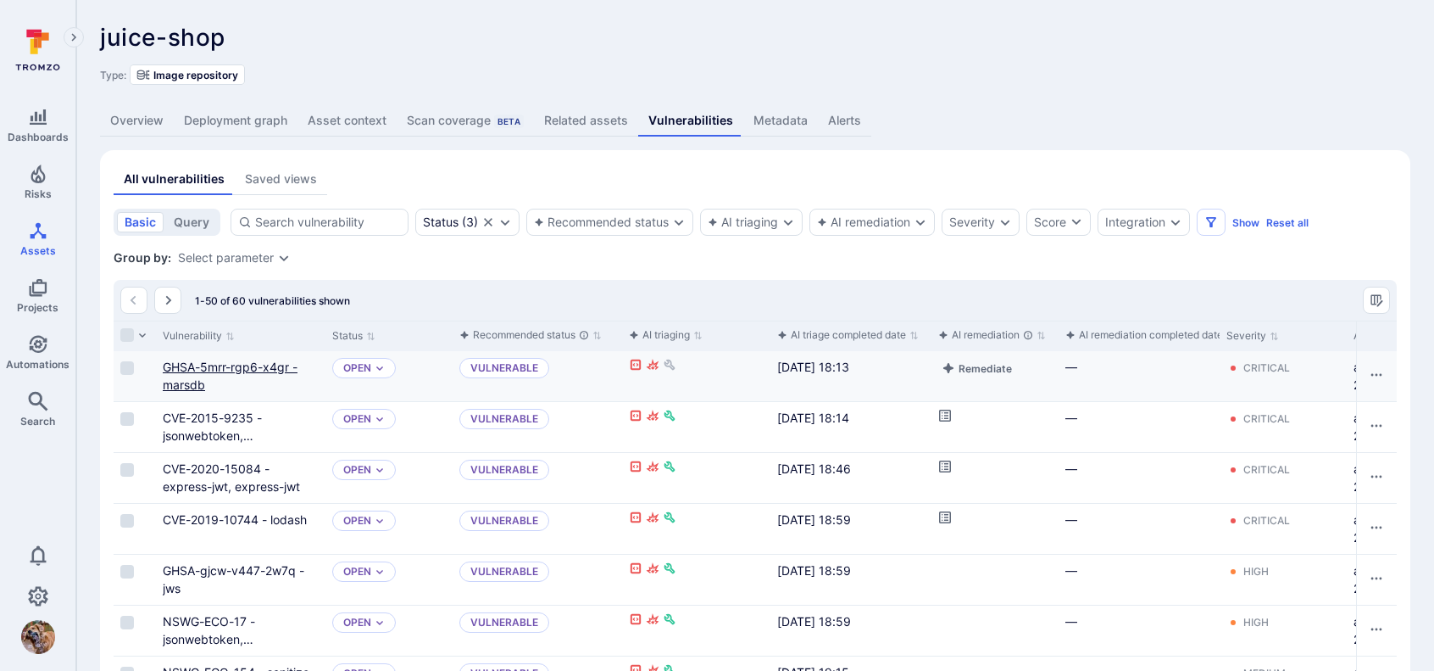
click at [217, 372] on link "GHSA-5mrr-rgp6-x4gr - marsdb" at bounding box center [230, 375] width 135 height 32
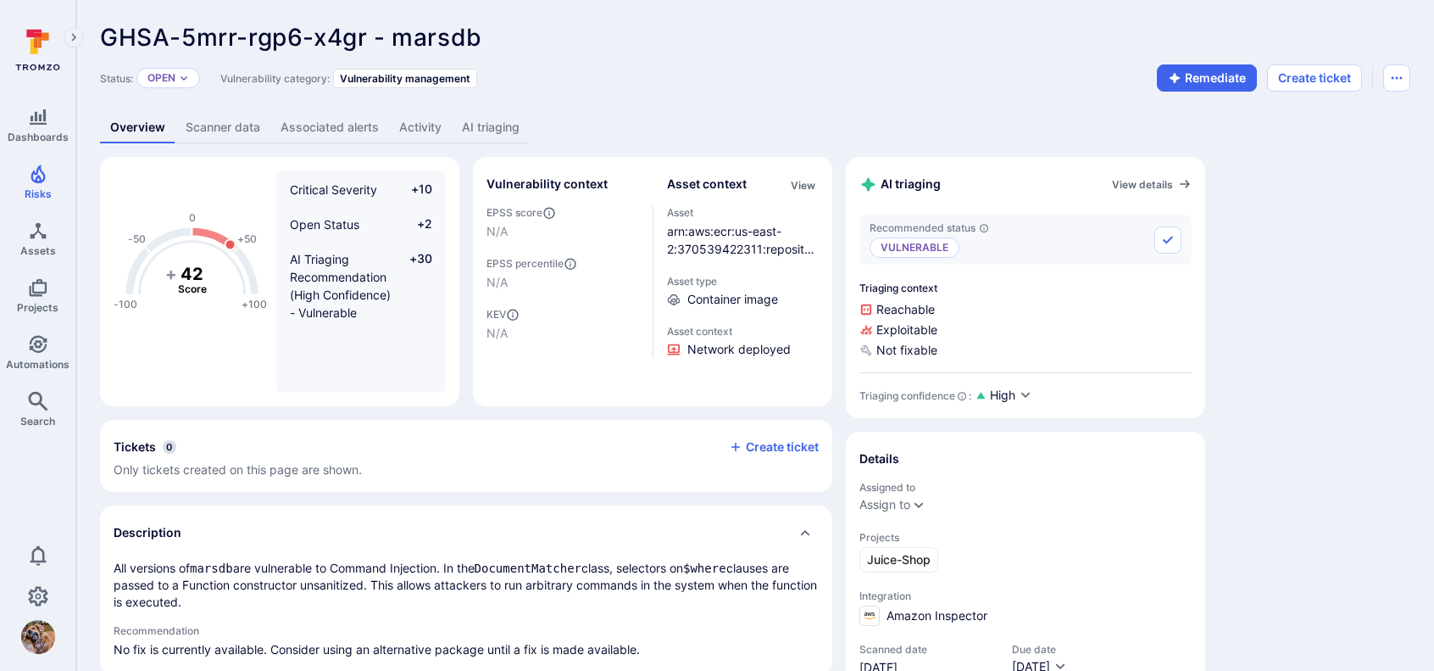
click at [512, 140] on link "AI triaging" at bounding box center [491, 127] width 78 height 31
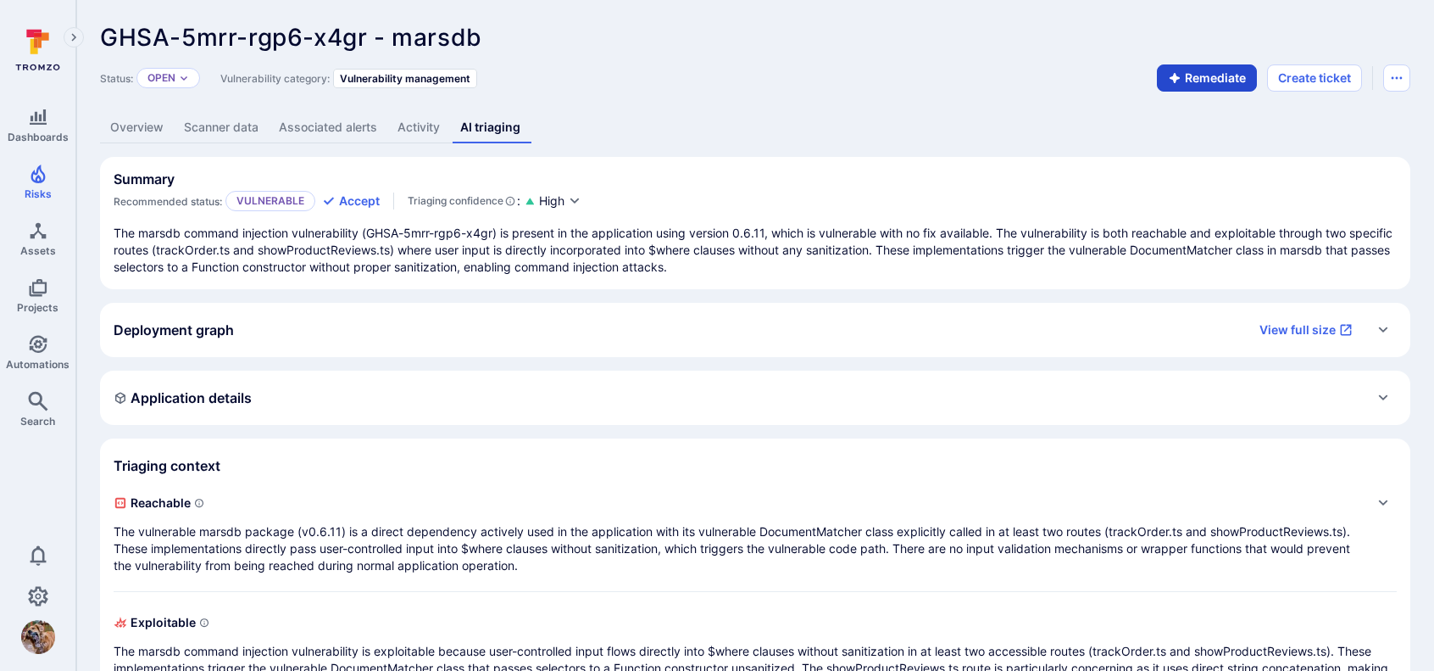
click at [1185, 73] on button "Remediate" at bounding box center [1207, 77] width 100 height 27
click at [571, 127] on link "AI remediation" at bounding box center [581, 127] width 101 height 31
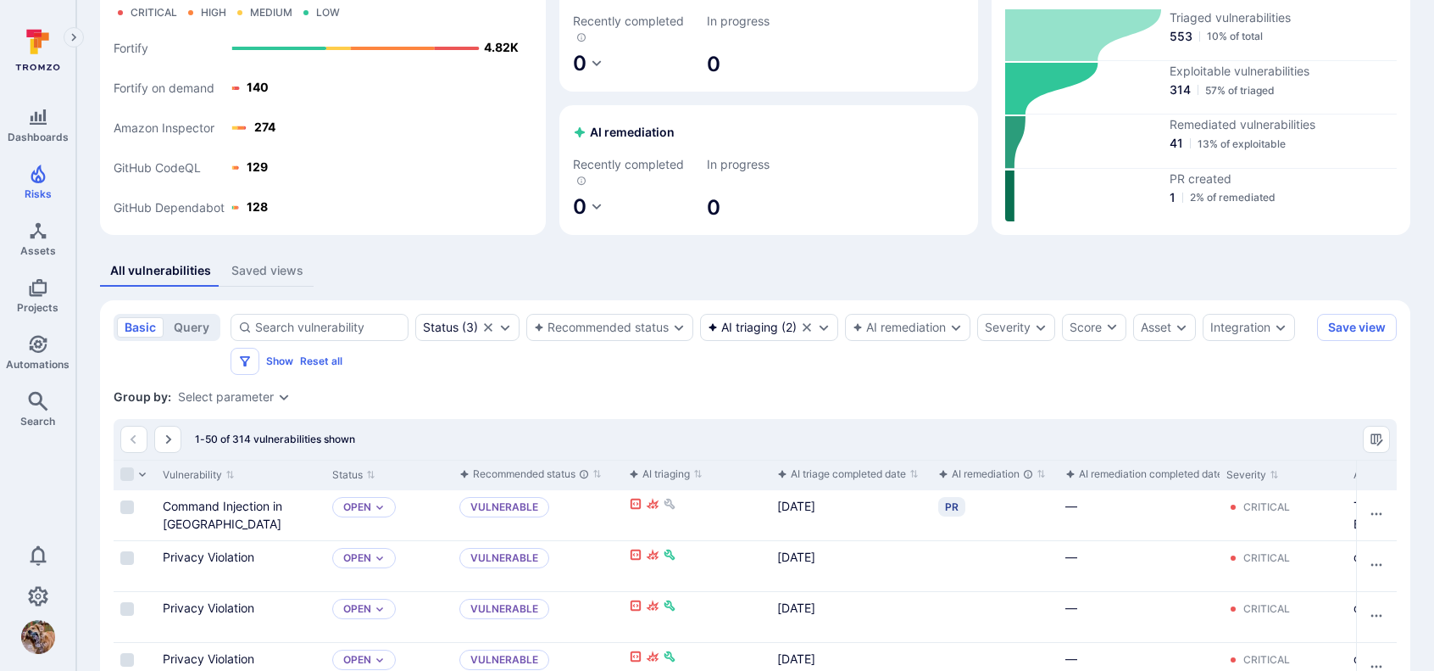
scroll to position [170, 0]
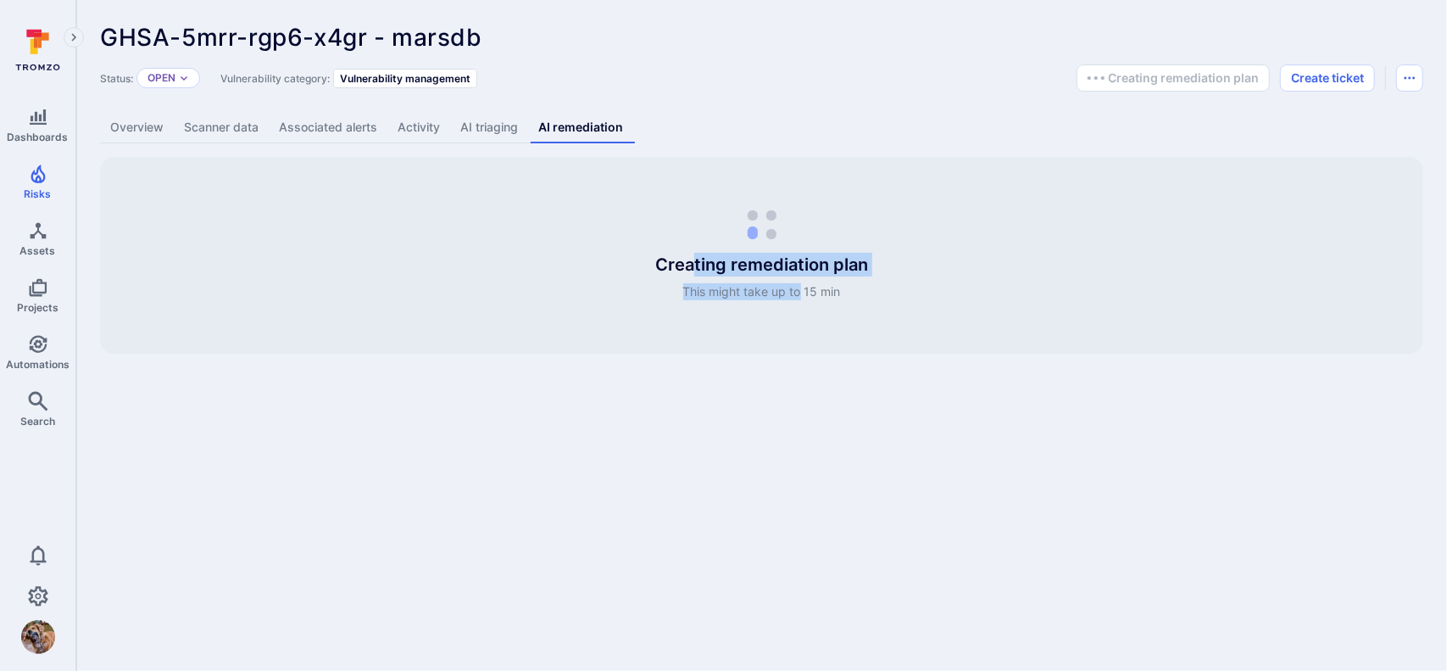
drag, startPoint x: 693, startPoint y: 269, endPoint x: 802, endPoint y: 284, distance: 110.4
click at [802, 284] on div "Creating remediation plan This might take up to 15 min" at bounding box center [761, 276] width 213 height 47
click at [802, 284] on span "This might take up to 15 min" at bounding box center [762, 291] width 158 height 17
